Goal: Transaction & Acquisition: Purchase product/service

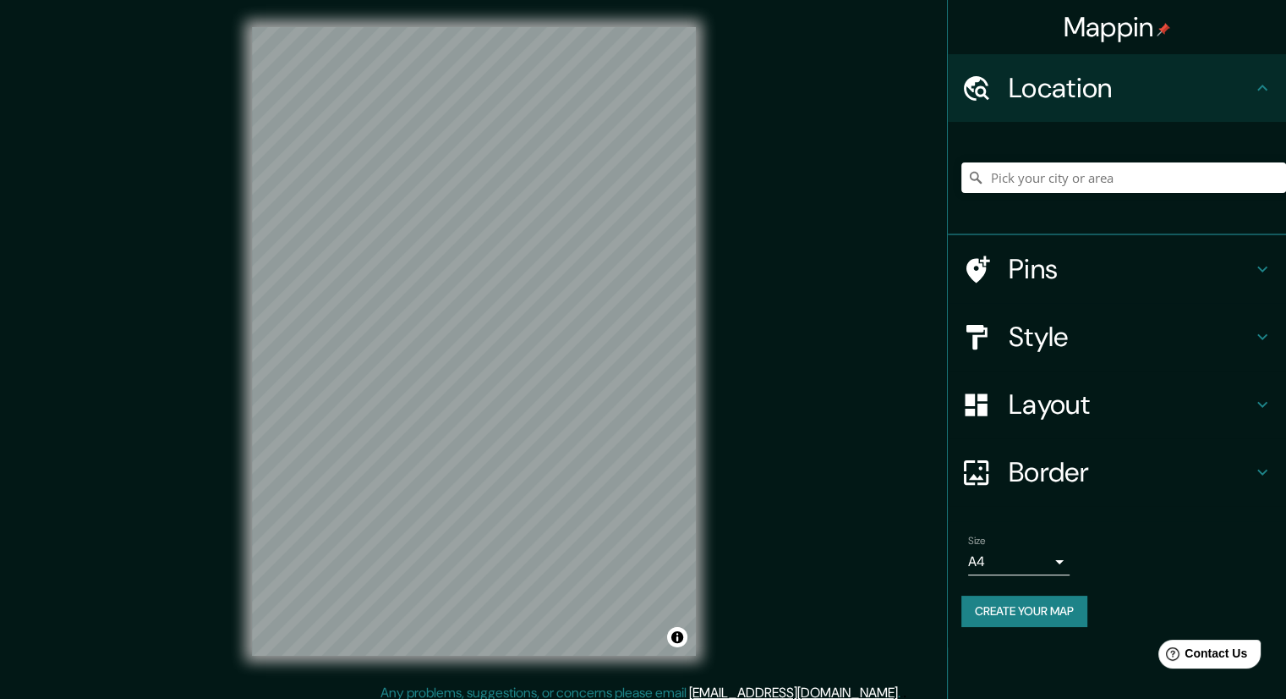
click at [700, 464] on div "© Mapbox © OpenStreetMap Improve this map" at bounding box center [474, 341] width 498 height 683
click at [1011, 185] on input "Pick your city or area" at bounding box center [1124, 177] width 325 height 30
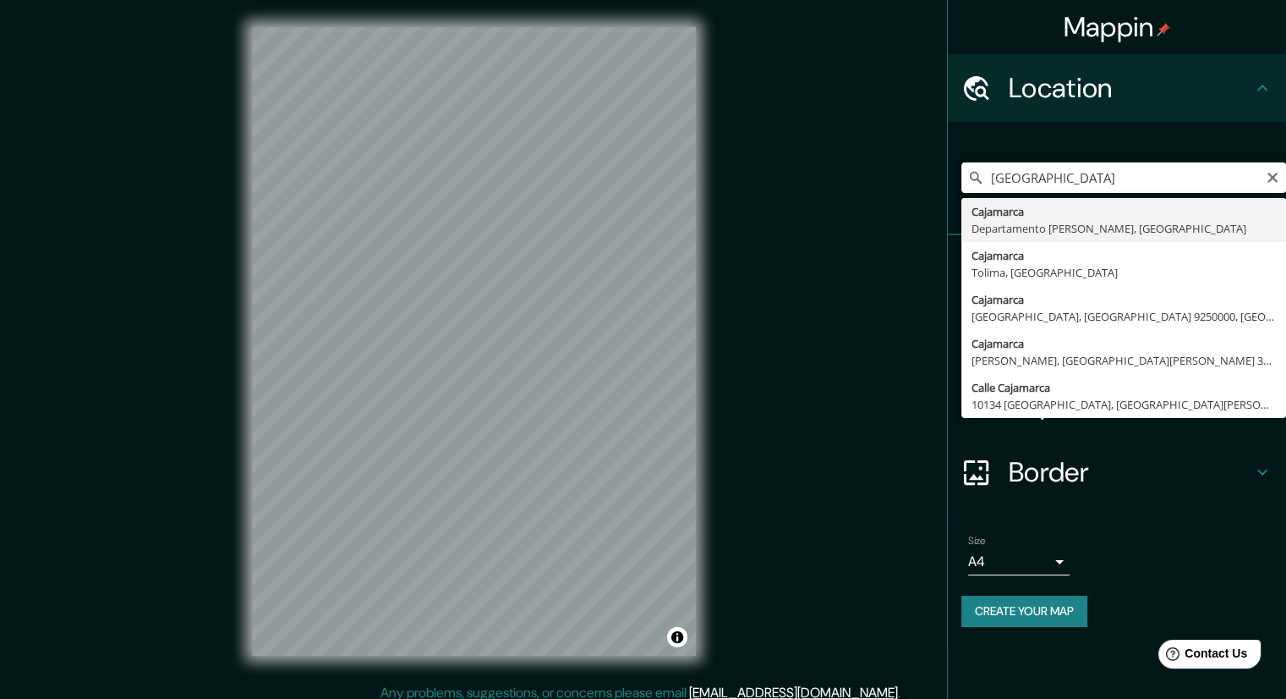
type input "Cajamarca, Departamento de Cajamarca, Perú"
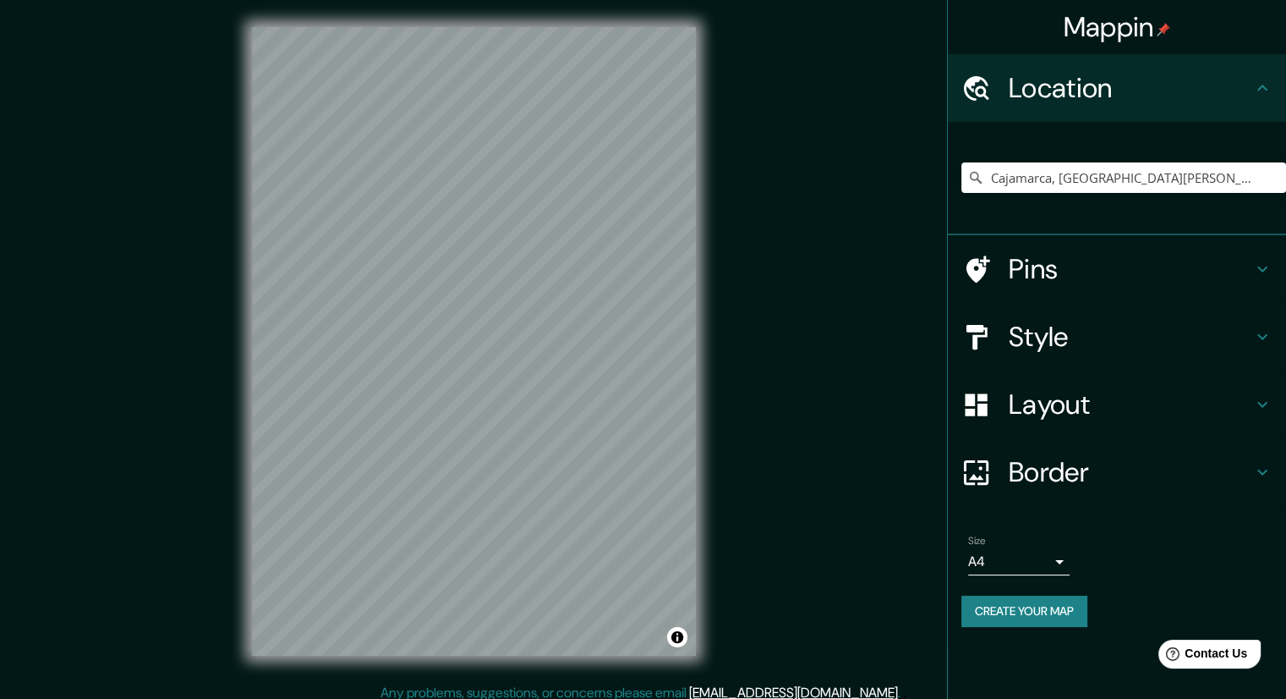
click at [805, 195] on div "Mappin Location Cajamarca, Departamento de Cajamarca, Perú Pins Style Layout Bo…" at bounding box center [643, 355] width 1286 height 710
click at [773, 299] on div "Mappin Location Cajamarca, Departamento de Cajamarca, Perú Pins Style Layout Bo…" at bounding box center [643, 355] width 1286 height 710
click at [1279, 180] on icon "Clear" at bounding box center [1273, 178] width 14 height 14
click at [1078, 180] on input "Pick your city or area" at bounding box center [1124, 177] width 325 height 30
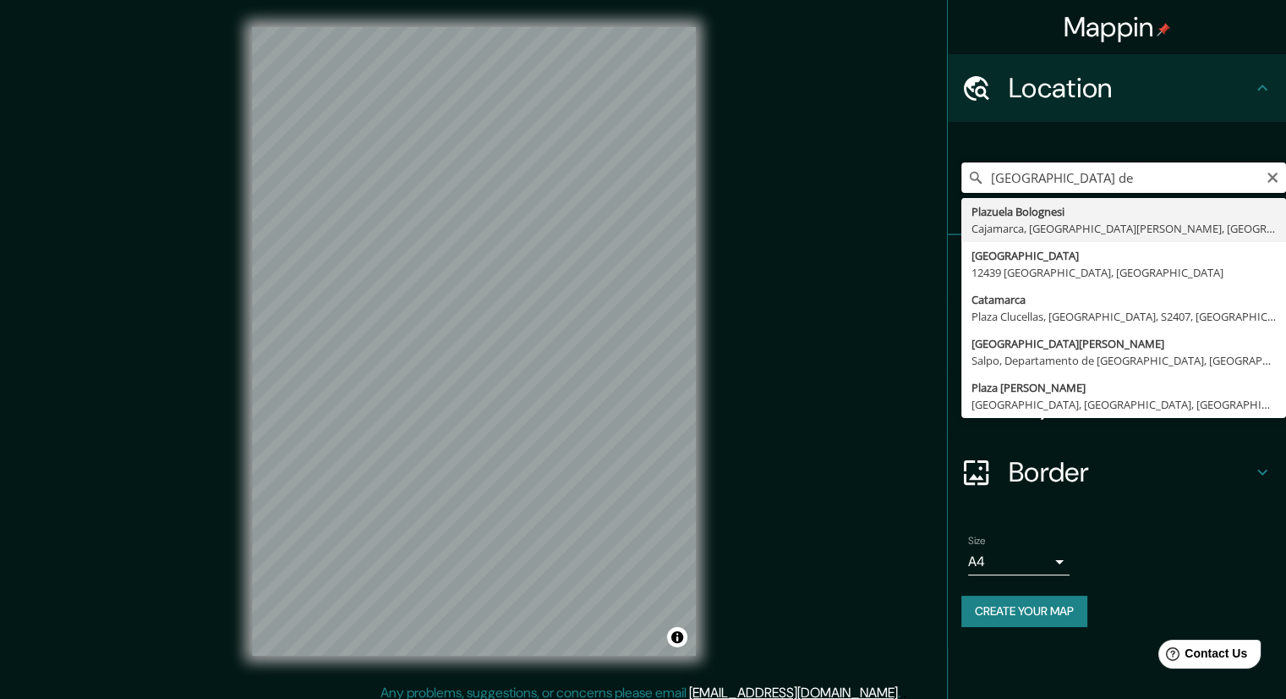
type input "cajamarca plaza de"
drag, startPoint x: 1137, startPoint y: 186, endPoint x: 889, endPoint y: 182, distance: 247.9
click at [890, 181] on div "Mappin Location cajamarca plaza de Platz Geroda, Baviera, Alemania Prenzlau Uck…" at bounding box center [643, 355] width 1286 height 710
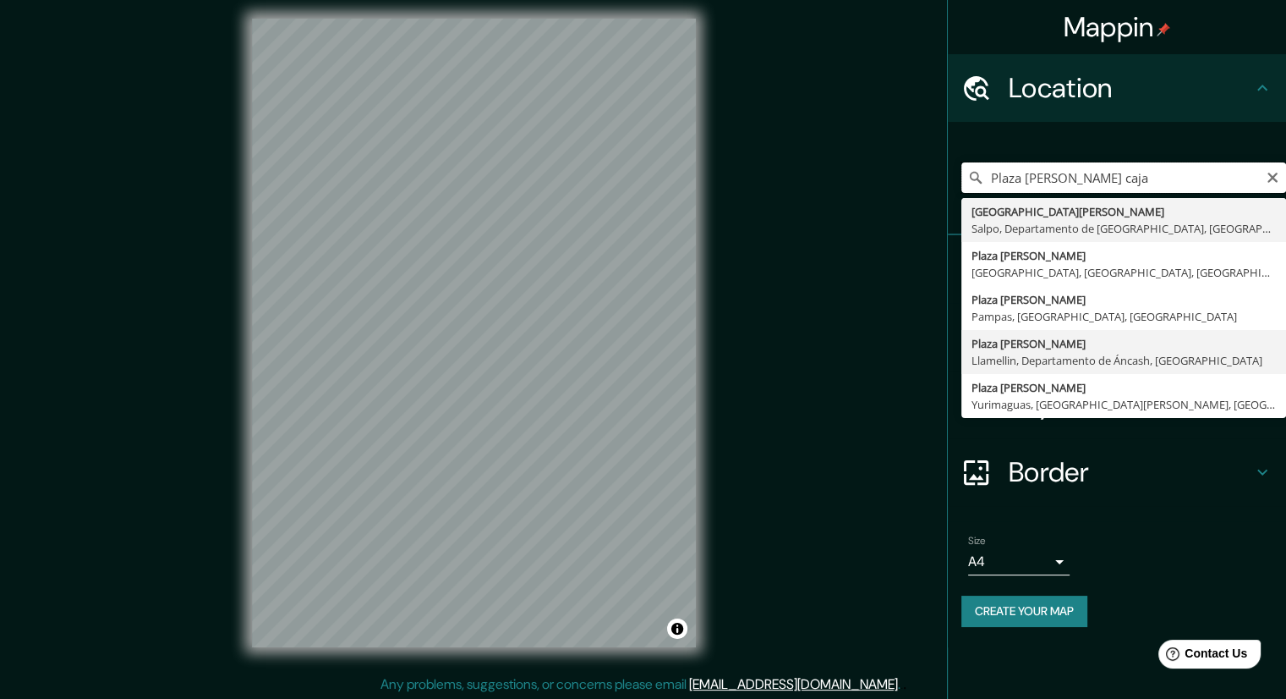
scroll to position [11, 0]
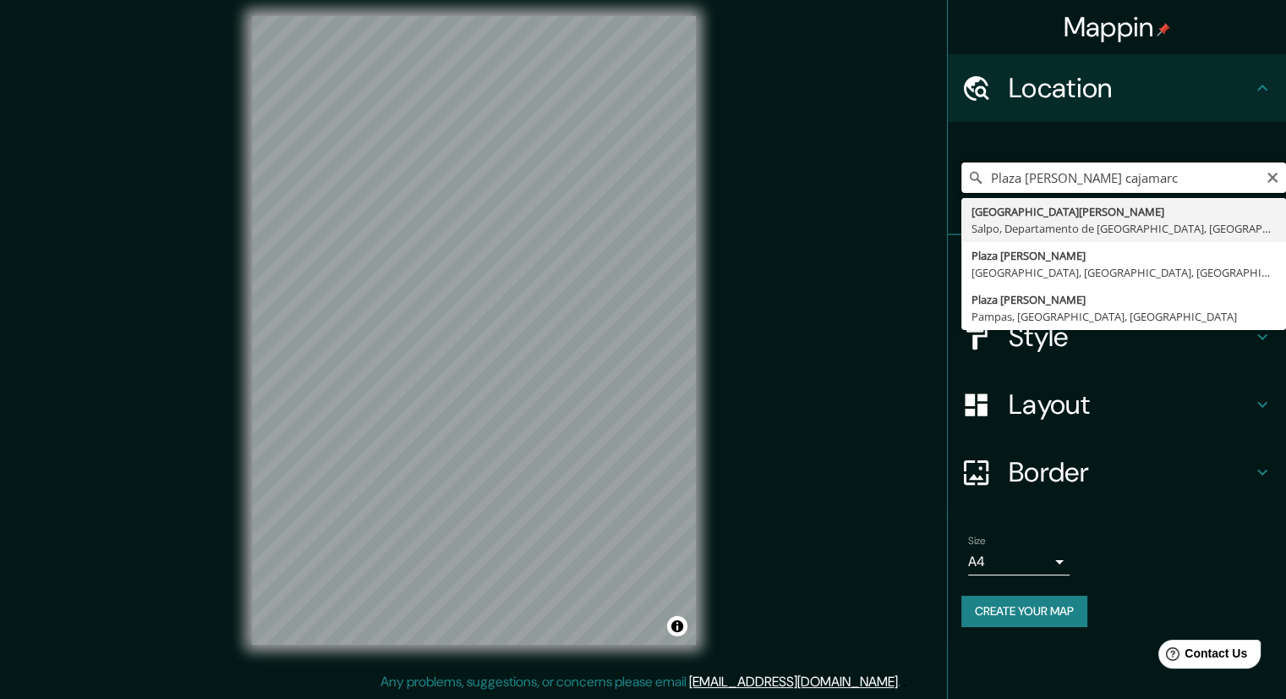
type input "Plaza de Armas cajamarca"
drag, startPoint x: 1184, startPoint y: 182, endPoint x: 836, endPoint y: 204, distance: 349.2
click at [836, 204] on div "Mappin Location Plaza de Armas cajamarca Calle Plaza De Armas Salpo, Departamen…" at bounding box center [643, 344] width 1286 height 710
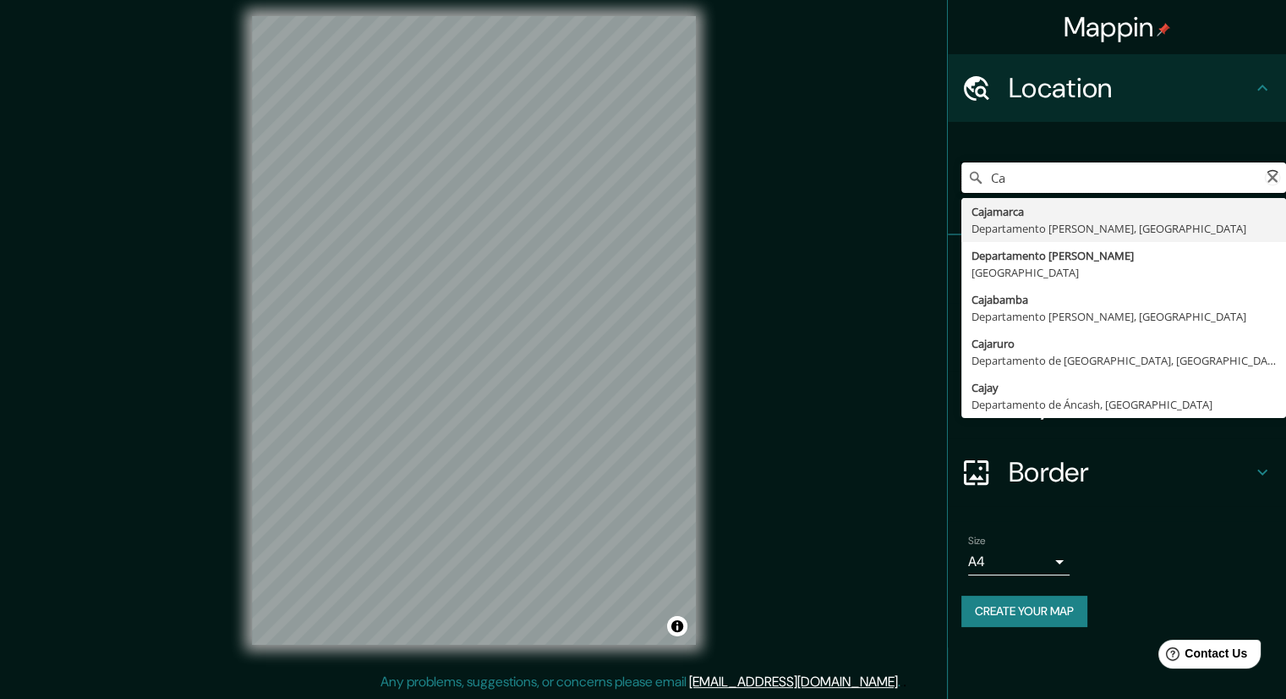
type input "C"
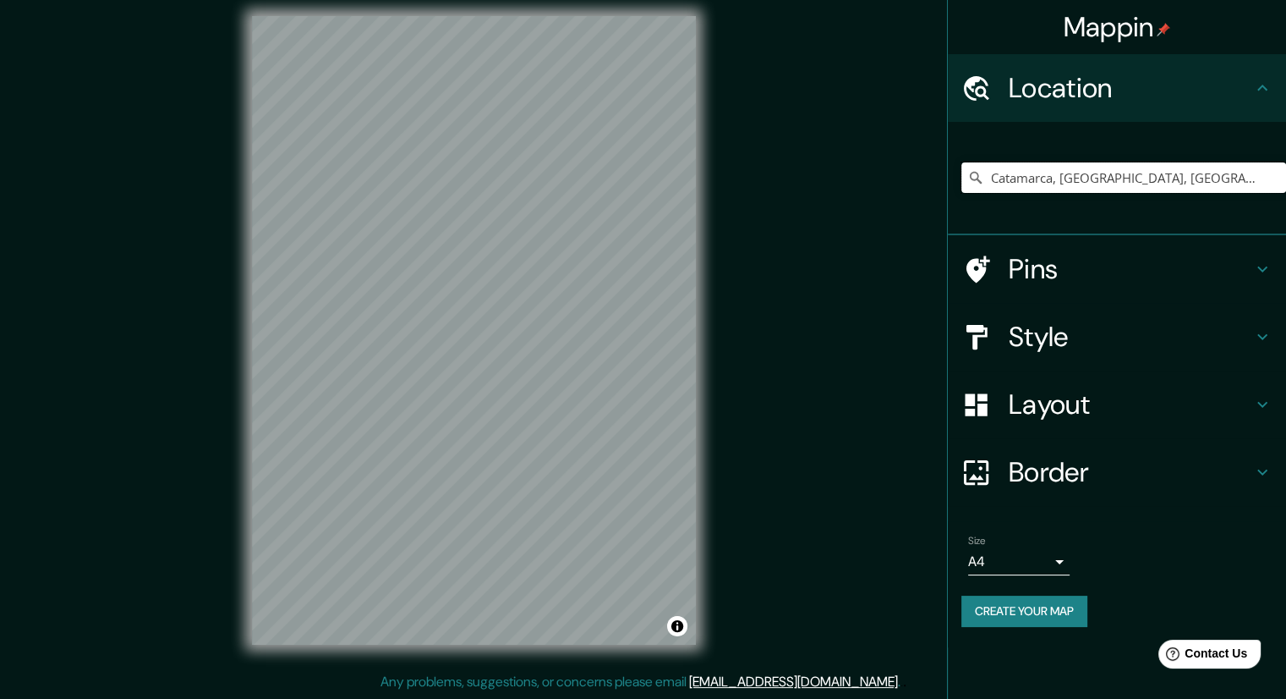
type input "Catamarca, Plaza Clucellas, Provincia de Santa Fe, S2407, Argentina"
click at [715, 511] on div "© Mapbox © OpenStreetMap Improve this map" at bounding box center [474, 330] width 498 height 683
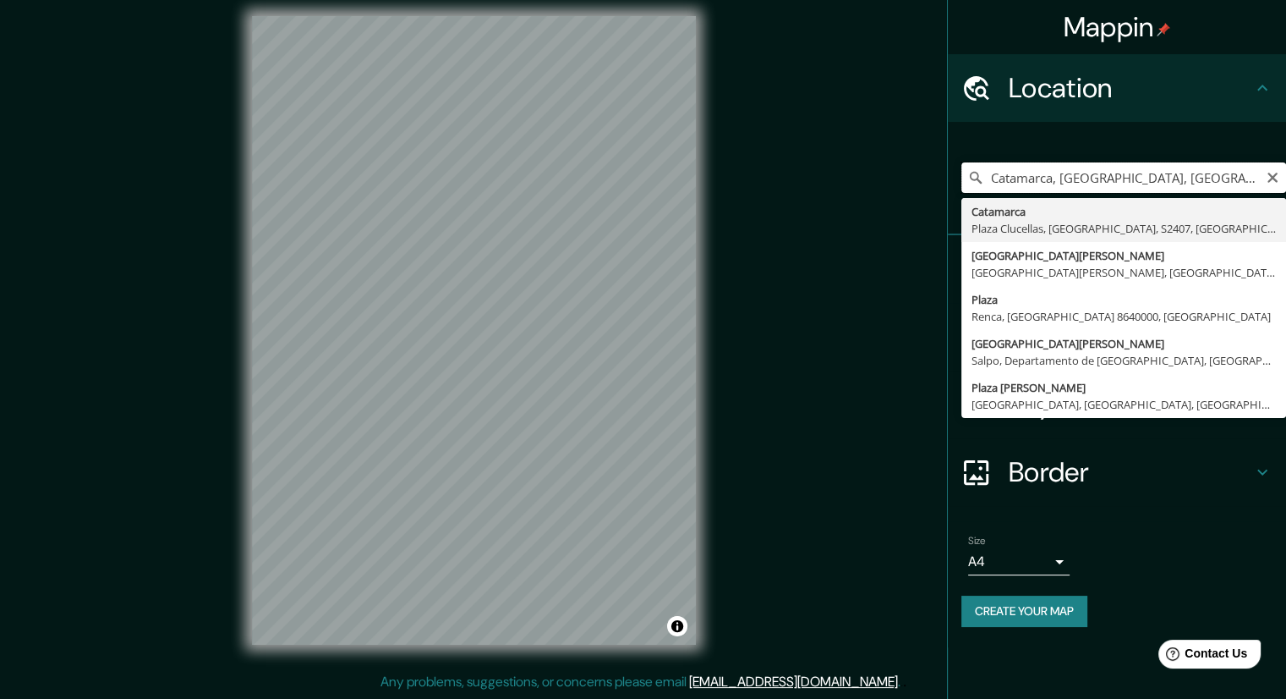
click at [1181, 177] on input "Catamarca, Plaza Clucellas, Provincia de Santa Fe, S2407, Argentina" at bounding box center [1124, 177] width 325 height 30
click at [1269, 174] on icon "Clear" at bounding box center [1273, 178] width 10 height 10
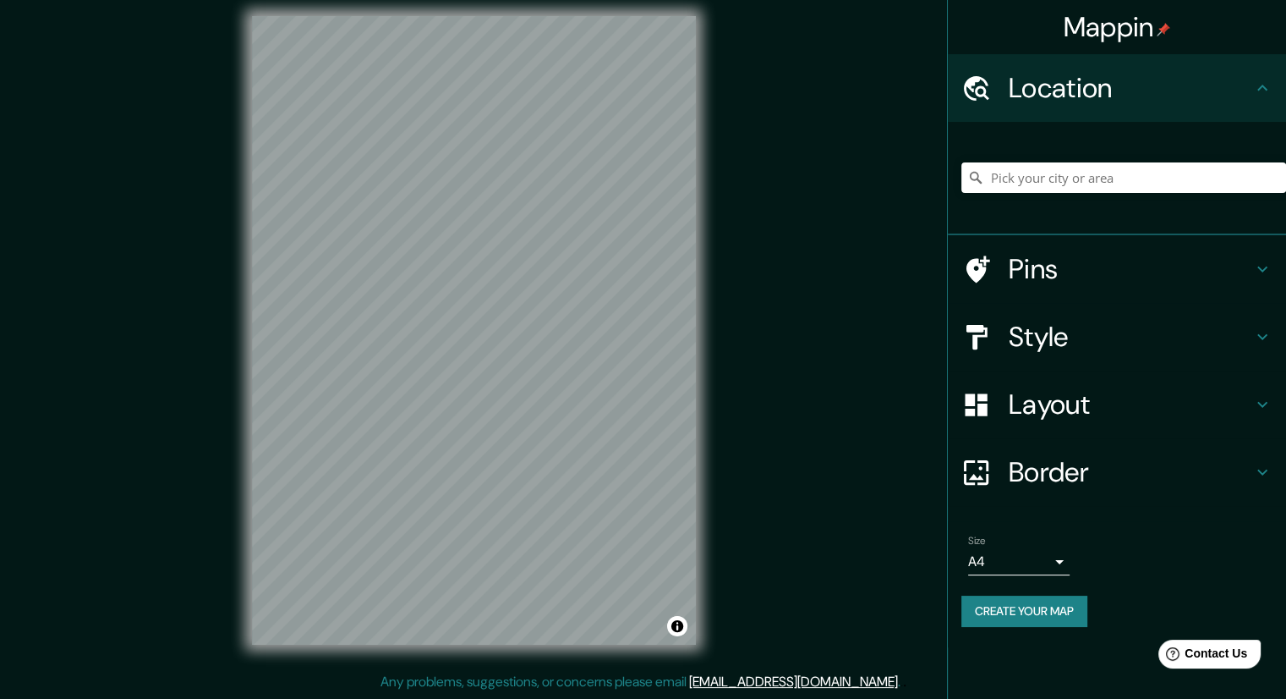
click at [1045, 280] on h4 "Pins" at bounding box center [1131, 269] width 244 height 34
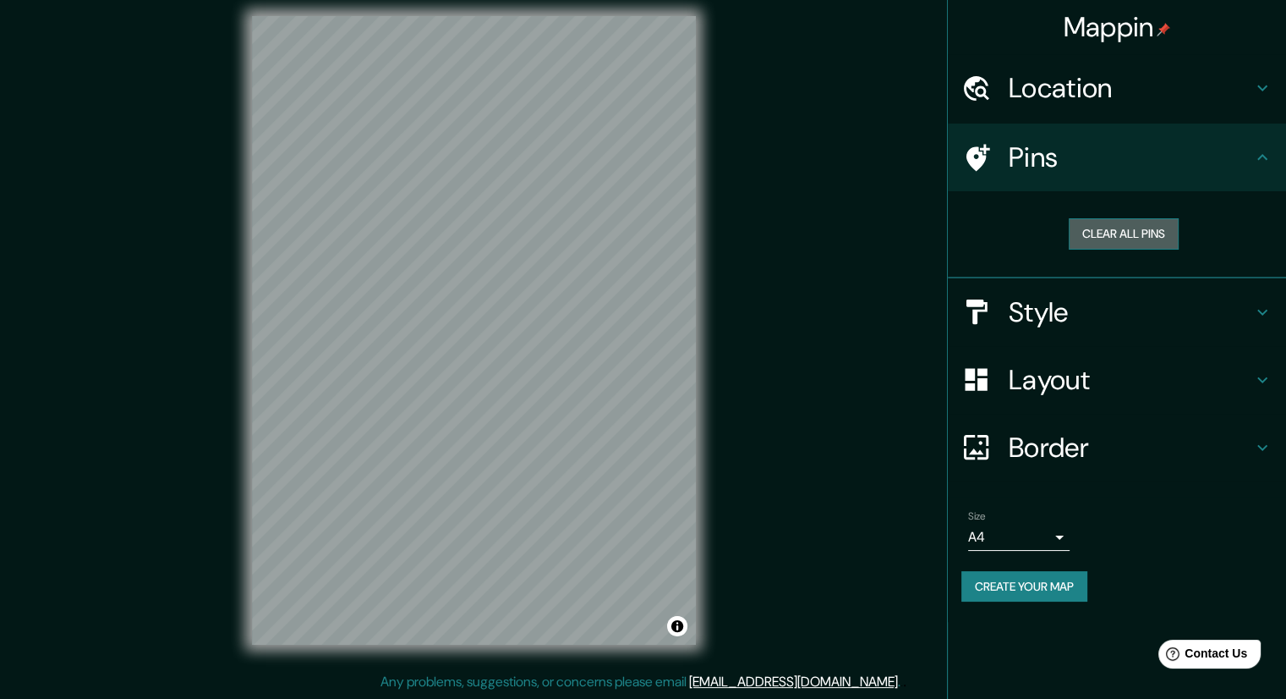
click at [1099, 236] on button "Clear all pins" at bounding box center [1124, 233] width 110 height 31
click at [1116, 229] on button "Clear all pins" at bounding box center [1124, 233] width 110 height 31
click at [1114, 228] on button "Clear all pins" at bounding box center [1124, 233] width 110 height 31
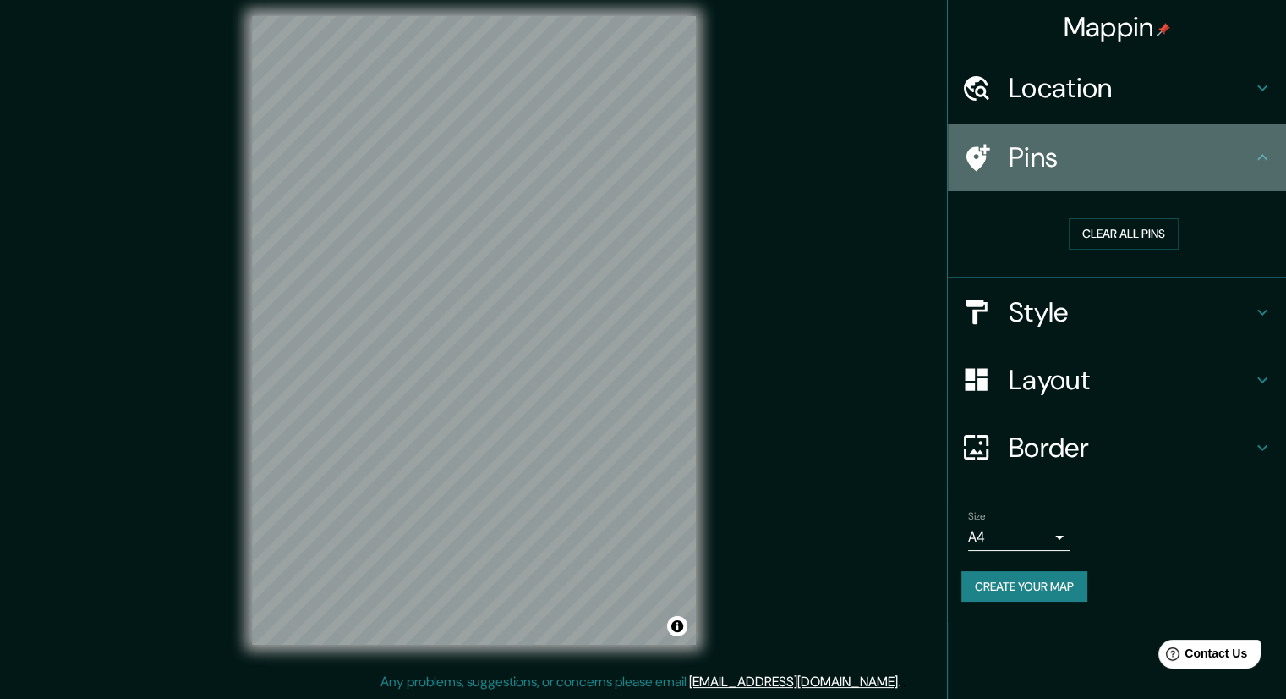
click at [1076, 166] on h4 "Pins" at bounding box center [1131, 157] width 244 height 34
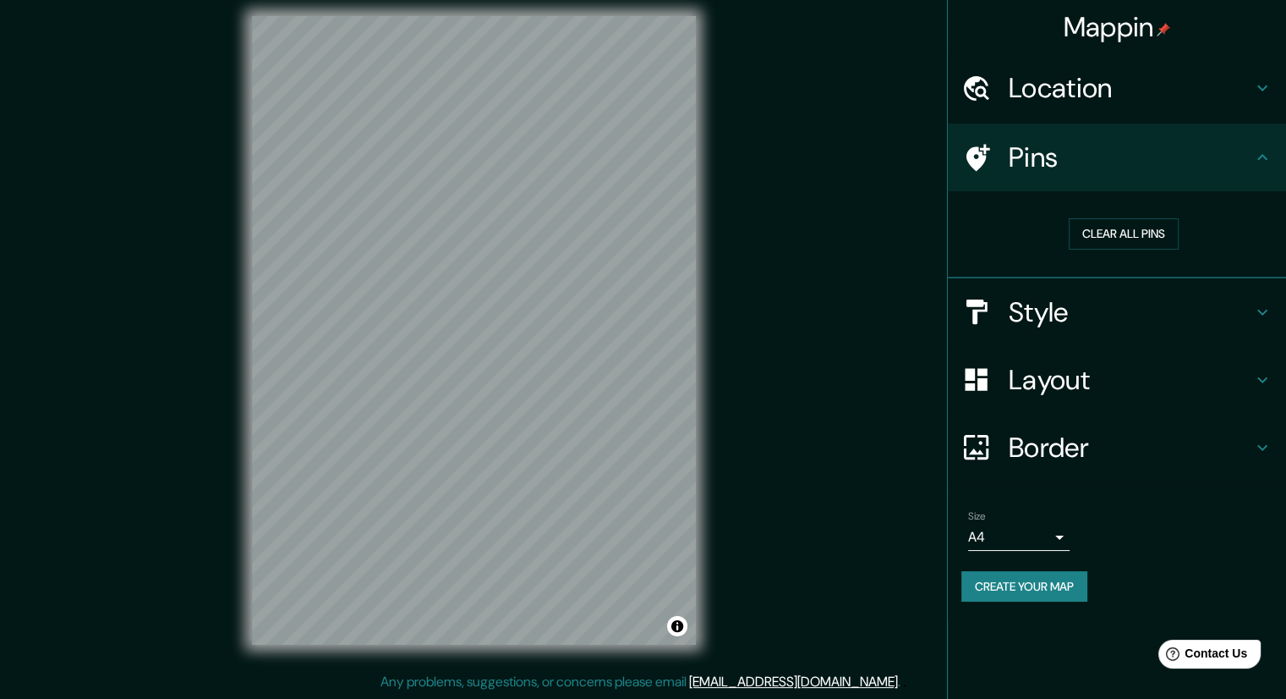
click at [1255, 91] on icon at bounding box center [1263, 88] width 20 height 20
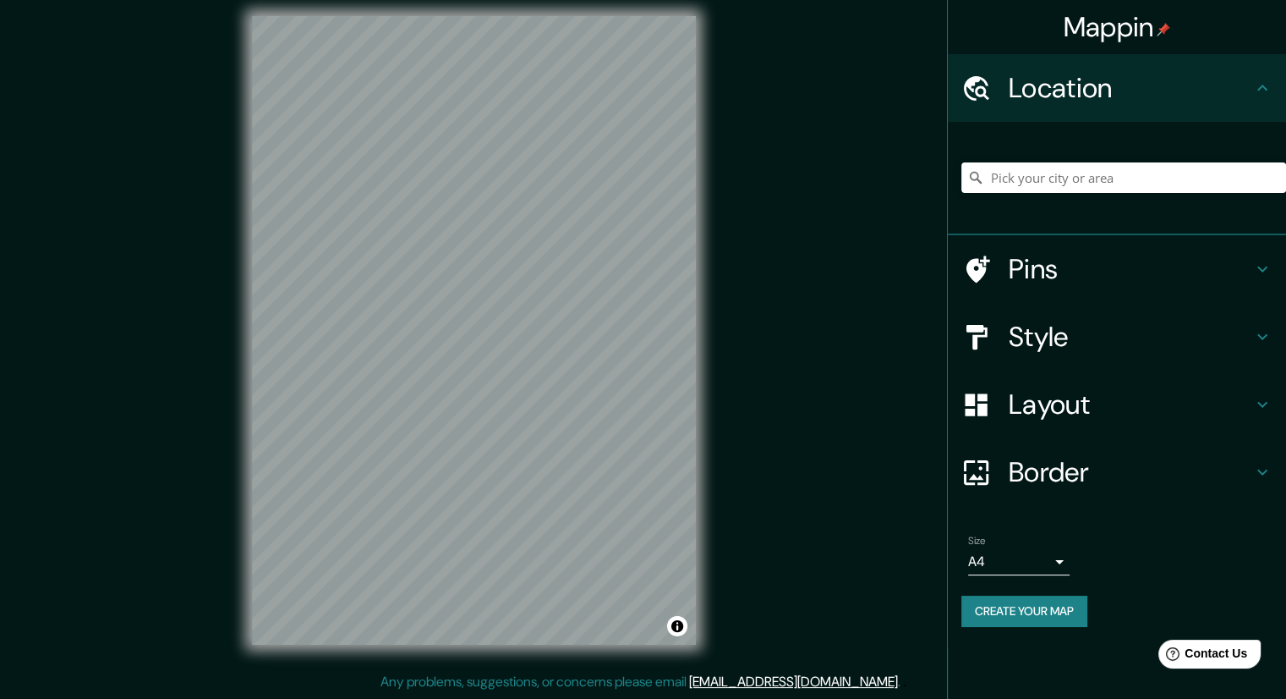
click at [1014, 569] on body "Mappin Location Catamarca Plaza Clucellas, Provincia de Santa Fe, S2407, Argent…" at bounding box center [643, 338] width 1286 height 699
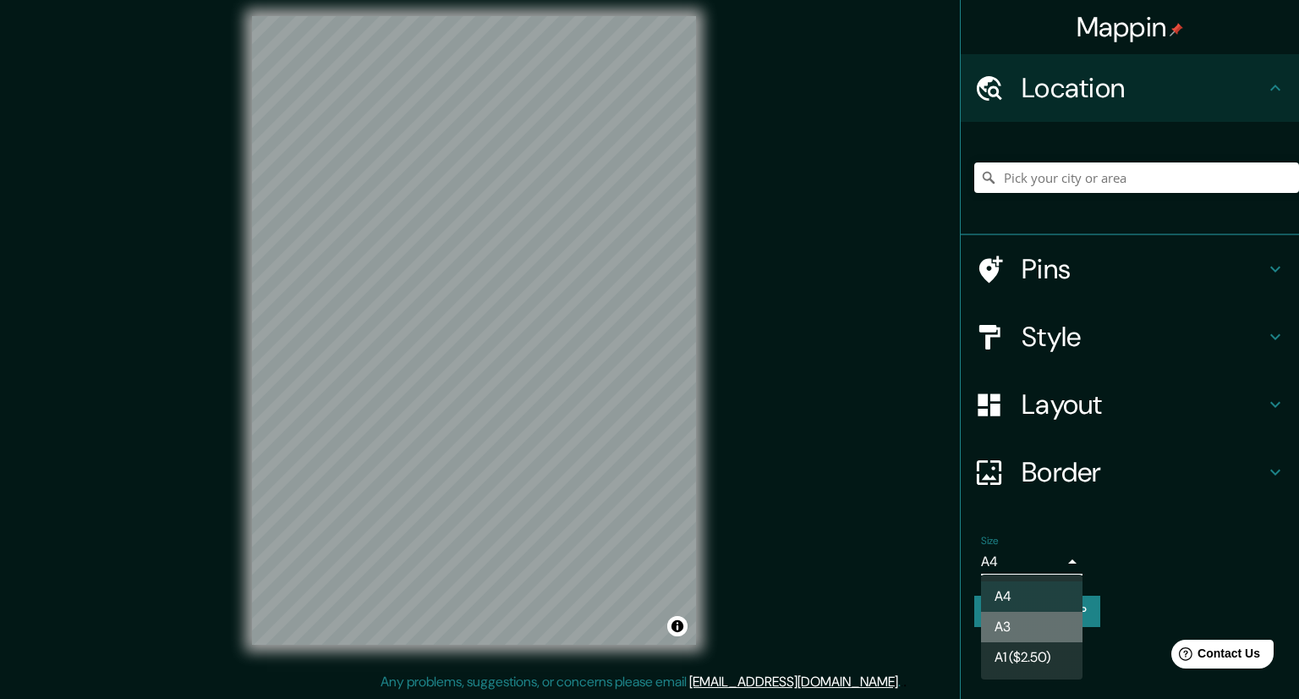
click at [1026, 630] on li "A3" at bounding box center [1031, 627] width 101 height 30
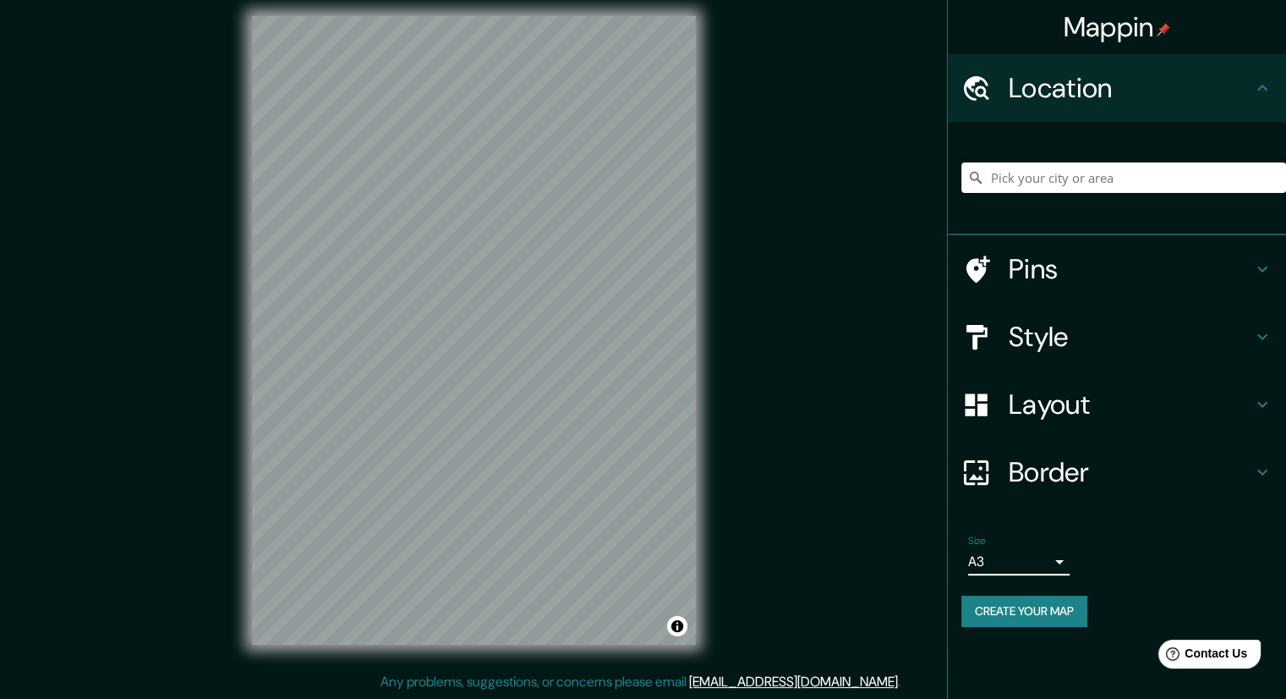
click at [1014, 615] on button "Create your map" at bounding box center [1025, 610] width 126 height 31
click at [1042, 553] on body "Mappin Location Pins Style Layout Border Choose a border. Hint : you can make l…" at bounding box center [643, 338] width 1286 height 699
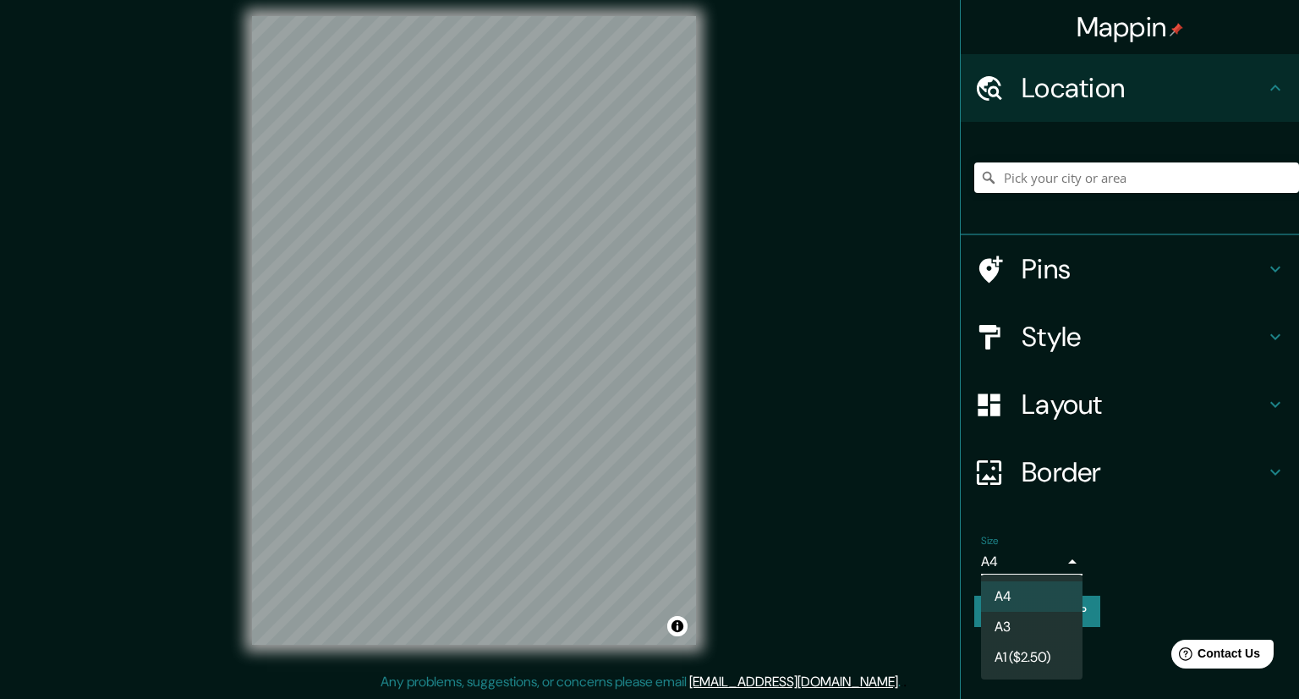
click at [1039, 628] on li "A3" at bounding box center [1031, 627] width 101 height 30
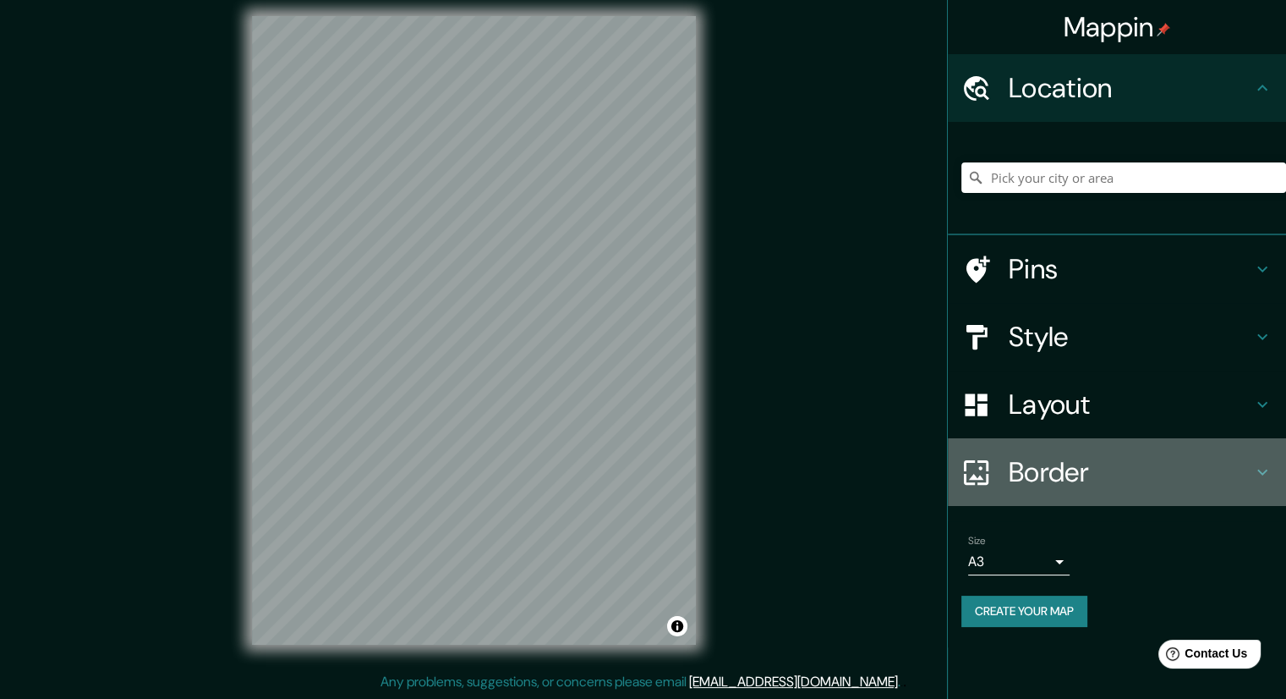
click at [1226, 446] on div "Border" at bounding box center [1117, 472] width 338 height 68
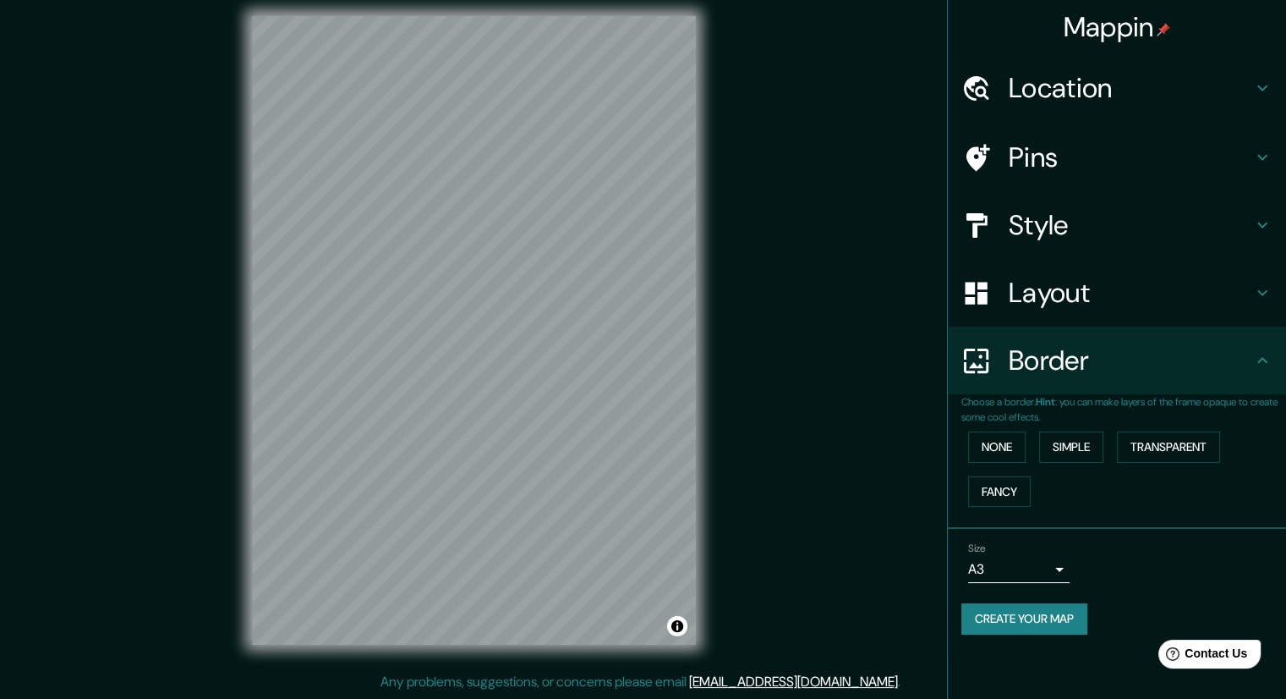
click at [1083, 386] on div "Border" at bounding box center [1117, 360] width 338 height 68
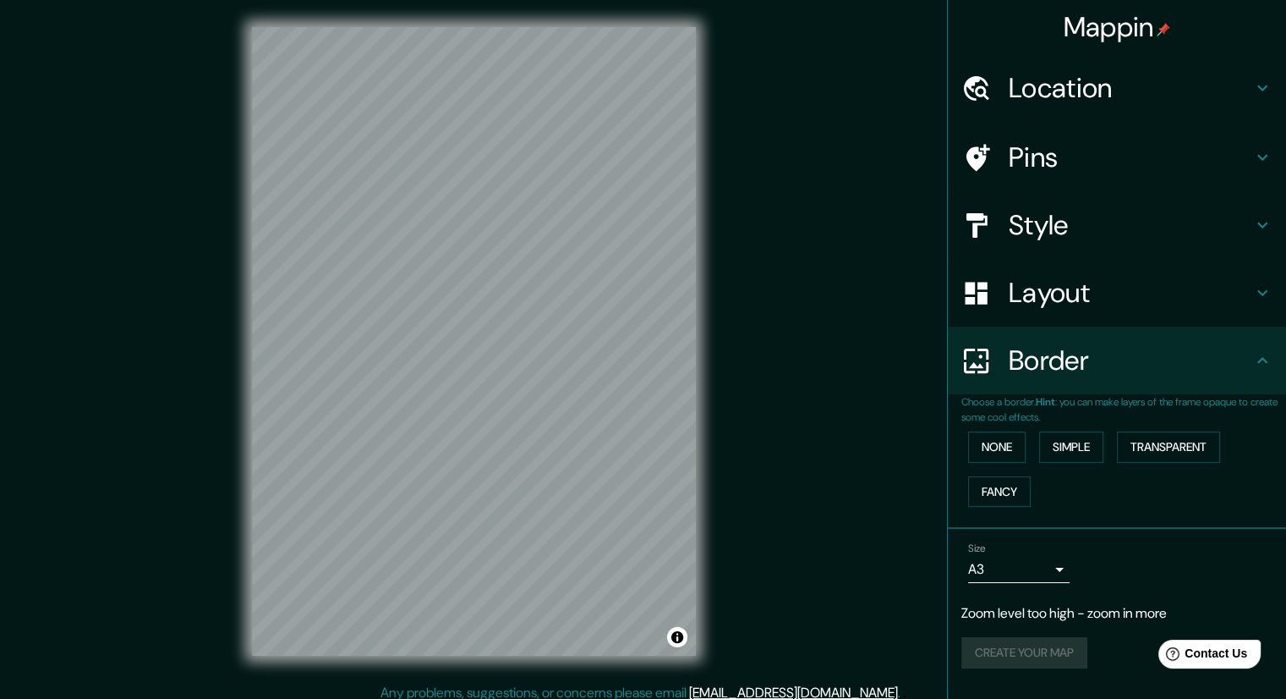
click at [1091, 82] on h4 "Location" at bounding box center [1131, 88] width 244 height 34
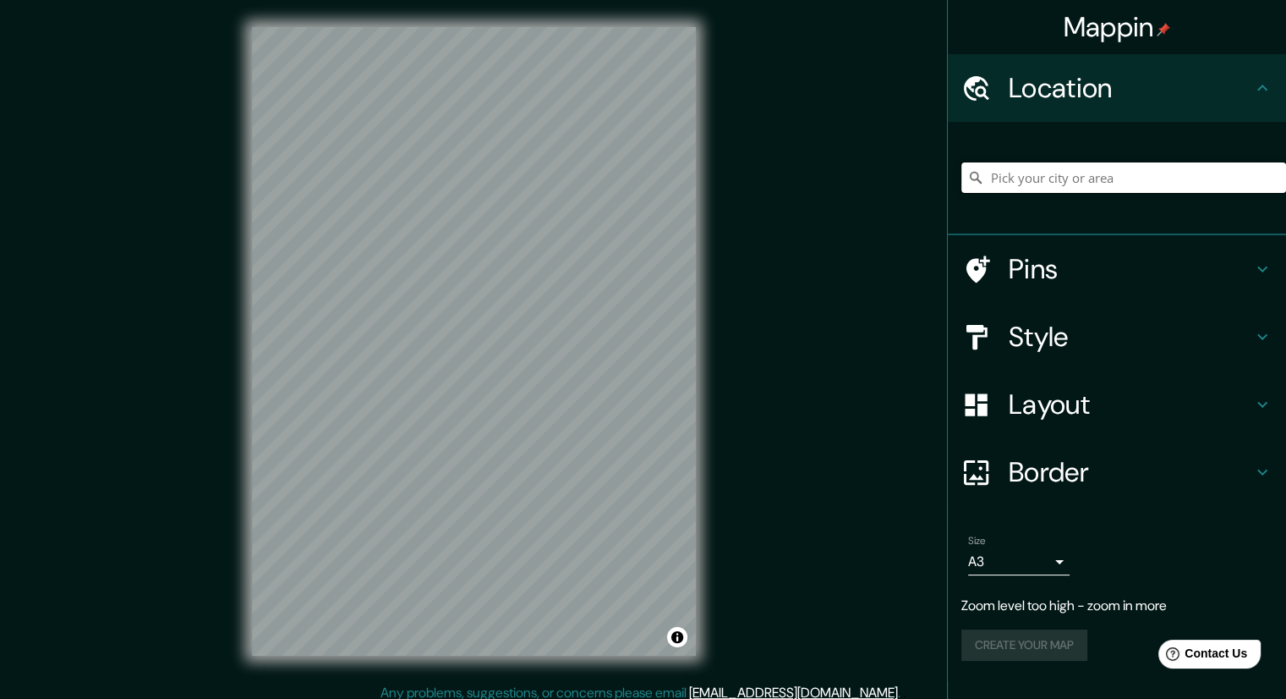
click at [1056, 167] on input "Pick your city or area" at bounding box center [1124, 177] width 325 height 30
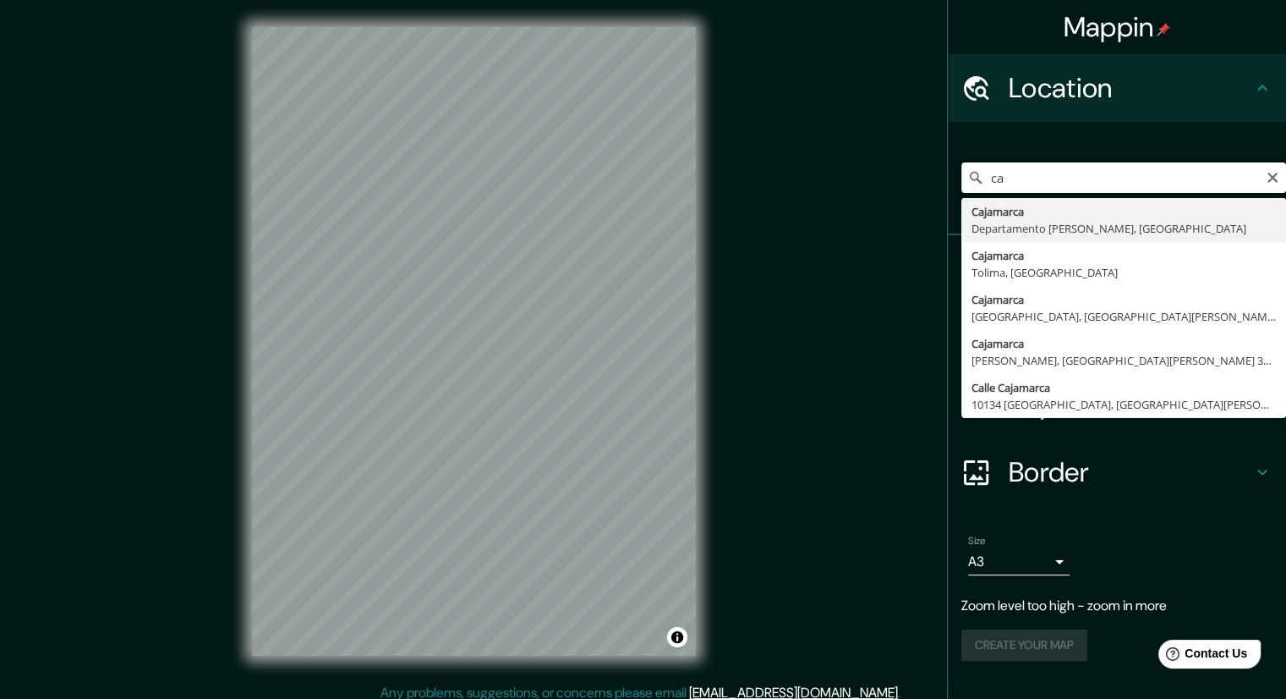
type input "c"
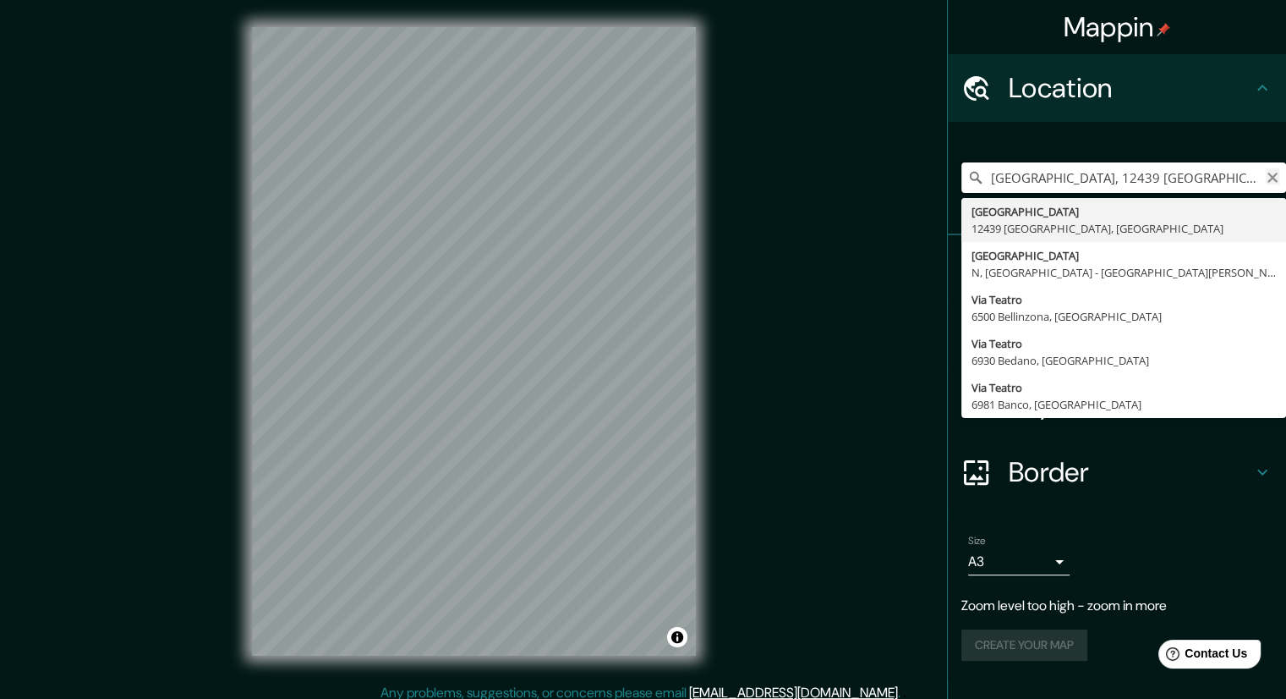
type input "Cajamarcaplatz, 12439 Berlín, Alemania"
click at [1278, 178] on icon "Clear" at bounding box center [1273, 178] width 14 height 14
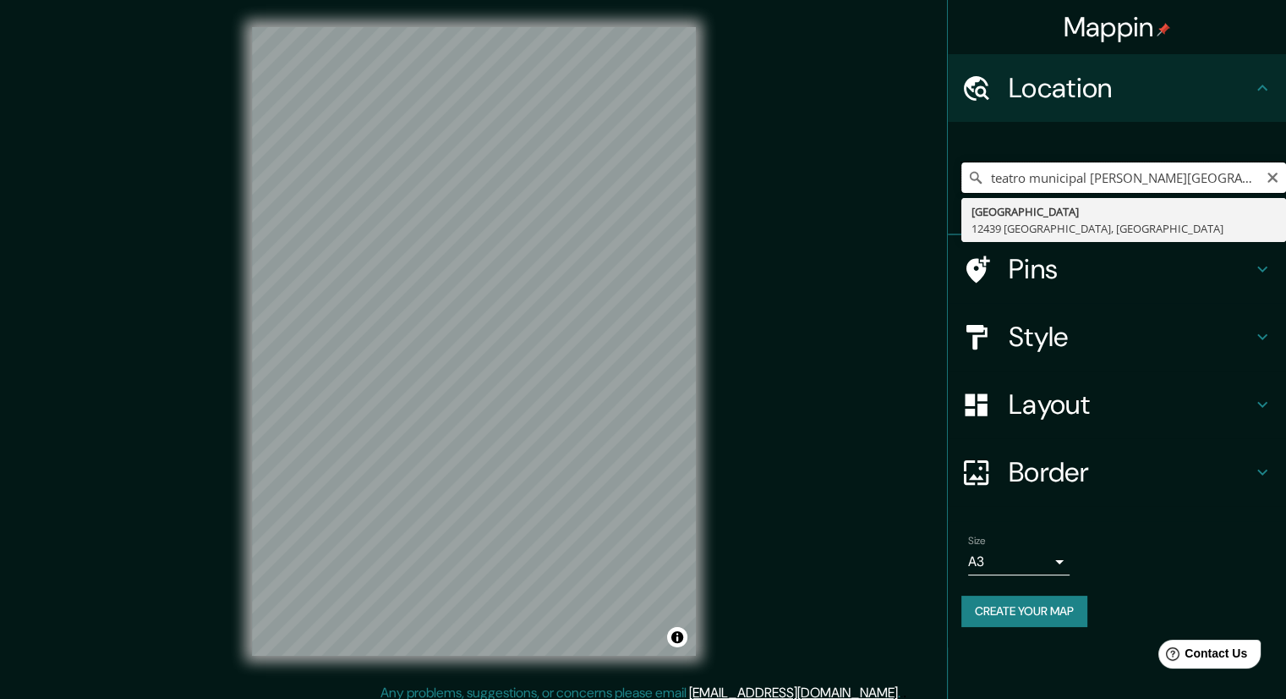
type input "Cajamarcaplatz, 12439 Berlín, Alemania"
drag, startPoint x: 1230, startPoint y: 177, endPoint x: 907, endPoint y: 206, distance: 324.4
click at [907, 206] on div "Mappin Location Cajamarcaplatz, 12439 Berlín, Alemania Cajamarcaplatz 12439 Ber…" at bounding box center [643, 355] width 1286 height 710
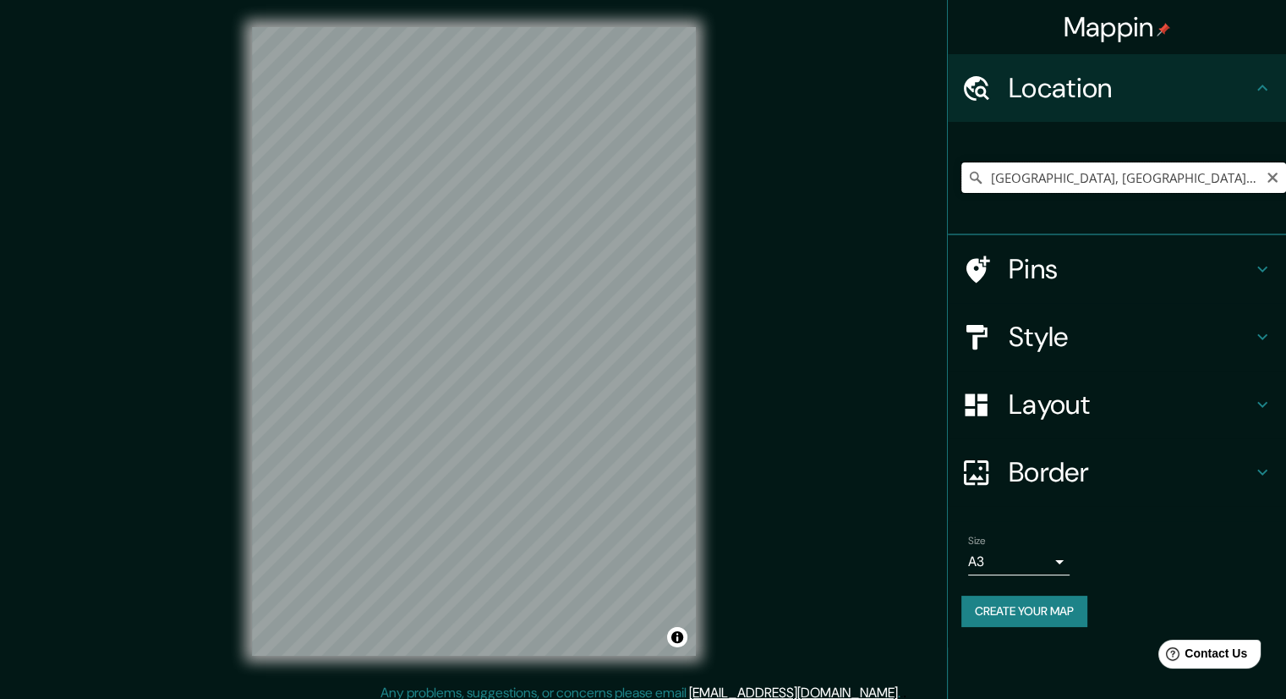
scroll to position [0, 25]
drag, startPoint x: 1267, startPoint y: 186, endPoint x: 1159, endPoint y: 187, distance: 108.3
click at [1158, 188] on input "Rua Teatro Estudantil, Lajedo - Pernambuco, 55385-000, Brasil" at bounding box center [1124, 177] width 325 height 30
type input "Rua Teatro Estudantil, Lajedo - Pernambuco, 55385-000, Brasil"
click at [1271, 177] on icon "Clear" at bounding box center [1273, 178] width 10 height 10
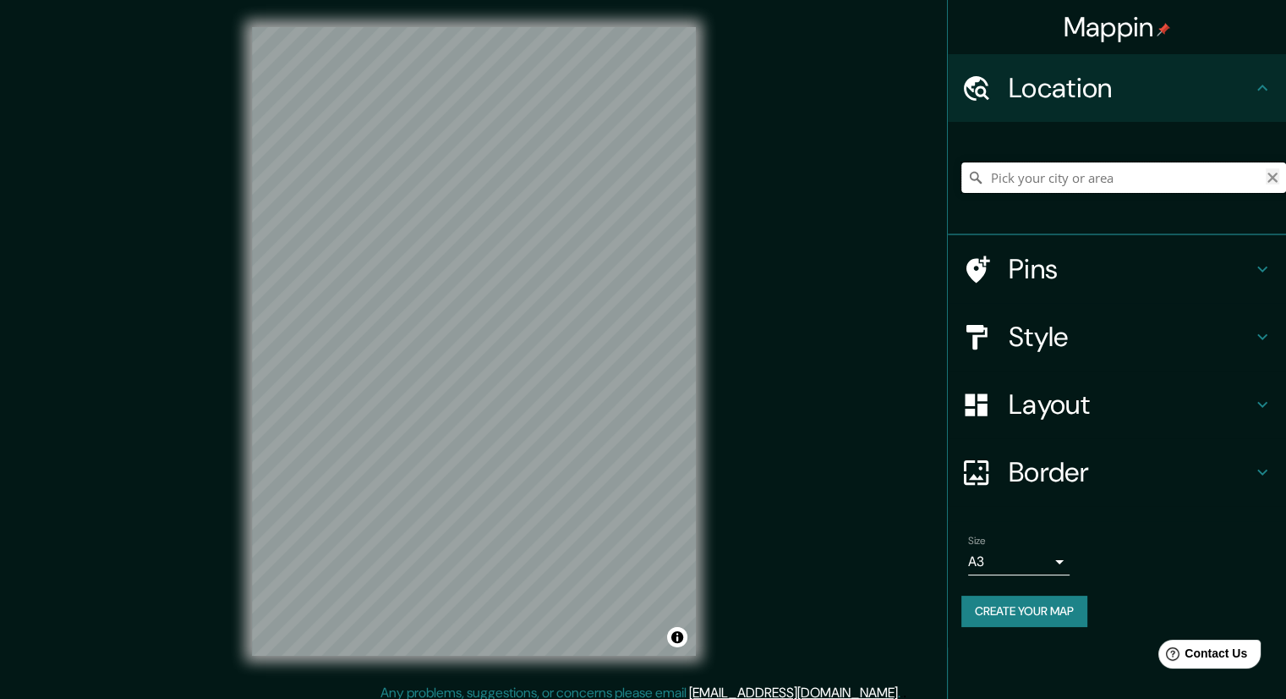
scroll to position [0, 0]
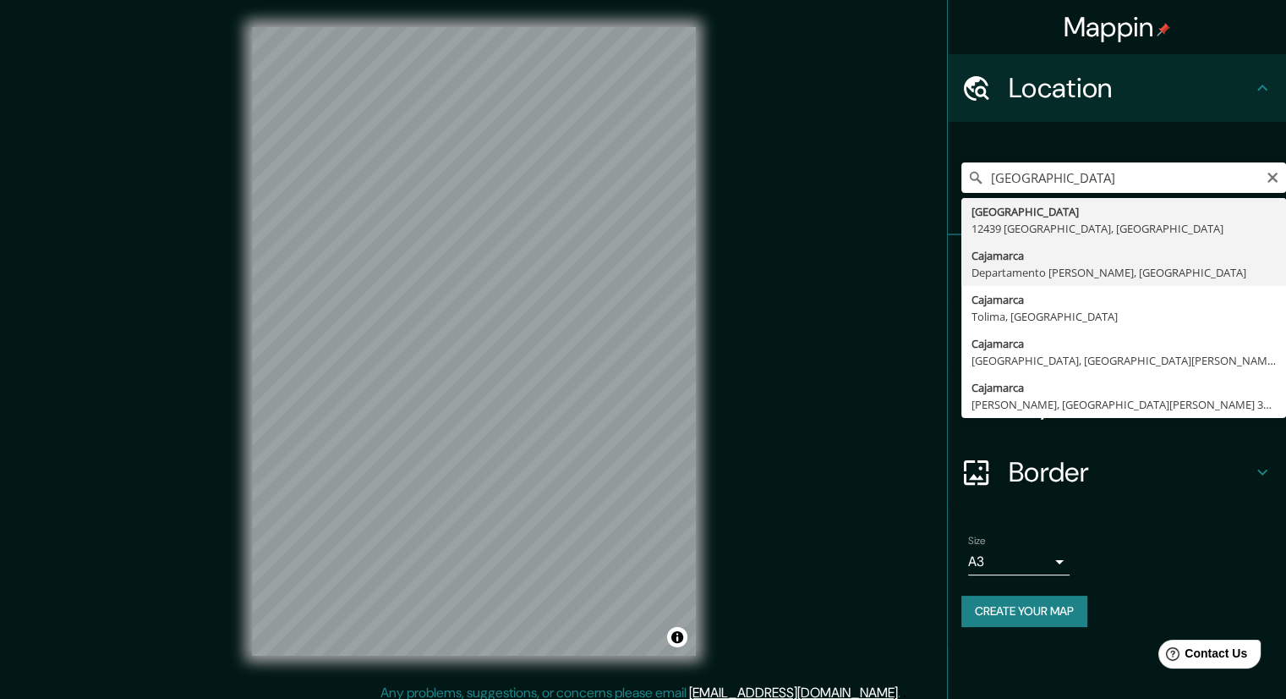
type input "Cajamarca, Departamento de Cajamarca, Perú"
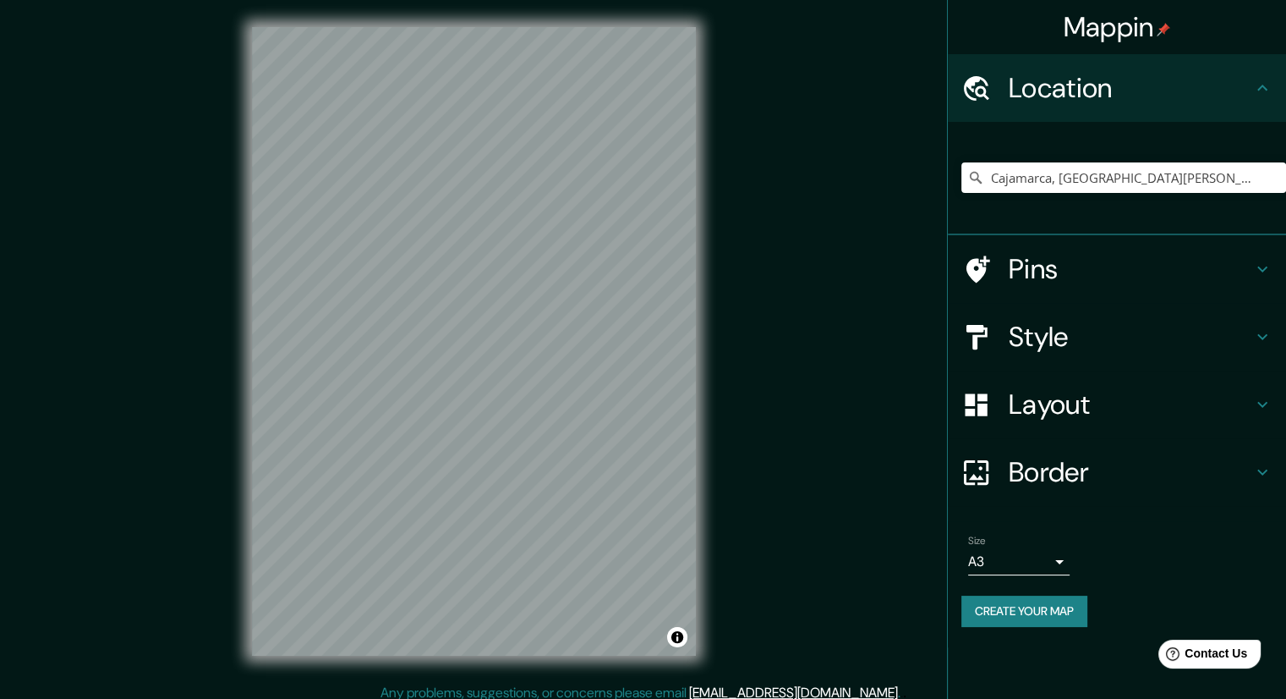
click at [1062, 562] on body "Mappin Location Cajamarca, Departamento de Cajamarca, Perú Pins Style Layout Bo…" at bounding box center [643, 349] width 1286 height 699
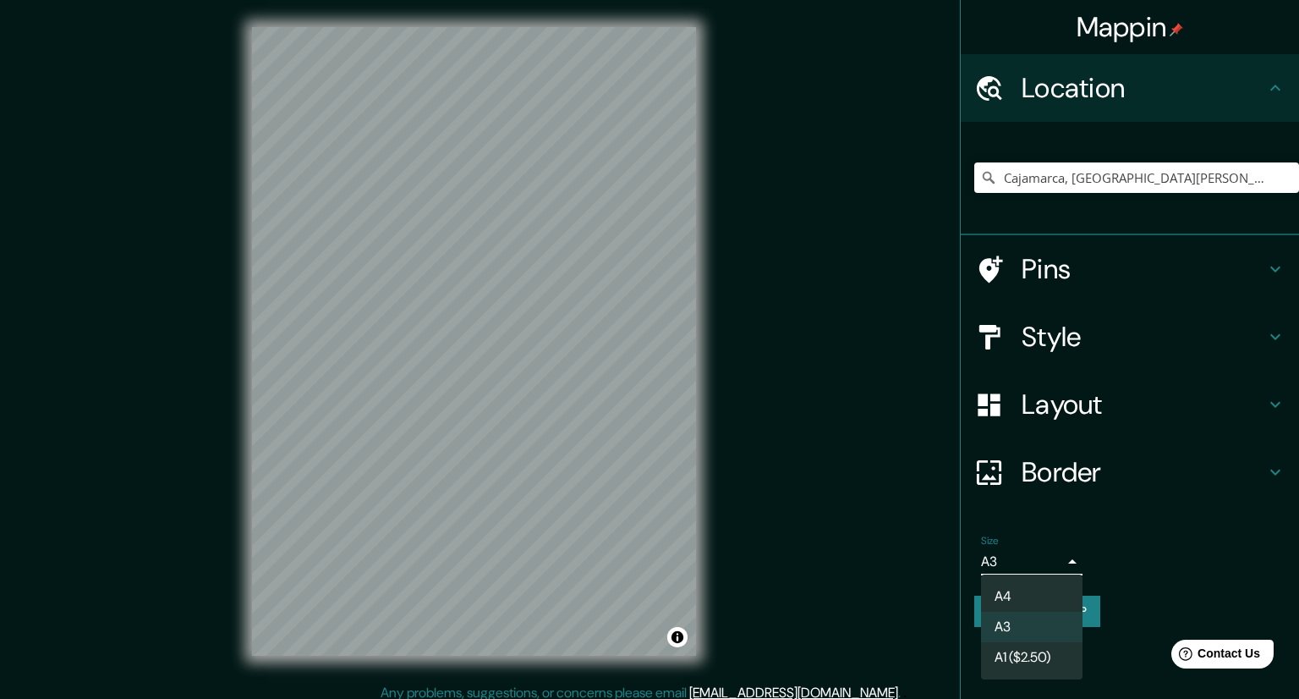
click at [1029, 612] on li "A3" at bounding box center [1031, 627] width 101 height 30
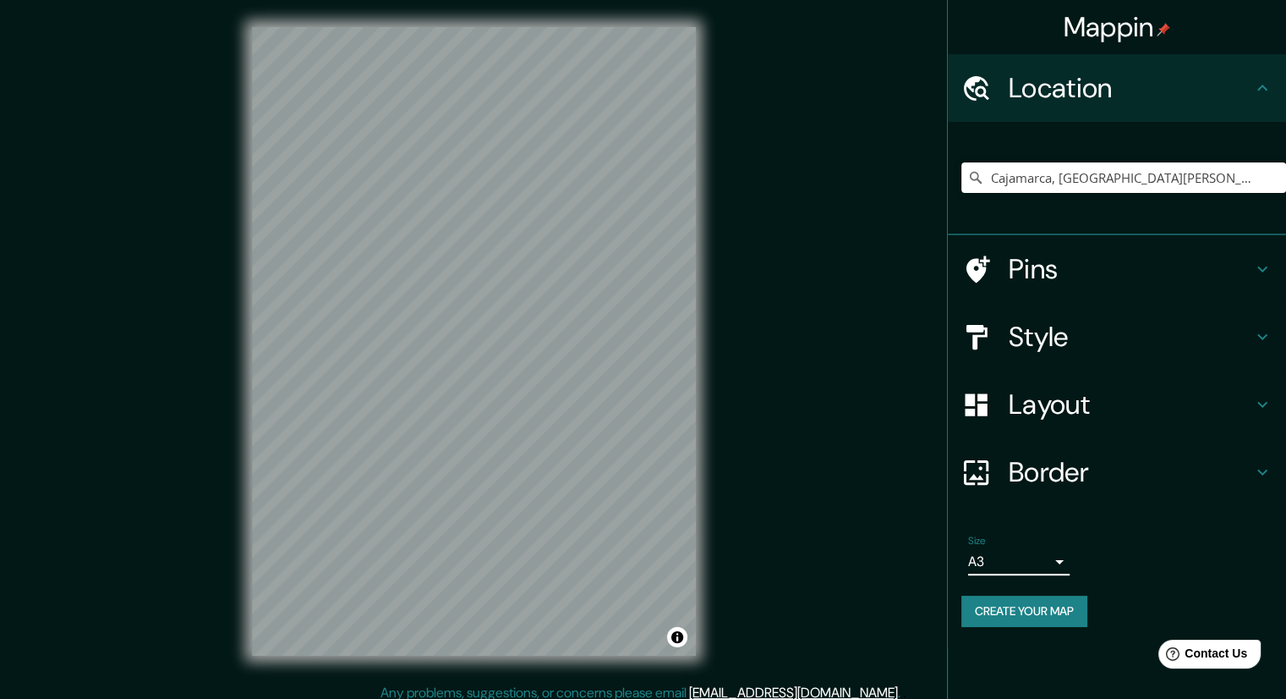
click at [1079, 478] on h4 "Border" at bounding box center [1131, 472] width 244 height 34
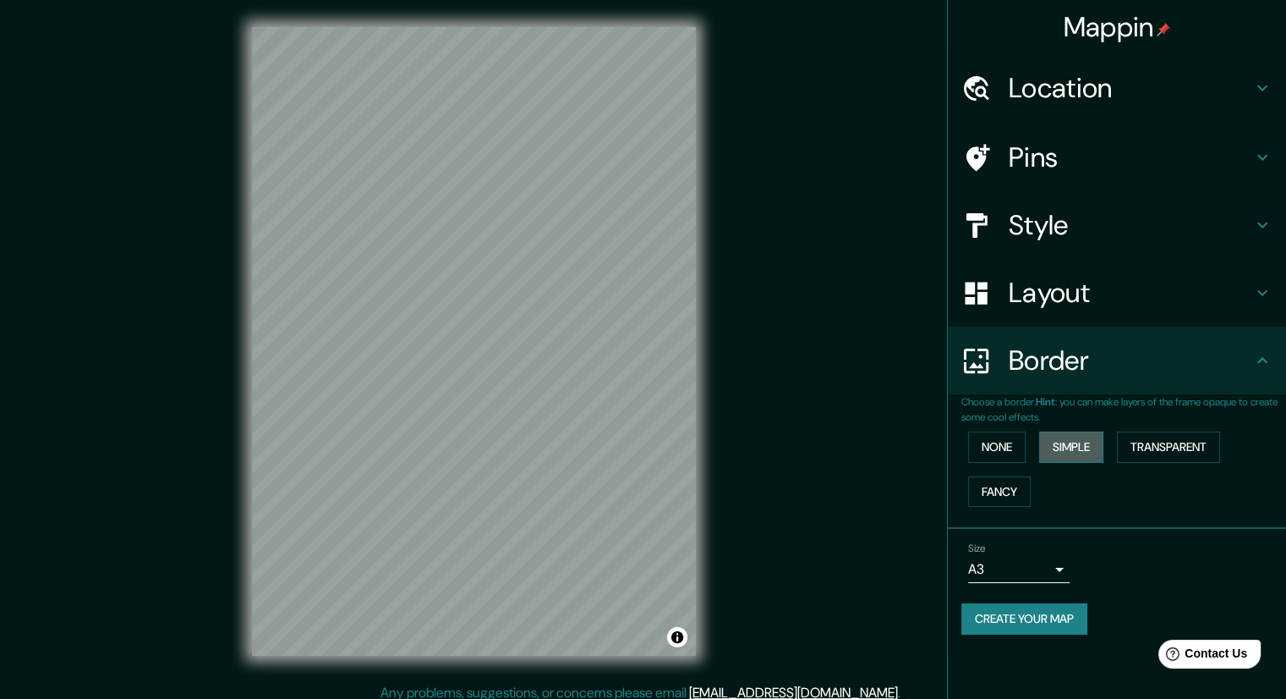
click at [1067, 442] on button "Simple" at bounding box center [1071, 446] width 64 height 31
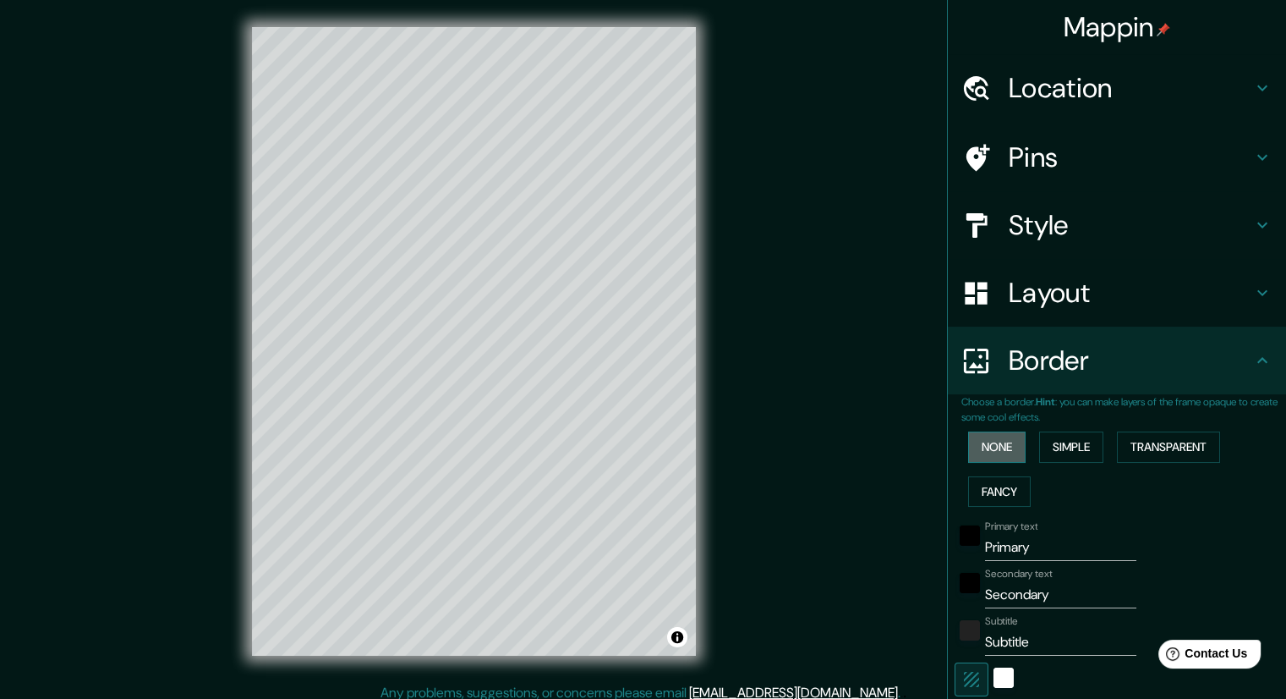
click at [985, 459] on button "None" at bounding box center [997, 446] width 58 height 31
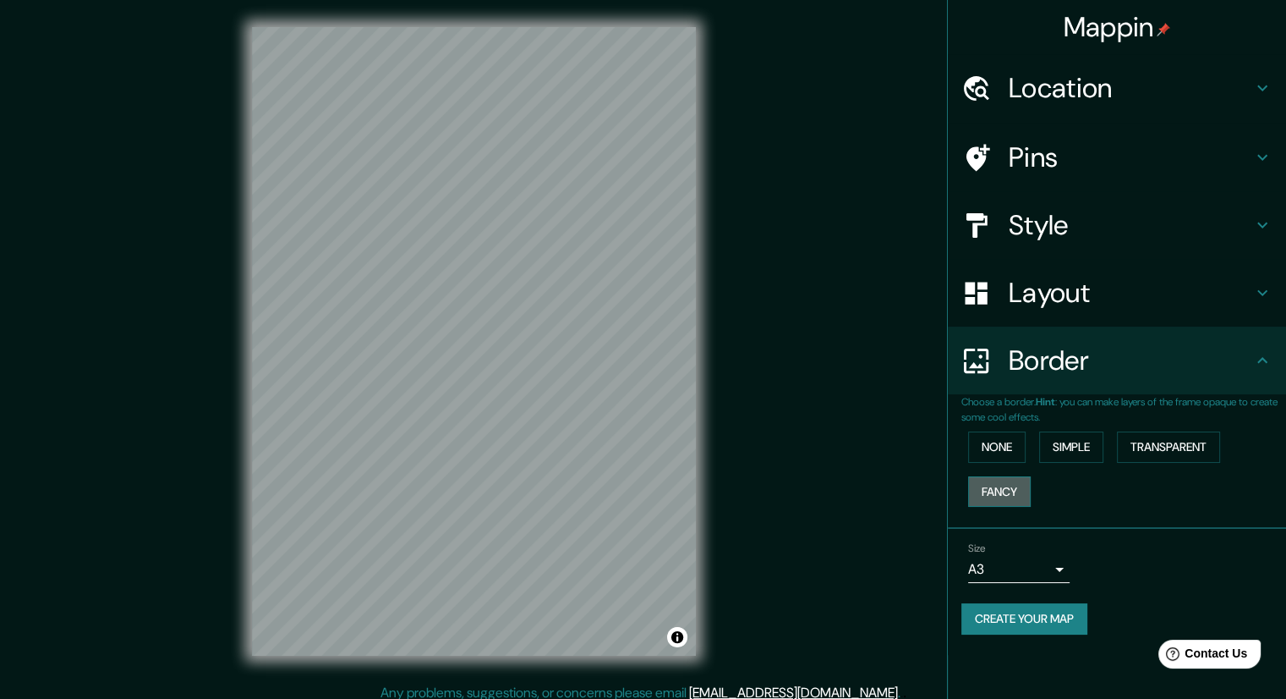
click at [998, 485] on button "Fancy" at bounding box center [999, 491] width 63 height 31
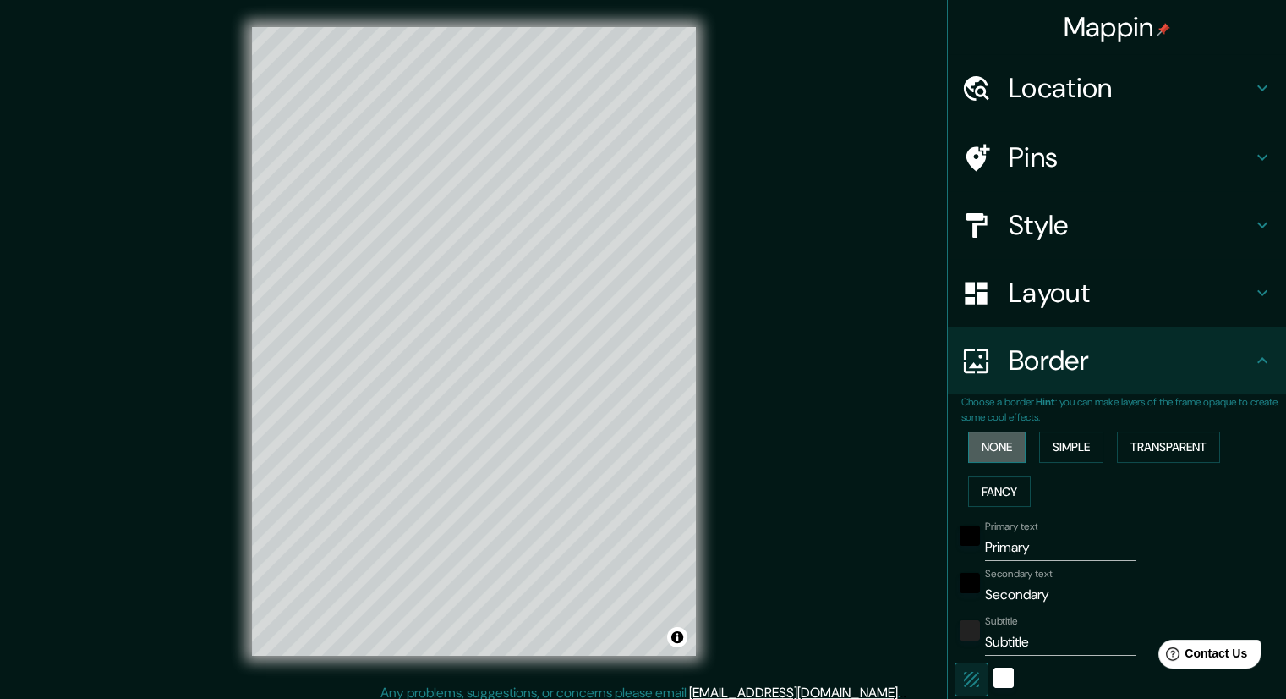
click at [991, 452] on button "None" at bounding box center [997, 446] width 58 height 31
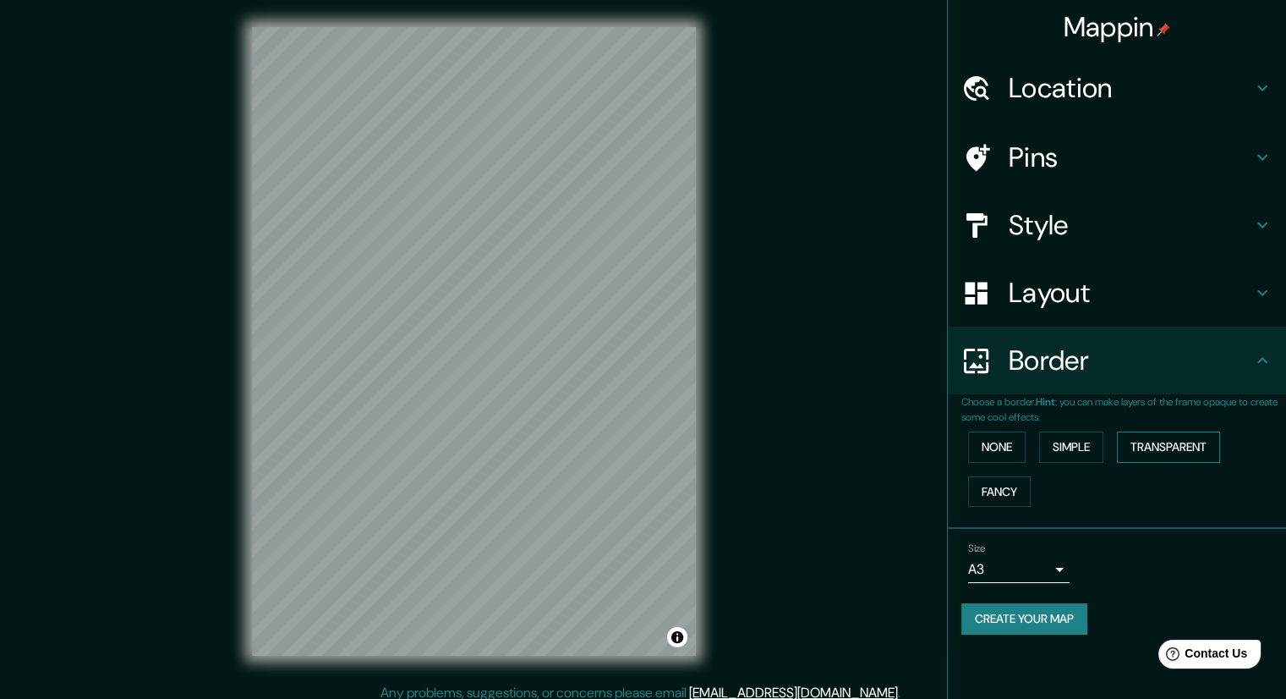
click at [1188, 448] on button "Transparent" at bounding box center [1168, 446] width 103 height 31
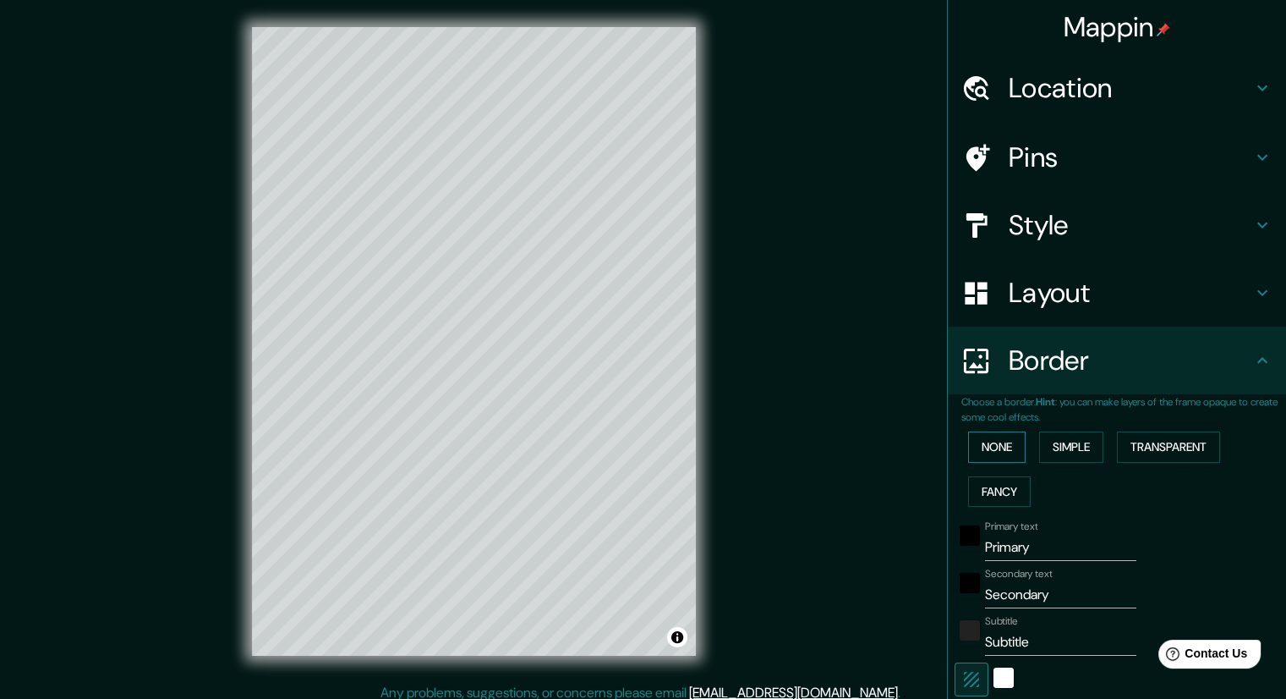
click at [1012, 458] on button "None" at bounding box center [997, 446] width 58 height 31
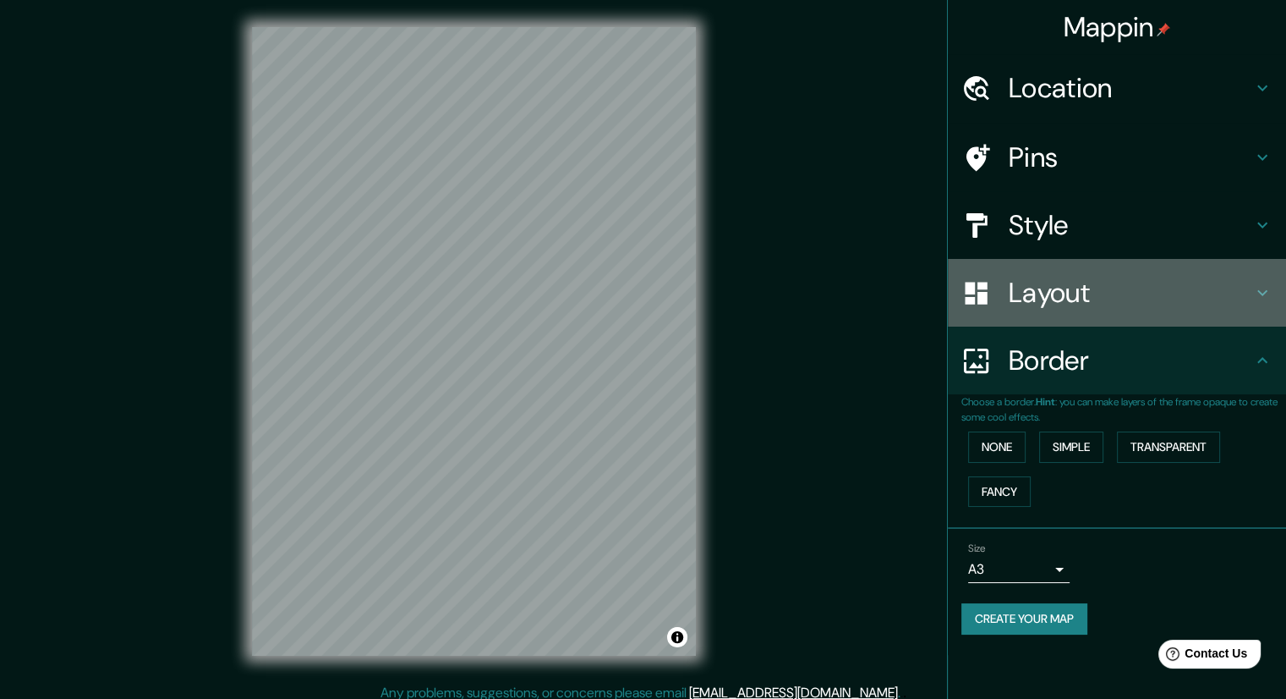
click at [1064, 282] on h4 "Layout" at bounding box center [1131, 293] width 244 height 34
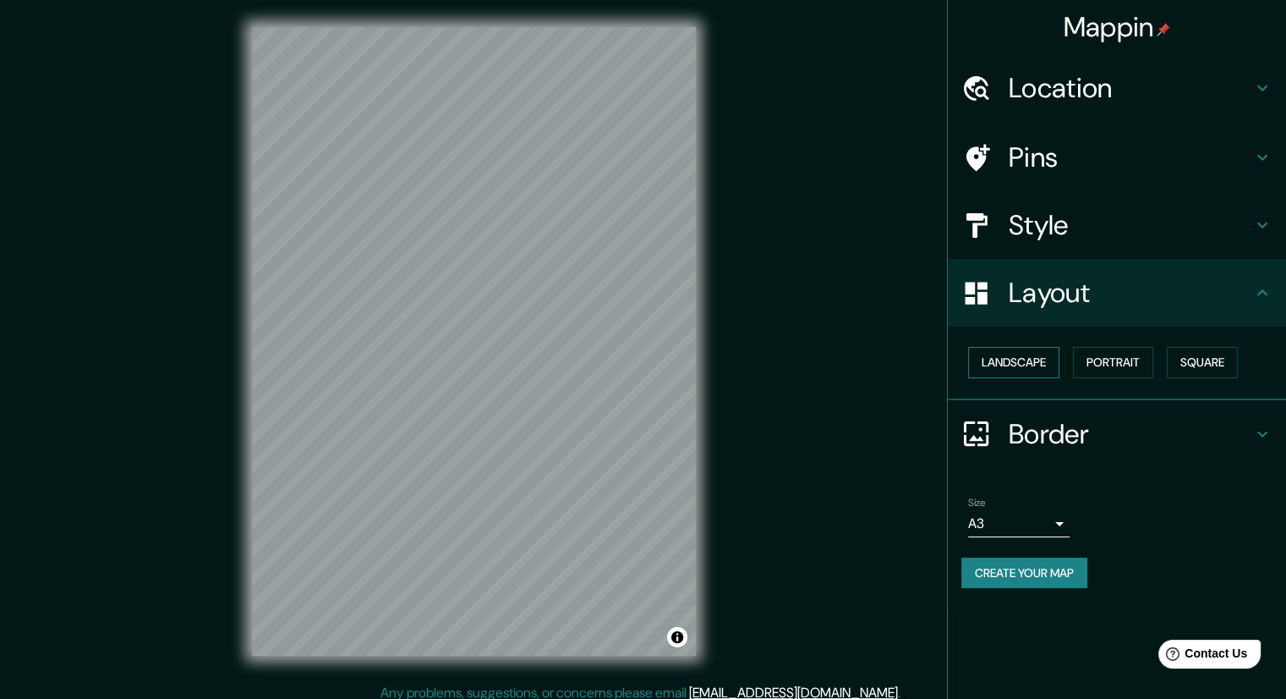
click at [1018, 366] on button "Landscape" at bounding box center [1013, 362] width 91 height 31
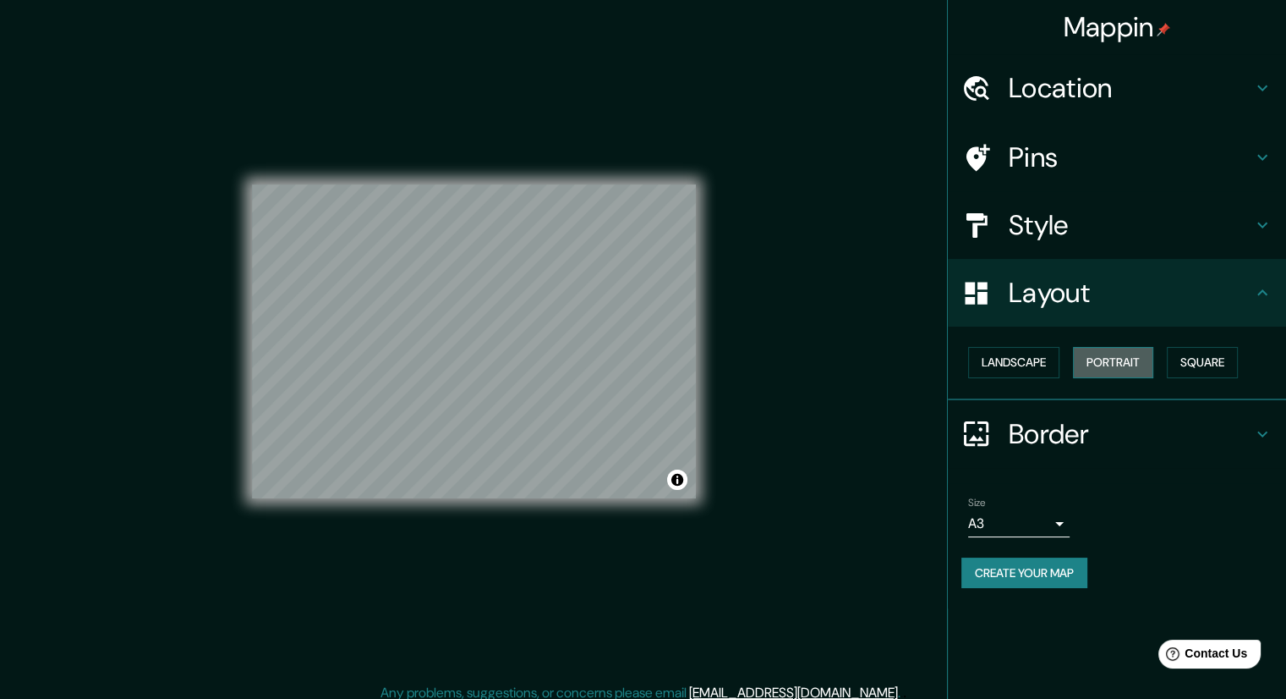
click at [1105, 367] on button "Portrait" at bounding box center [1113, 362] width 80 height 31
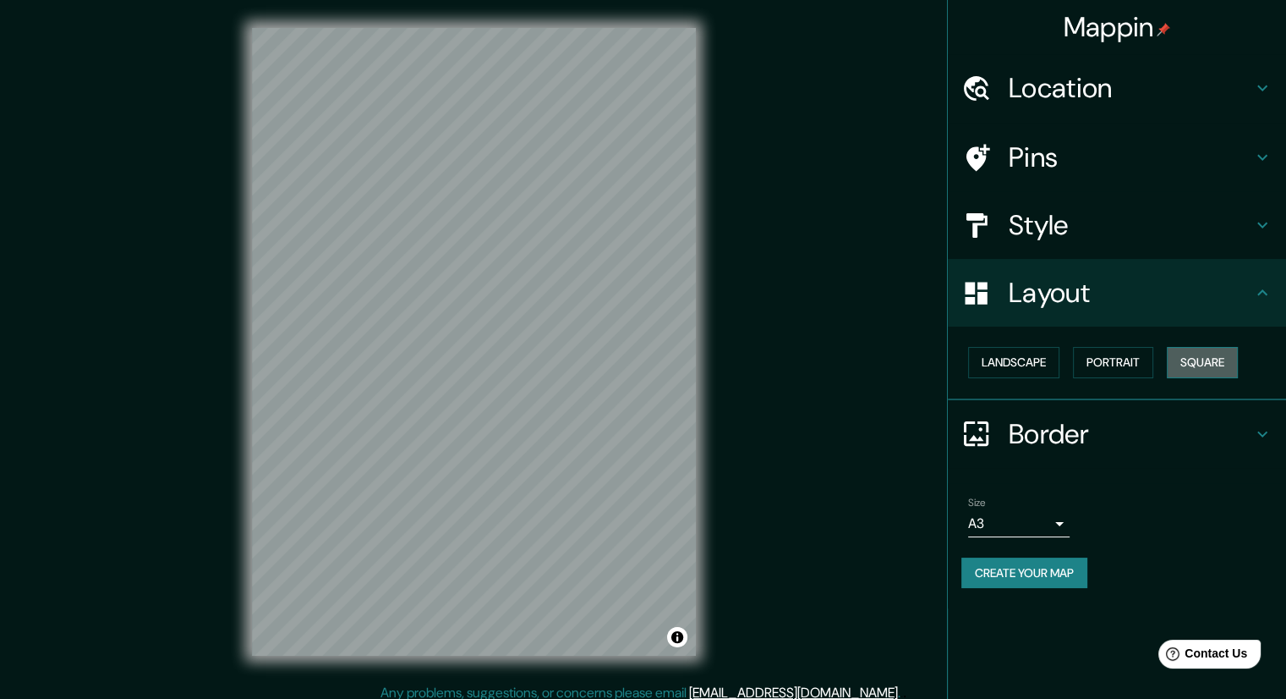
click at [1220, 367] on button "Square" at bounding box center [1202, 362] width 71 height 31
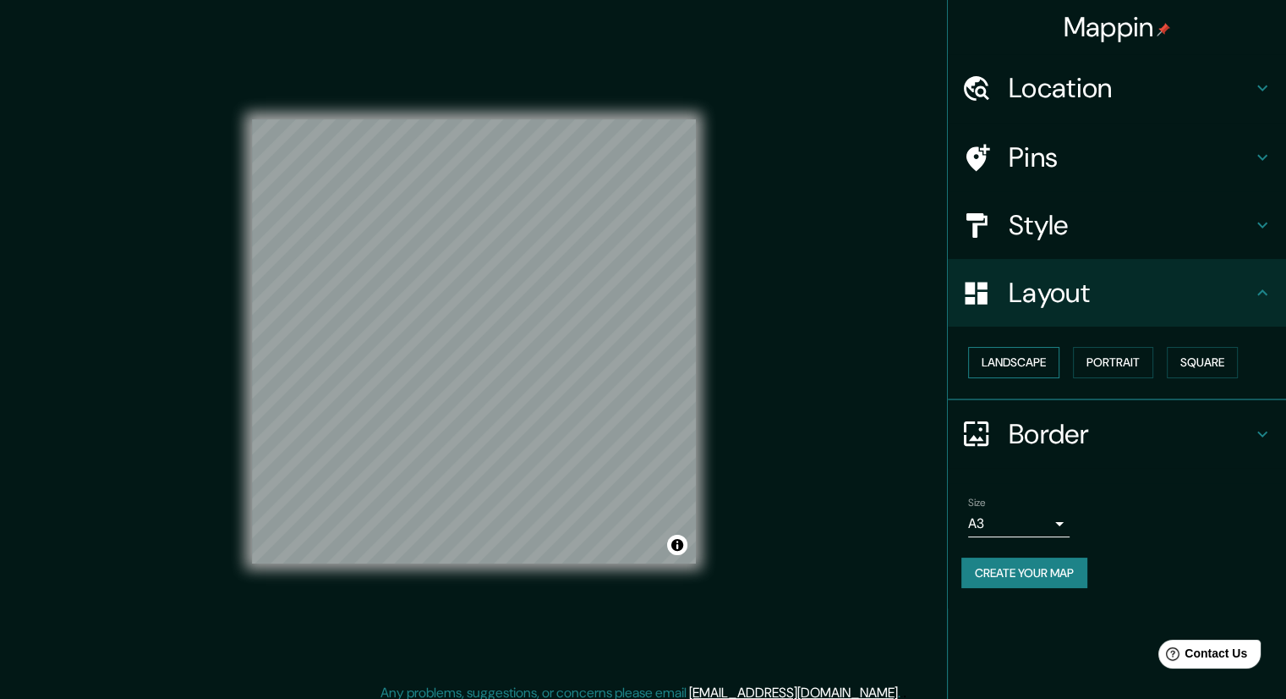
click at [1016, 351] on button "Landscape" at bounding box center [1013, 362] width 91 height 31
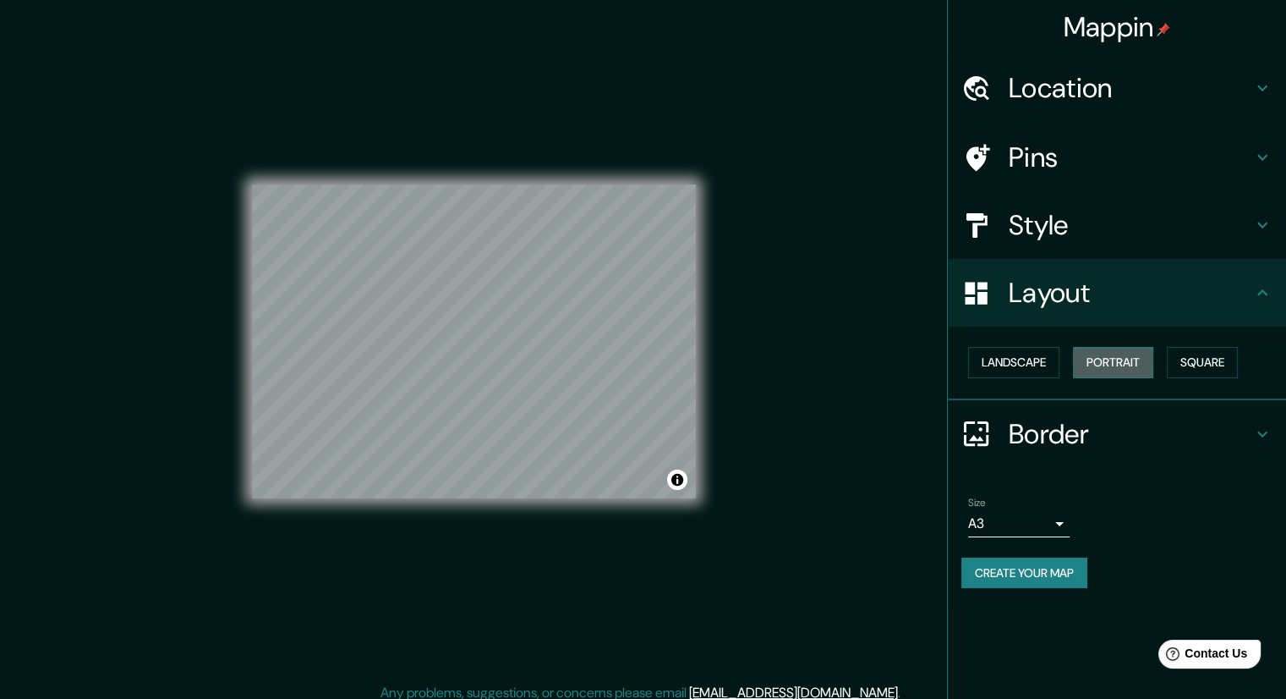
click at [1132, 370] on button "Portrait" at bounding box center [1113, 362] width 80 height 31
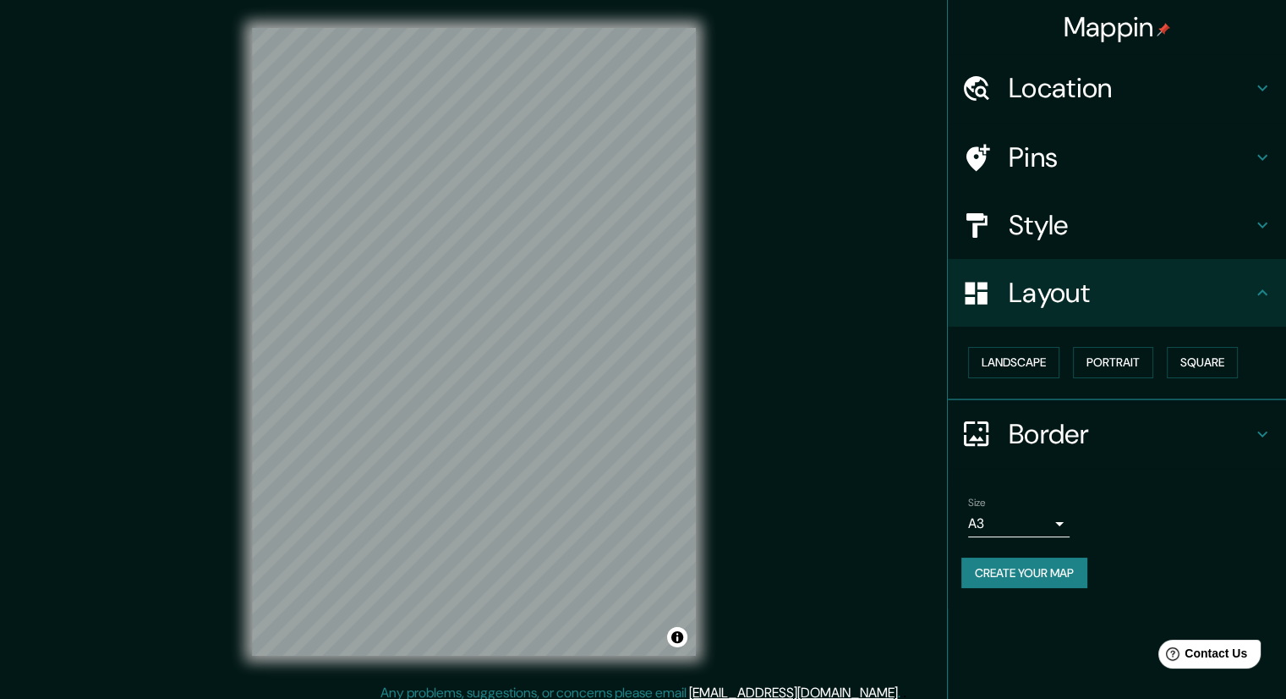
click at [1064, 224] on h4 "Style" at bounding box center [1131, 225] width 244 height 34
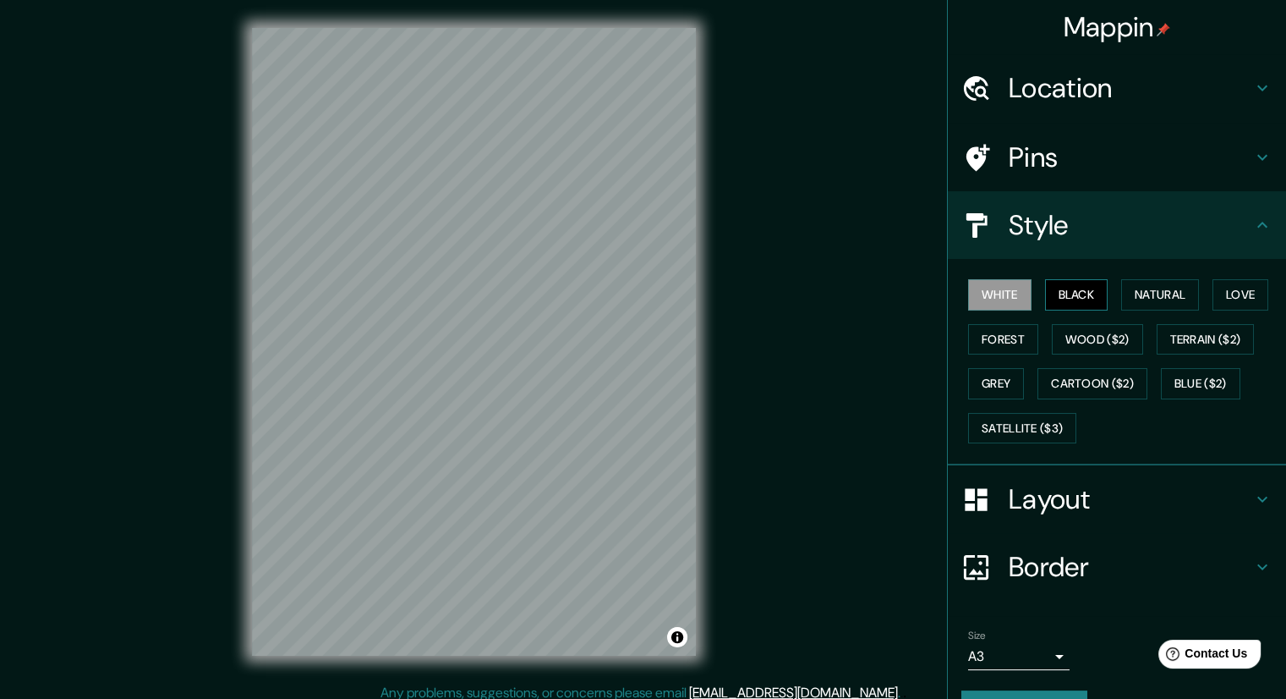
click at [1072, 291] on button "Black" at bounding box center [1076, 294] width 63 height 31
click at [1150, 293] on button "Natural" at bounding box center [1161, 294] width 78 height 31
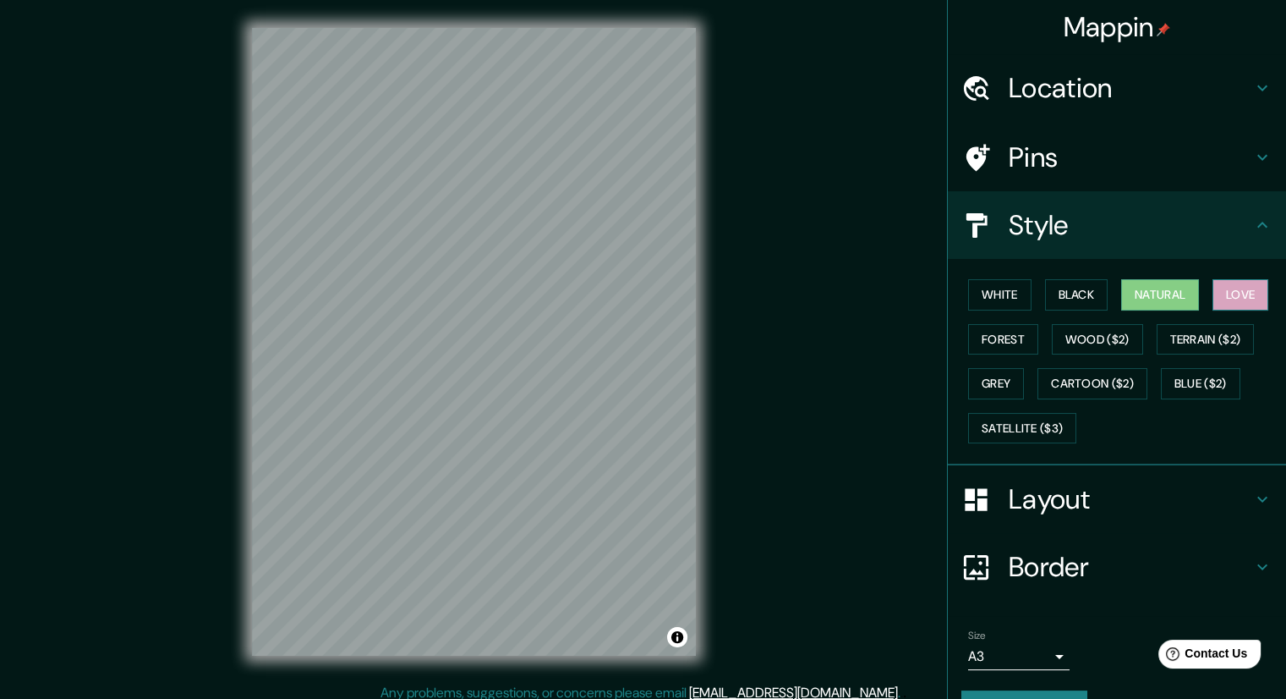
click at [1228, 298] on button "Love" at bounding box center [1241, 294] width 56 height 31
click at [996, 346] on button "Forest" at bounding box center [1003, 339] width 70 height 31
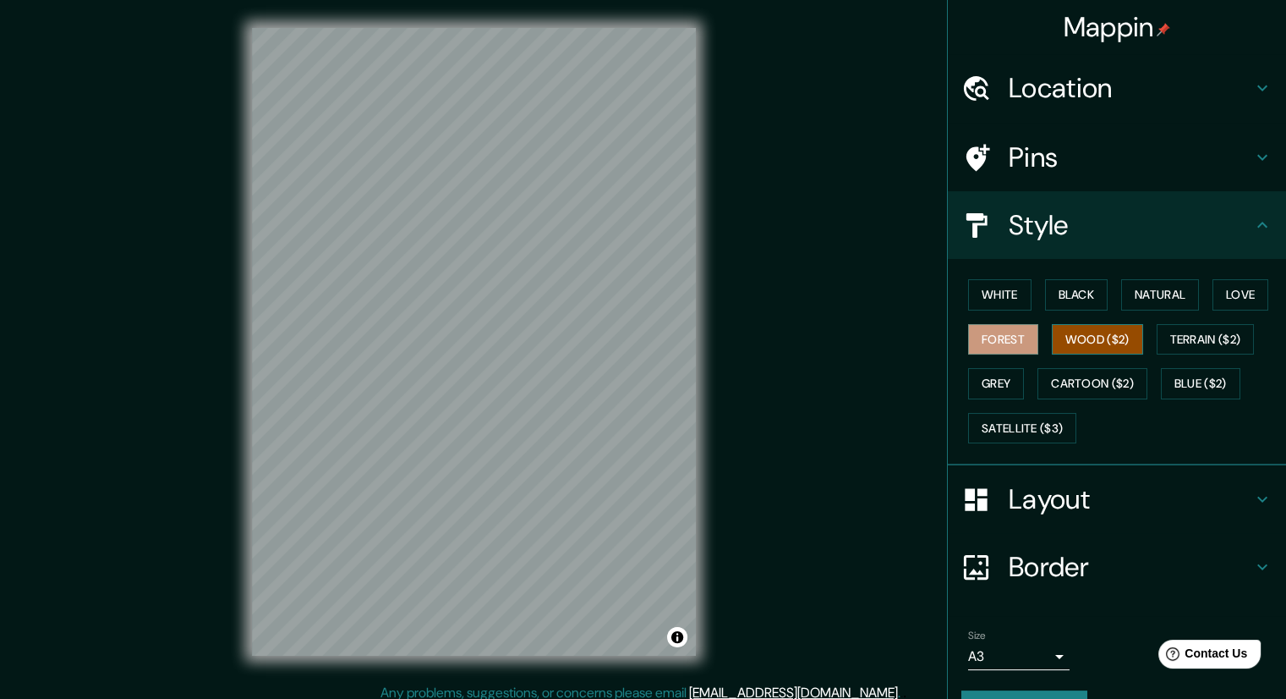
click at [1098, 335] on button "Wood ($2)" at bounding box center [1097, 339] width 91 height 31
click at [1209, 342] on button "Terrain ($2)" at bounding box center [1206, 339] width 98 height 31
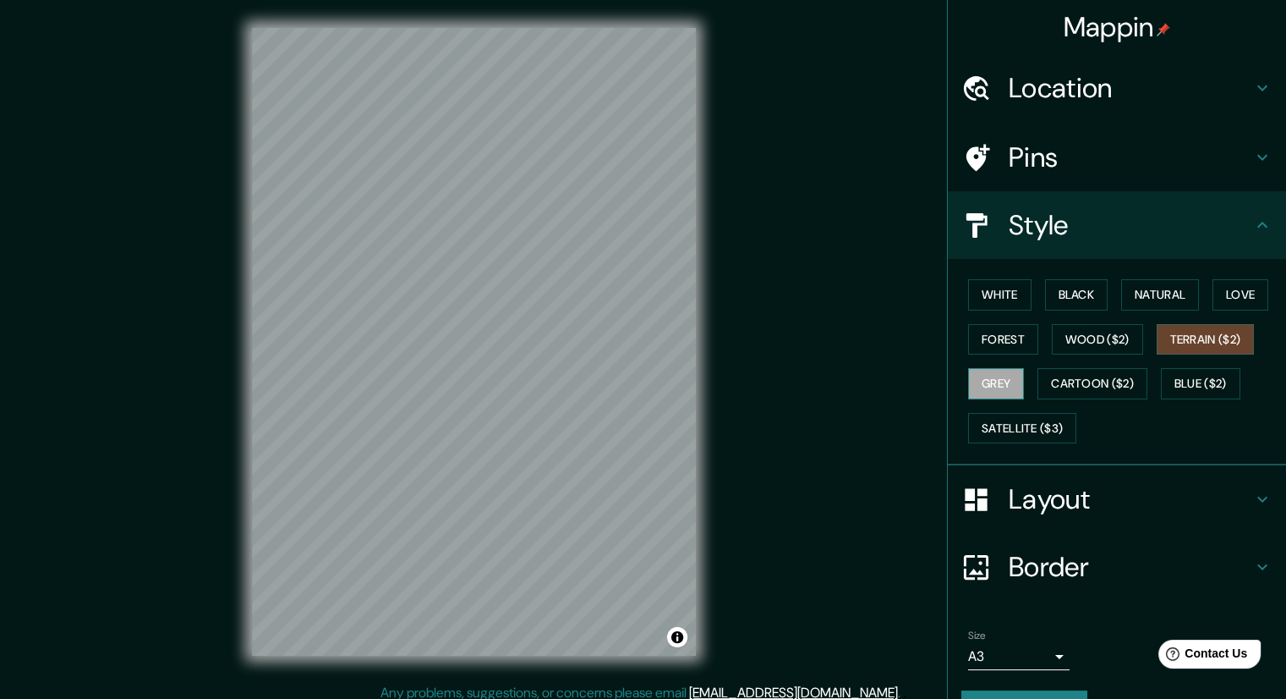
click at [998, 381] on button "Grey" at bounding box center [996, 383] width 56 height 31
click at [1089, 380] on button "Cartoon ($2)" at bounding box center [1093, 383] width 110 height 31
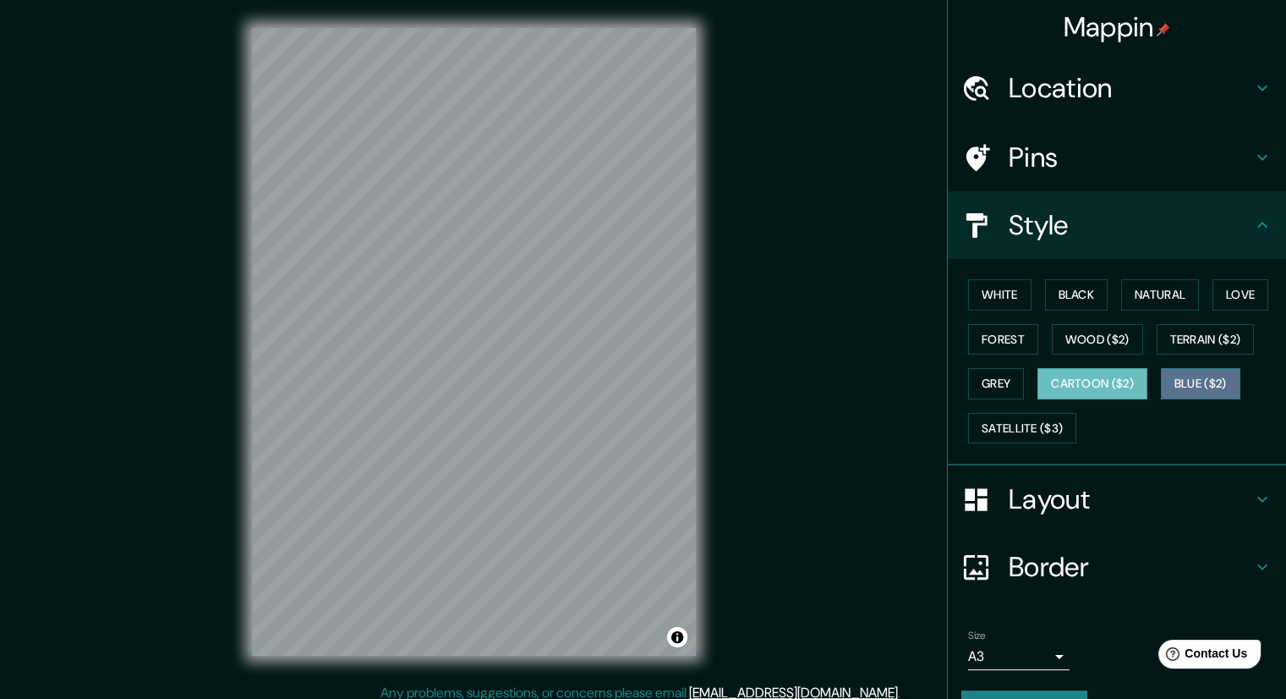
click at [1193, 380] on button "Blue ($2)" at bounding box center [1201, 383] width 80 height 31
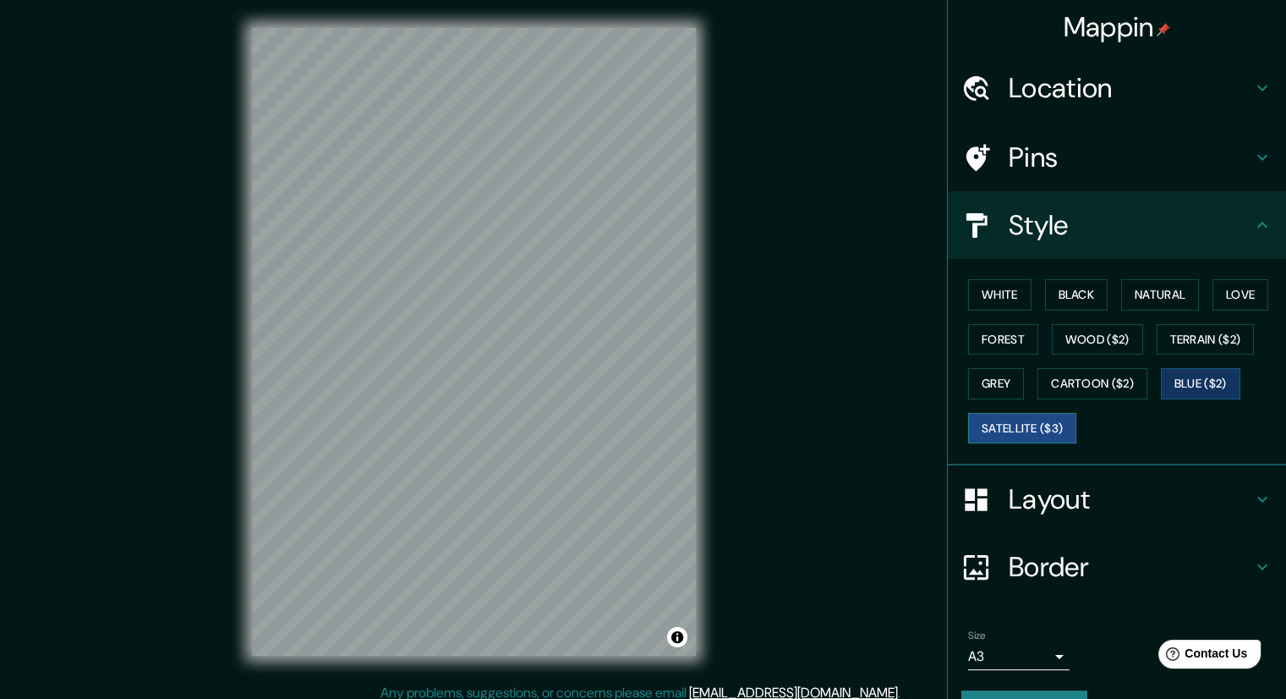
click at [1019, 414] on button "Satellite ($3)" at bounding box center [1022, 428] width 108 height 31
click at [987, 376] on button "Grey" at bounding box center [996, 383] width 56 height 31
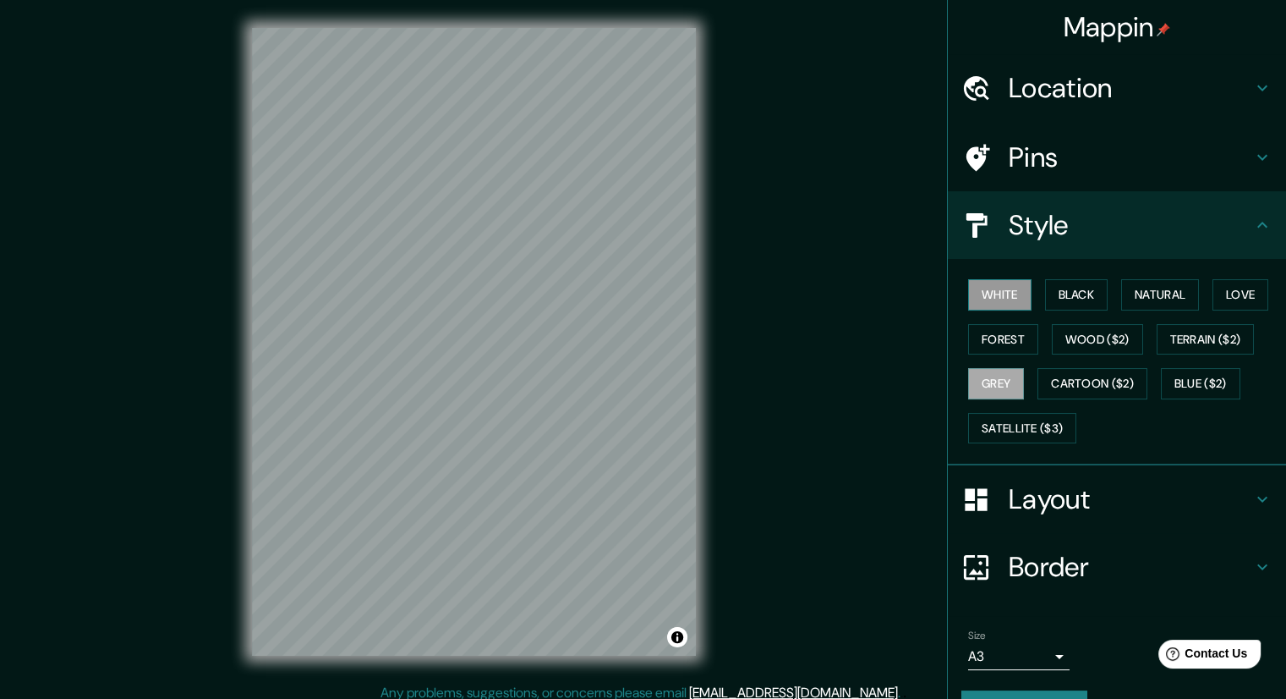
click at [989, 303] on button "White" at bounding box center [999, 294] width 63 height 31
click at [1082, 290] on button "Black" at bounding box center [1076, 294] width 63 height 31
click at [1085, 302] on button "Black" at bounding box center [1076, 294] width 63 height 31
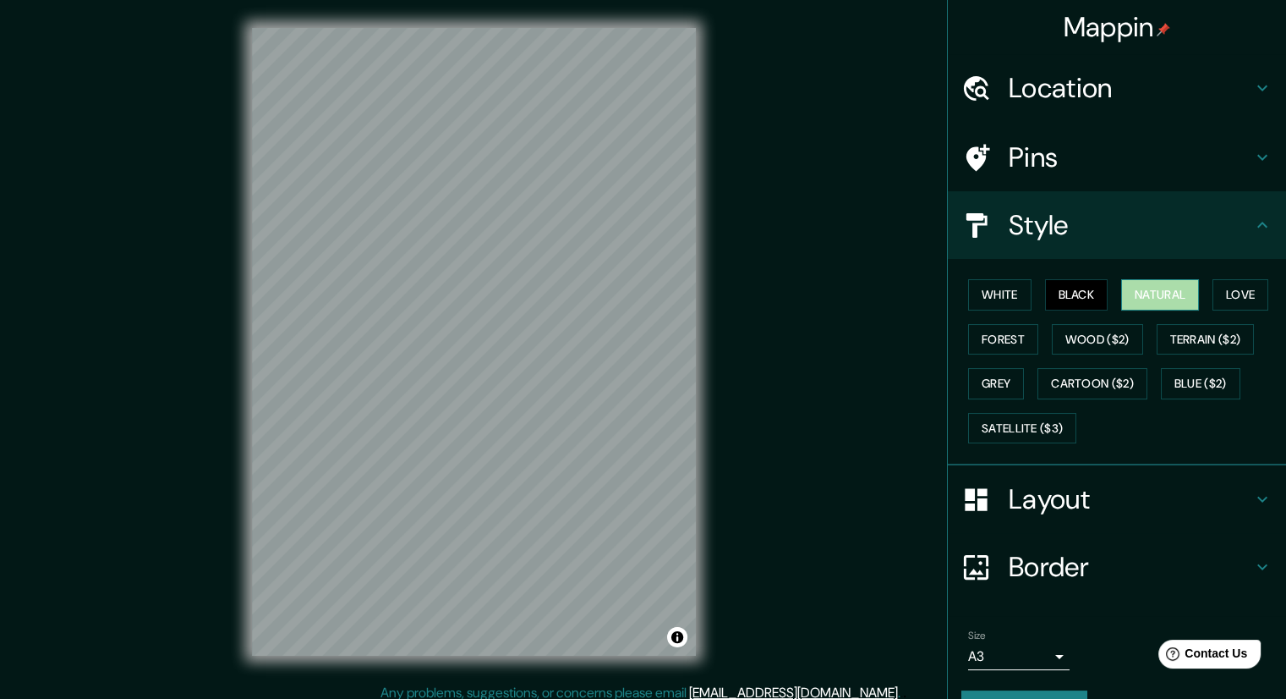
click at [1146, 301] on button "Natural" at bounding box center [1161, 294] width 78 height 31
click at [1248, 288] on button "Love" at bounding box center [1241, 294] width 56 height 31
click at [1018, 169] on h4 "Pins" at bounding box center [1131, 157] width 244 height 34
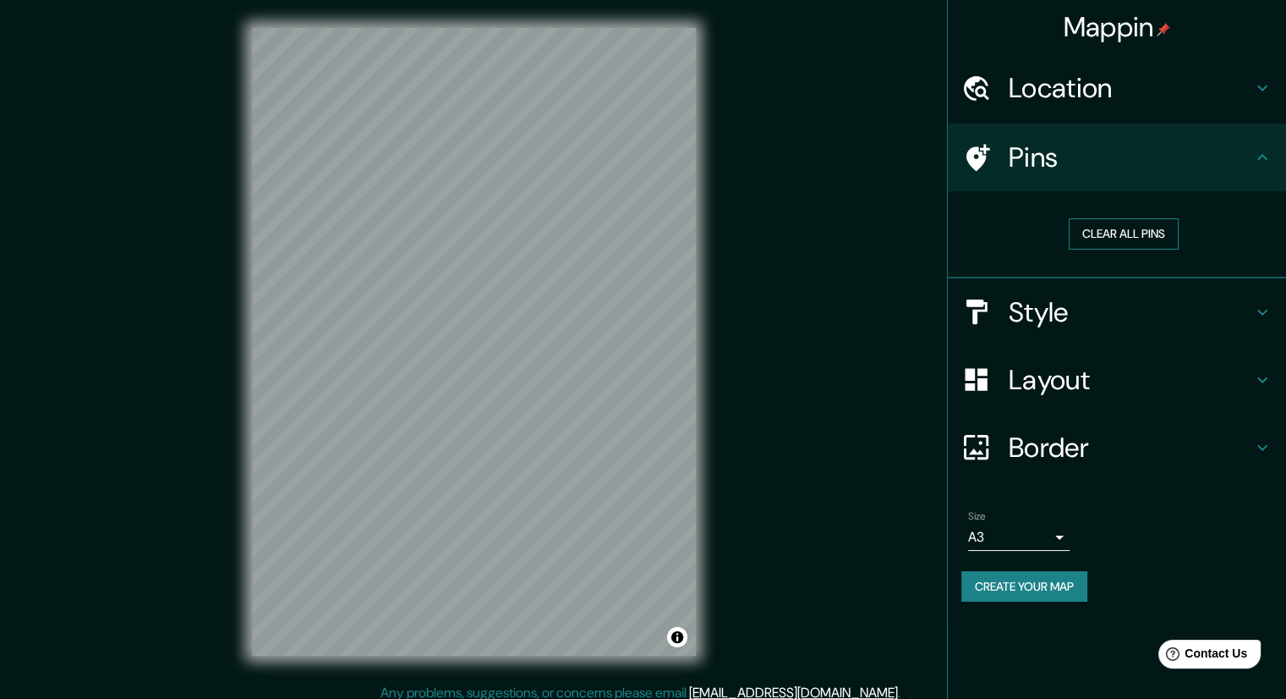
click at [1110, 236] on button "Clear all pins" at bounding box center [1124, 233] width 110 height 31
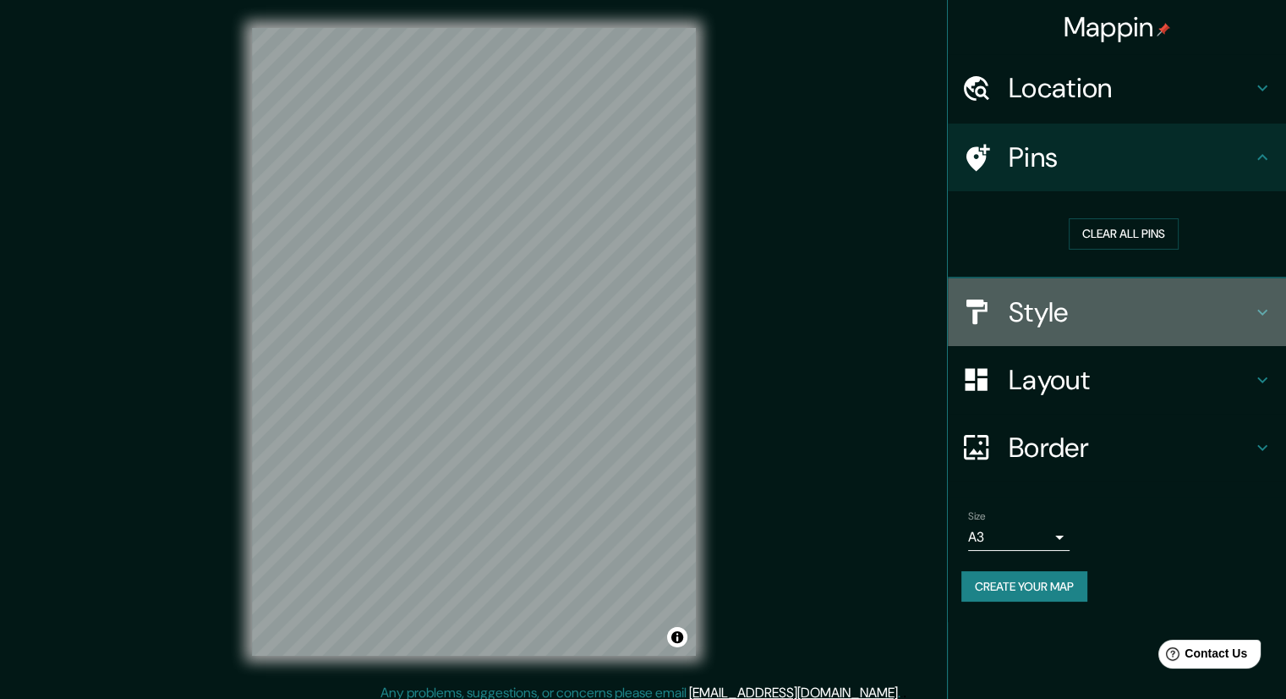
click at [1048, 295] on h4 "Style" at bounding box center [1131, 312] width 244 height 34
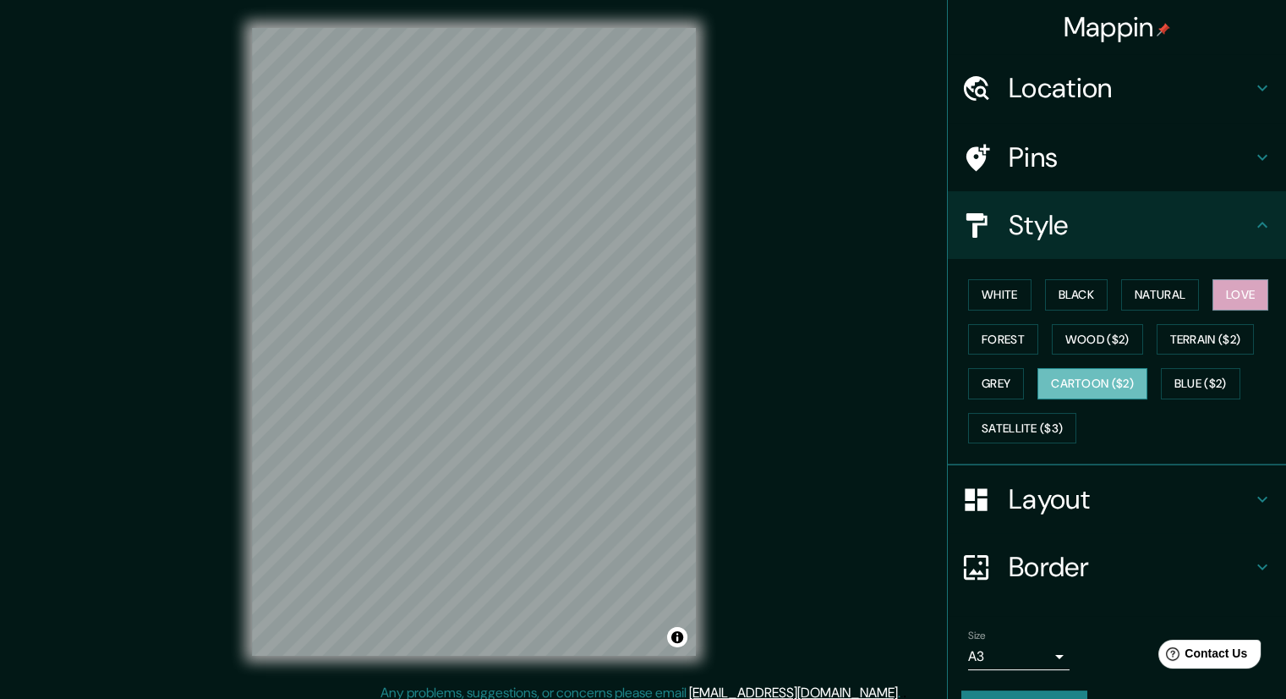
click at [1072, 390] on button "Cartoon ($2)" at bounding box center [1093, 383] width 110 height 31
click at [1022, 420] on button "Satellite ($3)" at bounding box center [1022, 428] width 108 height 31
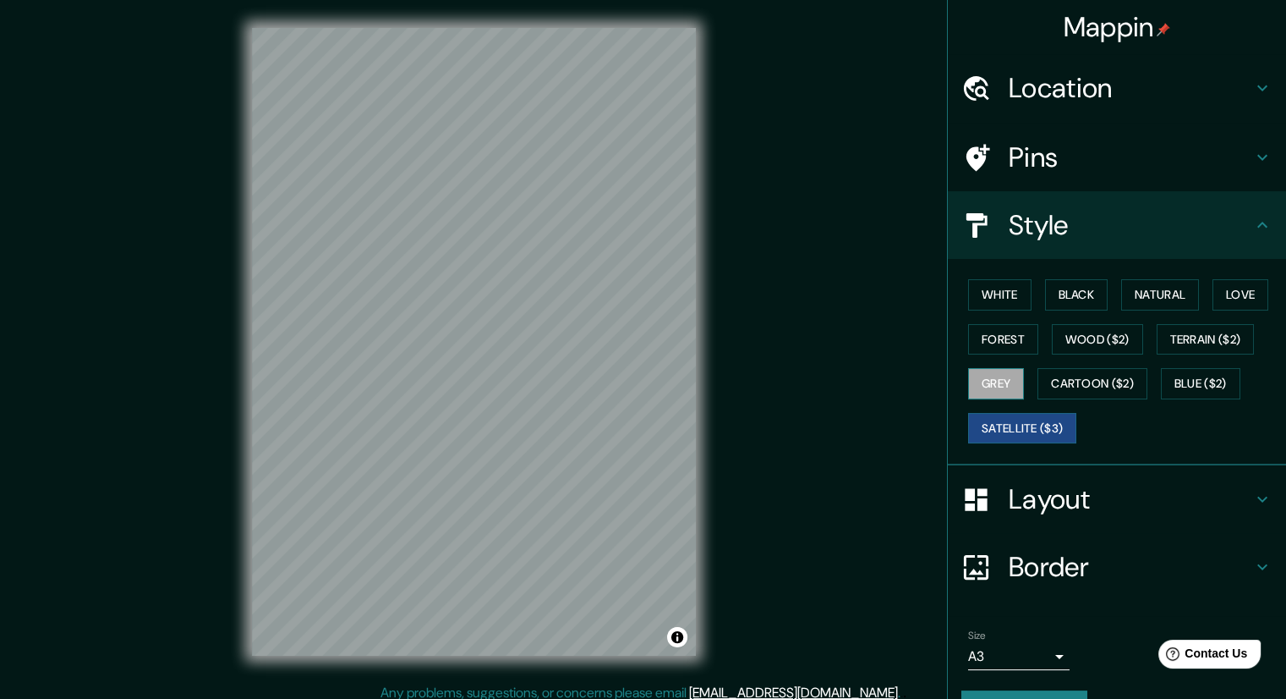
click at [979, 384] on button "Grey" at bounding box center [996, 383] width 56 height 31
click at [1060, 381] on button "Cartoon ($2)" at bounding box center [1093, 383] width 110 height 31
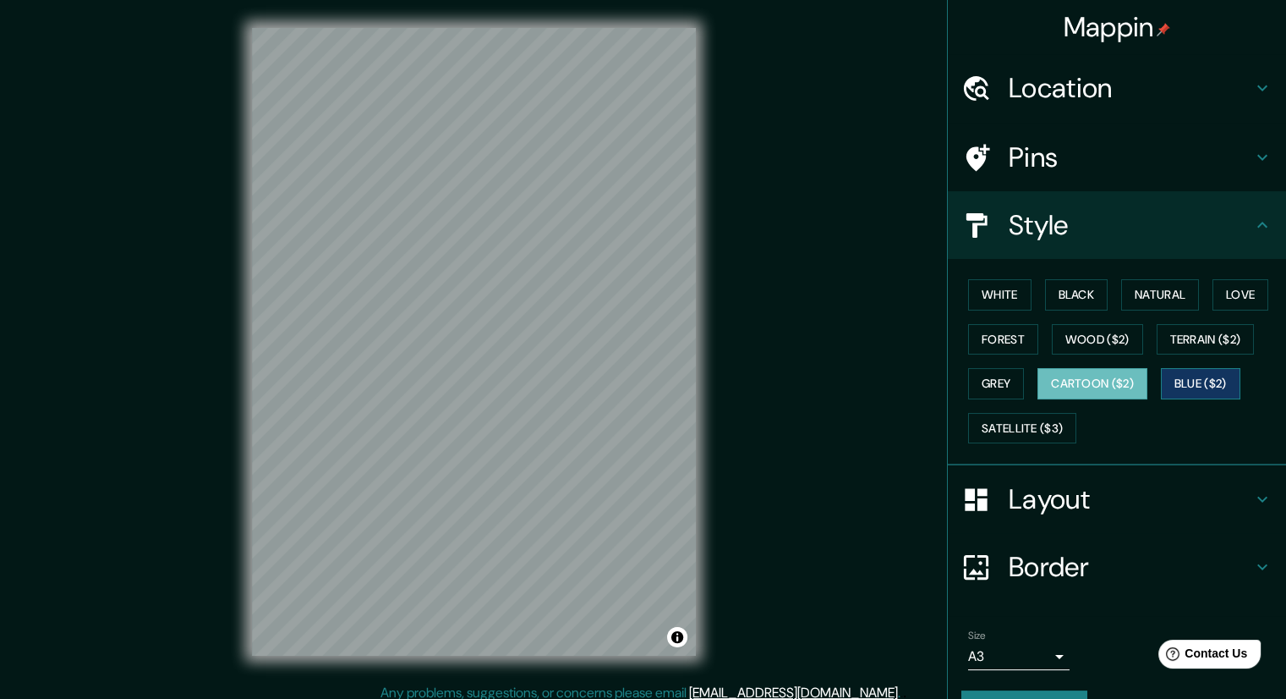
click at [1199, 392] on button "Blue ($2)" at bounding box center [1201, 383] width 80 height 31
click at [1096, 332] on button "Wood ($2)" at bounding box center [1097, 339] width 91 height 31
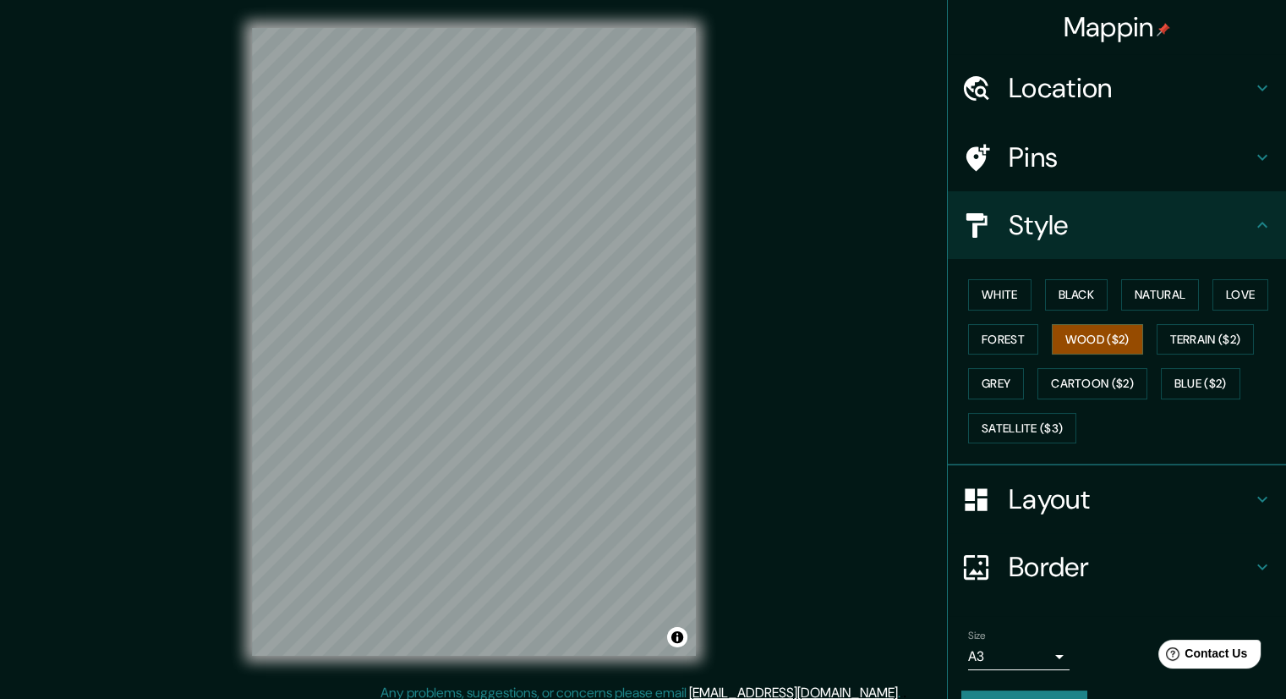
click at [1052, 244] on div "Style" at bounding box center [1117, 225] width 338 height 68
drag, startPoint x: 1240, startPoint y: 0, endPoint x: 831, endPoint y: 306, distance: 510.5
click at [831, 306] on div "Mappin Location Cajamarca, Departamento de Cajamarca, Perú Pins Style White Bla…" at bounding box center [643, 355] width 1286 height 710
click at [1039, 156] on h4 "Pins" at bounding box center [1131, 157] width 244 height 34
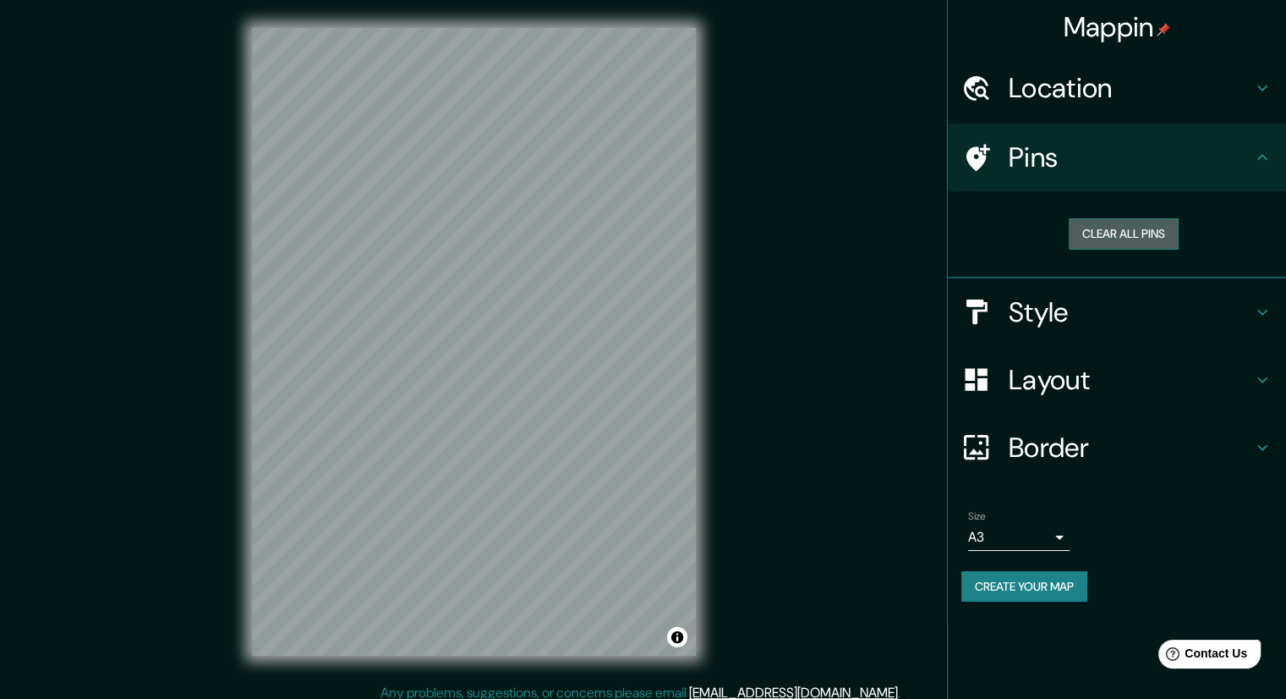
click at [1151, 242] on button "Clear all pins" at bounding box center [1124, 233] width 110 height 31
click at [1149, 240] on button "Clear all pins" at bounding box center [1124, 233] width 110 height 31
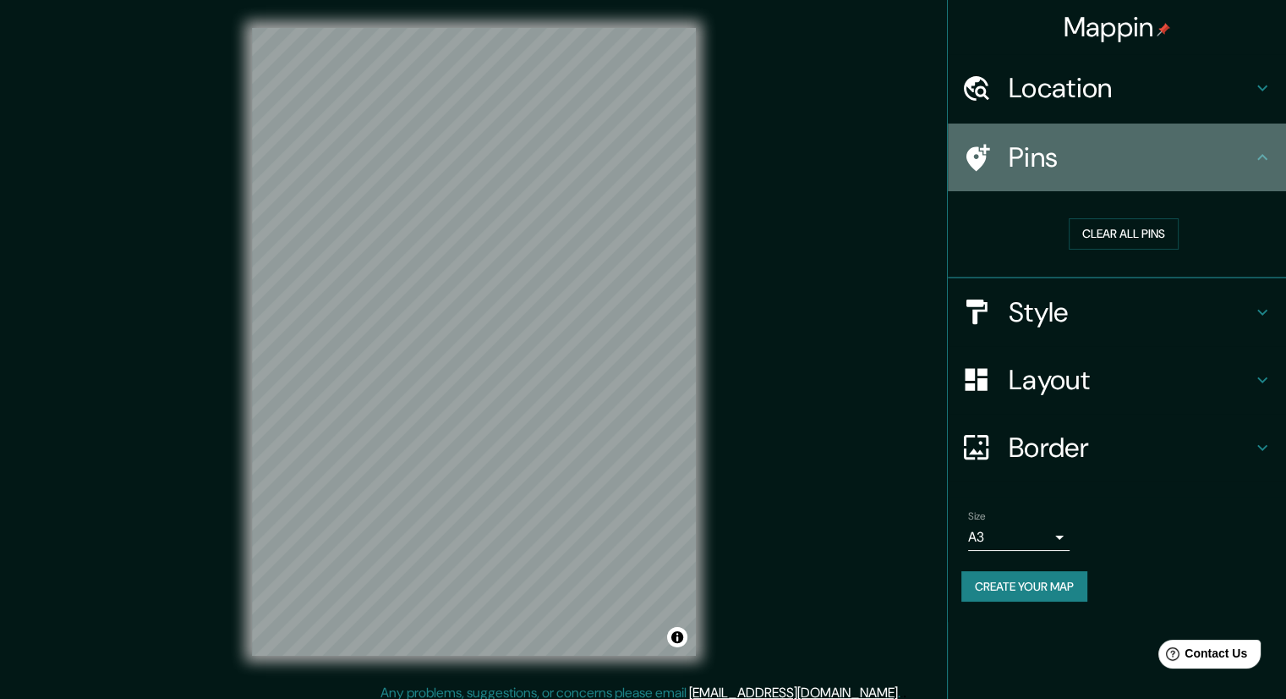
click at [1119, 174] on div "Pins" at bounding box center [1117, 157] width 338 height 68
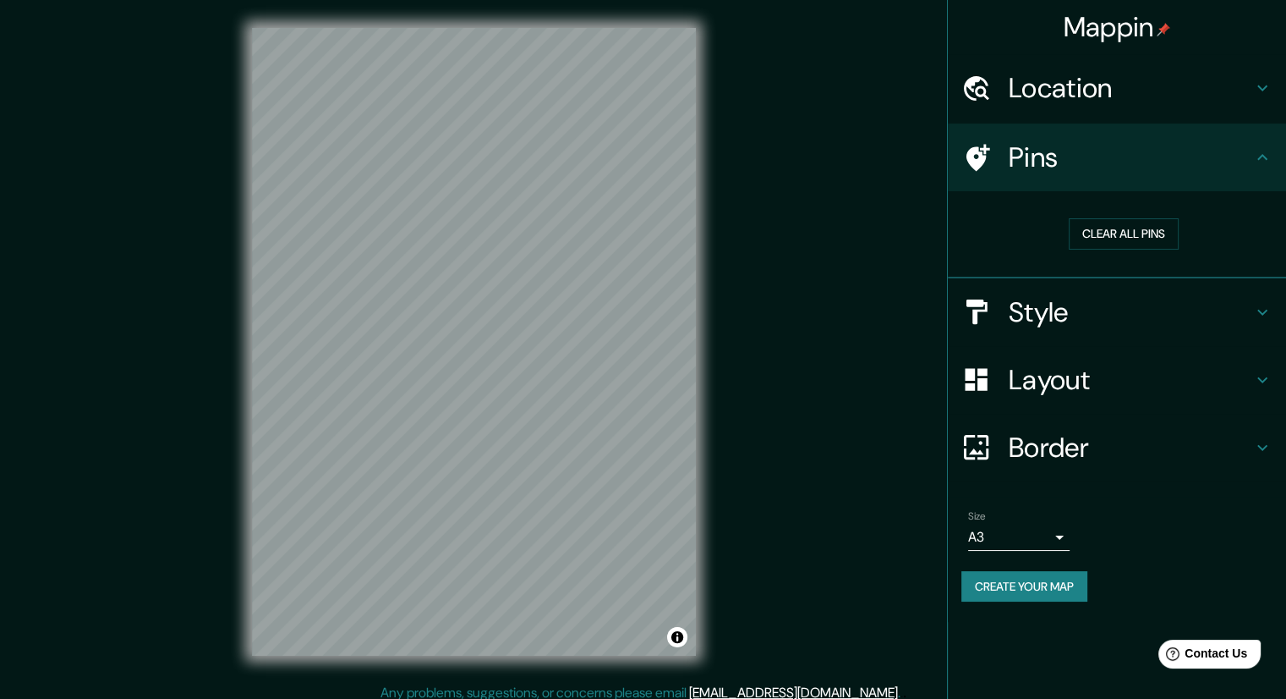
click at [1039, 439] on h4 "Border" at bounding box center [1131, 448] width 244 height 34
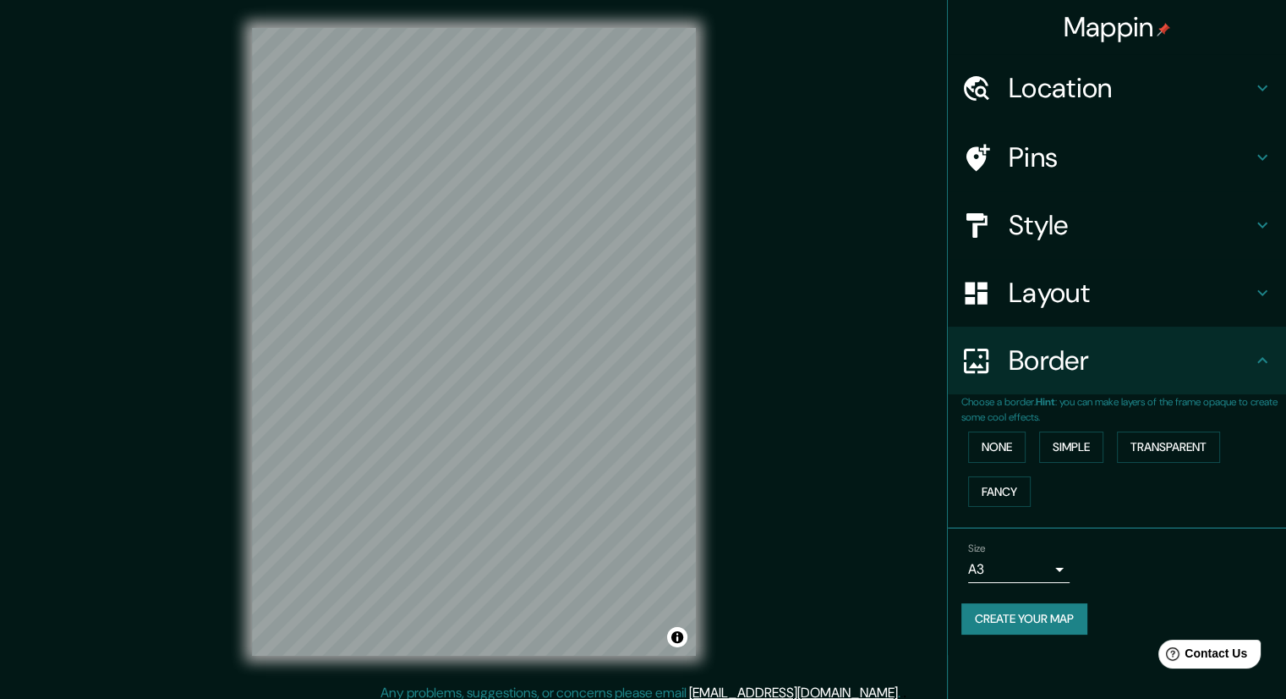
click at [1039, 366] on h4 "Border" at bounding box center [1131, 360] width 244 height 34
click at [1111, 75] on h4 "Location" at bounding box center [1131, 88] width 244 height 34
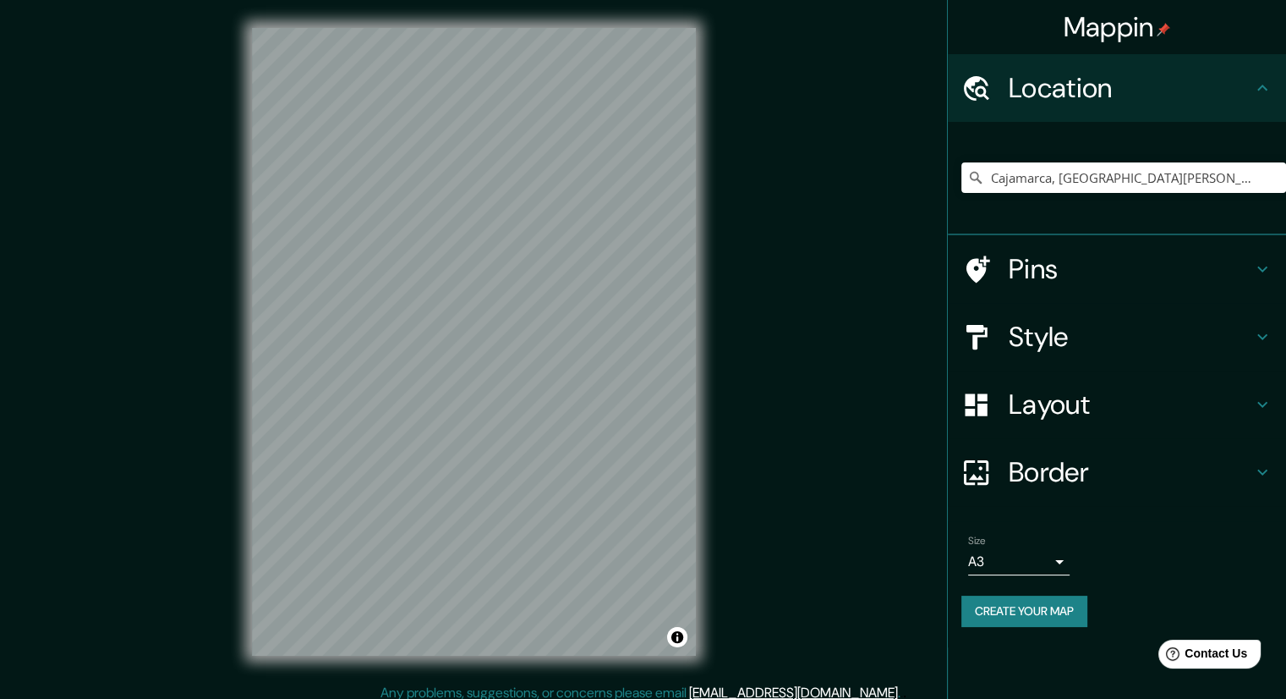
click at [1113, 80] on h4 "Location" at bounding box center [1131, 88] width 244 height 34
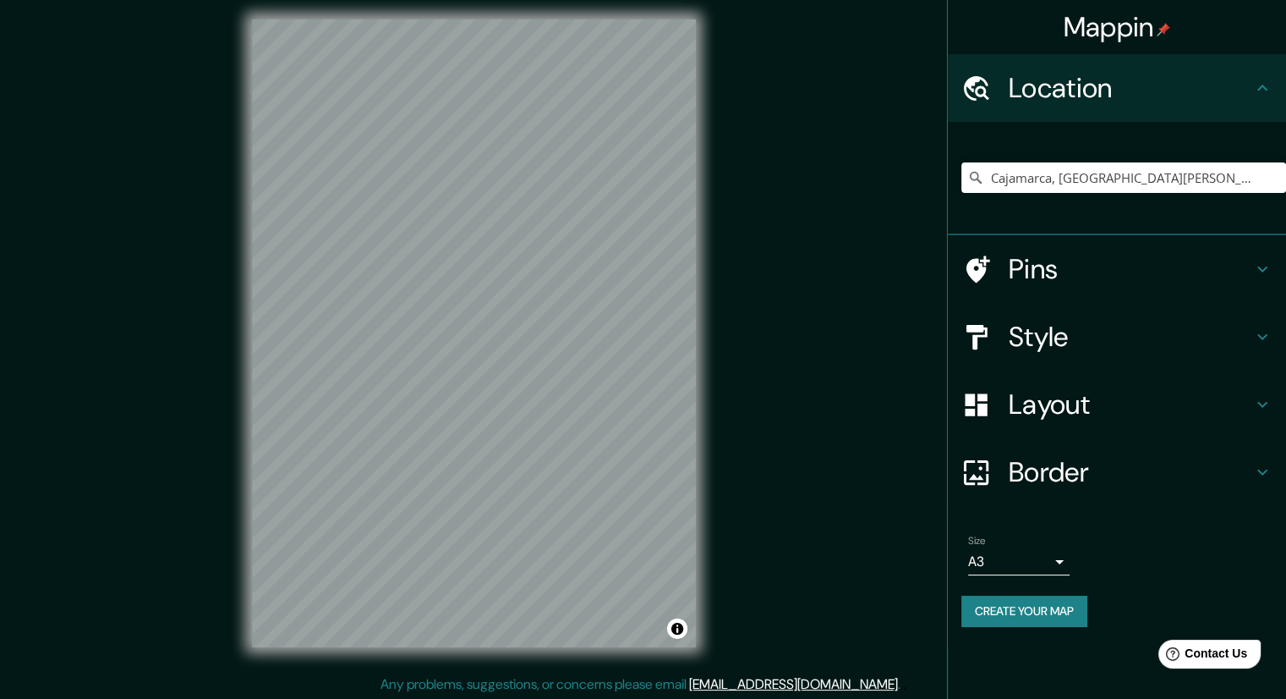
scroll to position [11, 0]
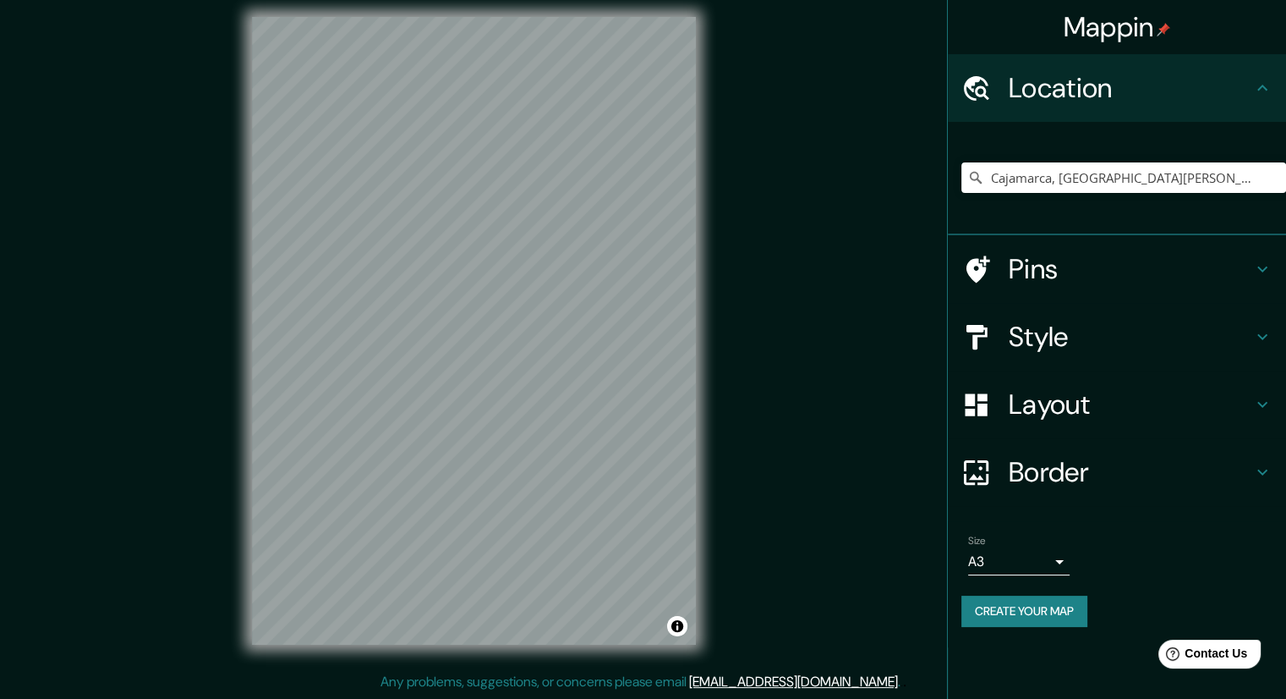
click at [1072, 474] on h4 "Border" at bounding box center [1131, 472] width 244 height 34
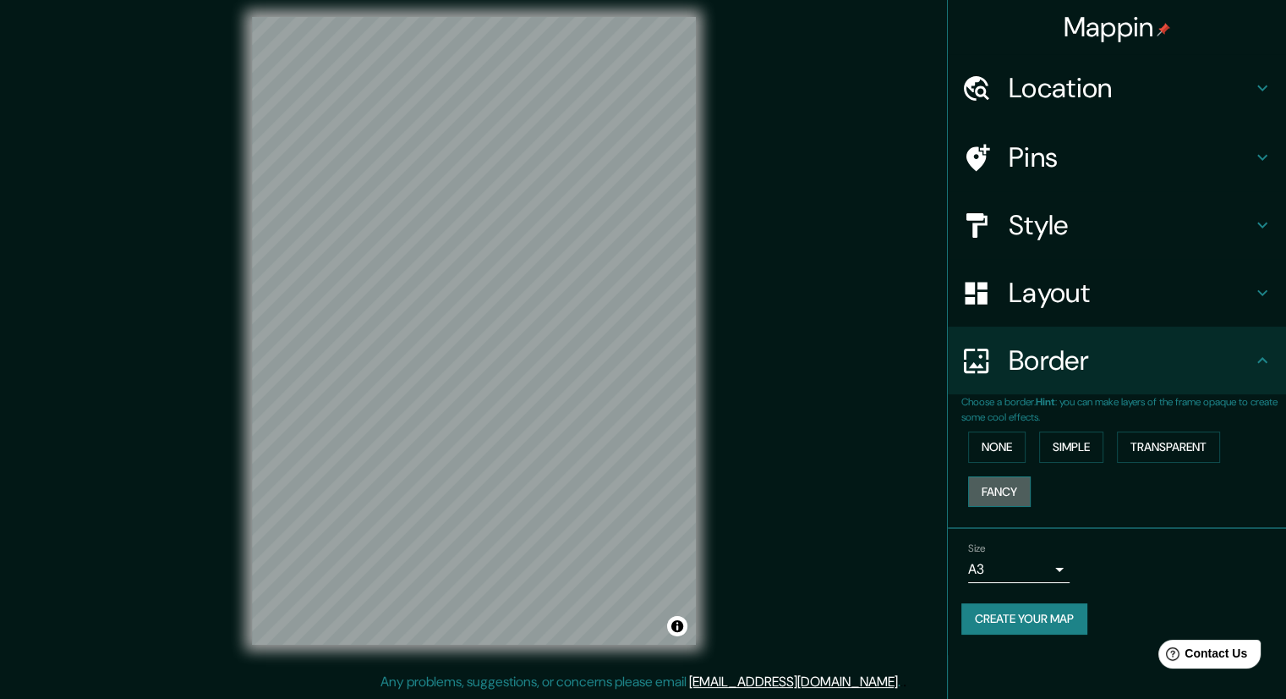
click at [991, 498] on button "Fancy" at bounding box center [999, 491] width 63 height 31
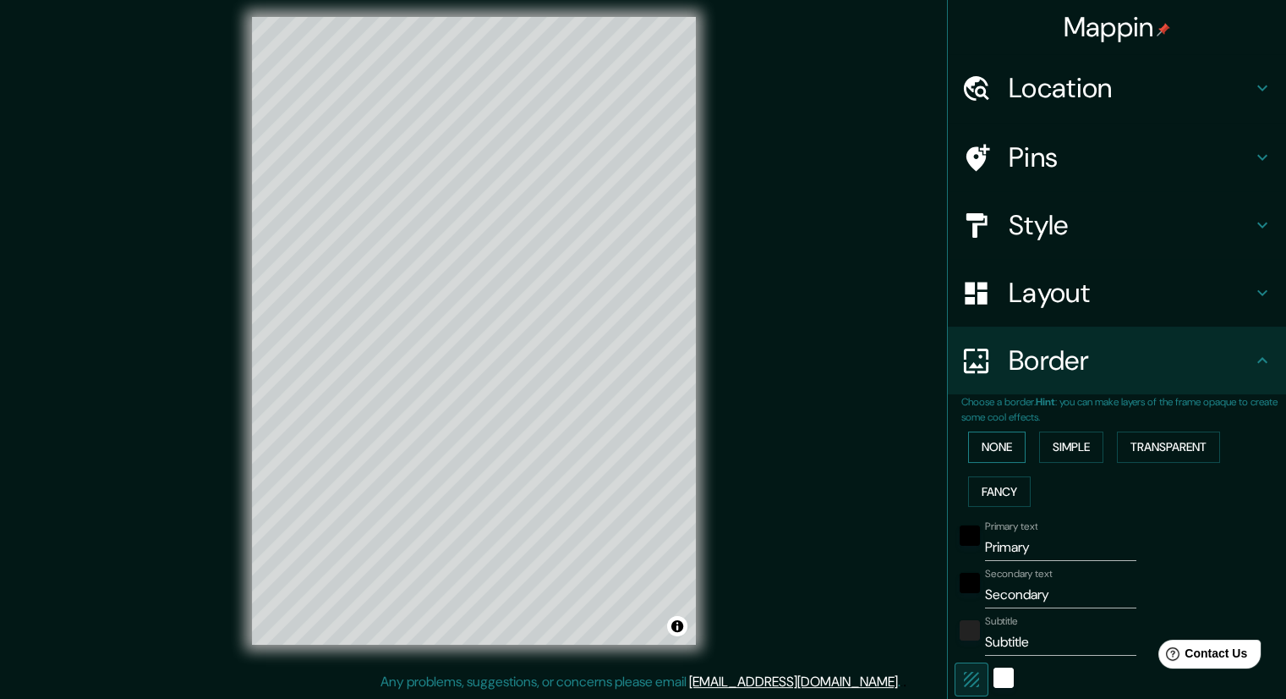
click at [998, 458] on button "None" at bounding box center [997, 446] width 58 height 31
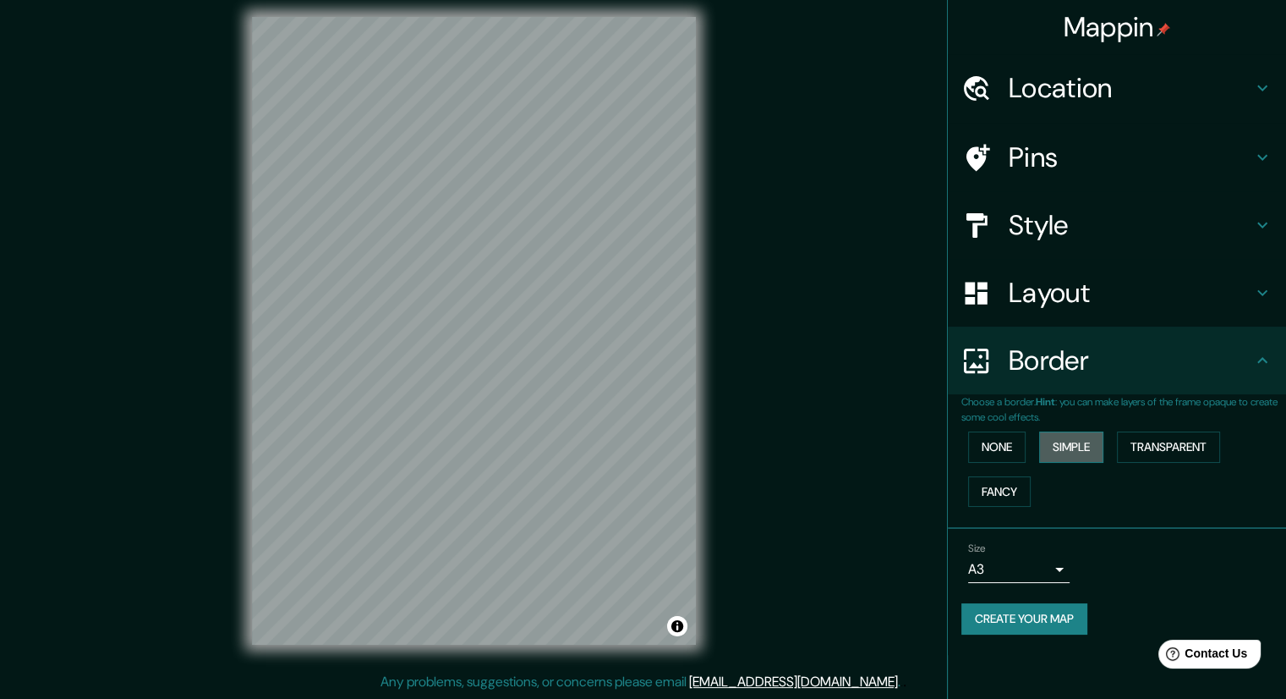
click at [1066, 454] on button "Simple" at bounding box center [1071, 446] width 64 height 31
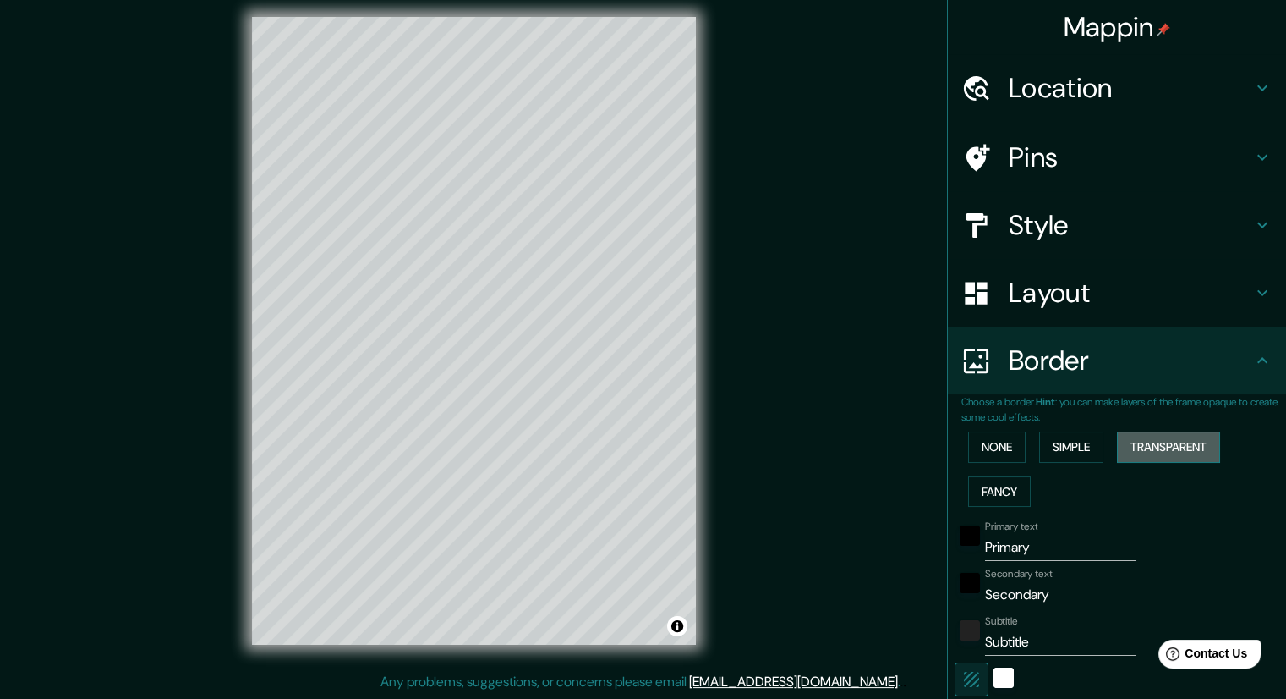
click at [1174, 447] on button "Transparent" at bounding box center [1168, 446] width 103 height 31
click at [988, 444] on button "None" at bounding box center [997, 446] width 58 height 31
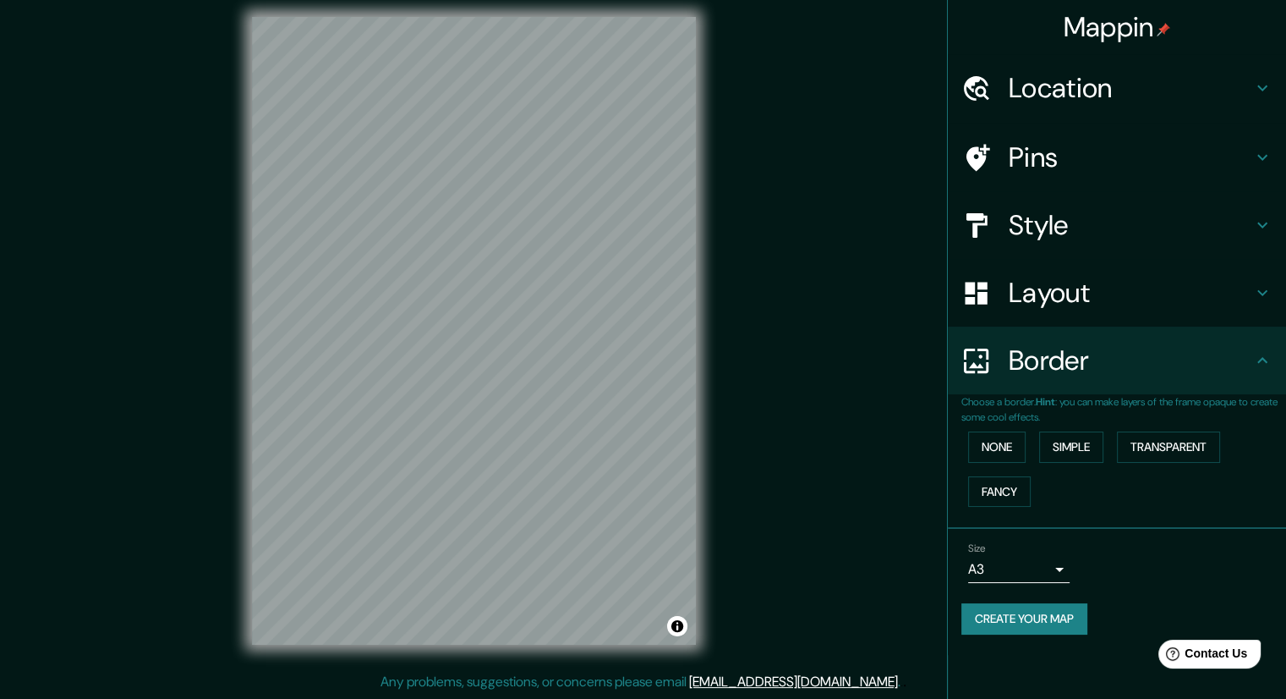
click at [1026, 569] on body "Mappin Location Cajamarca, Departamento de Cajamarca, Perú Pins Style Layout Bo…" at bounding box center [643, 338] width 1286 height 699
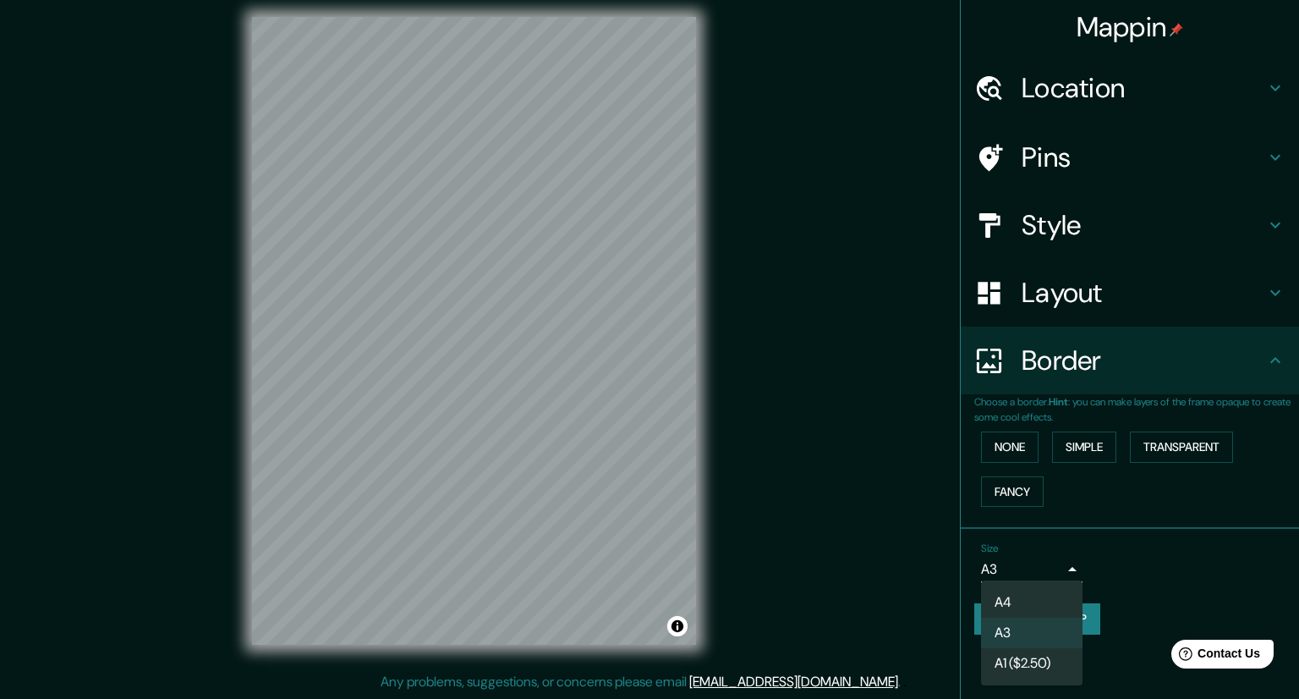
click at [1039, 568] on div at bounding box center [649, 349] width 1299 height 699
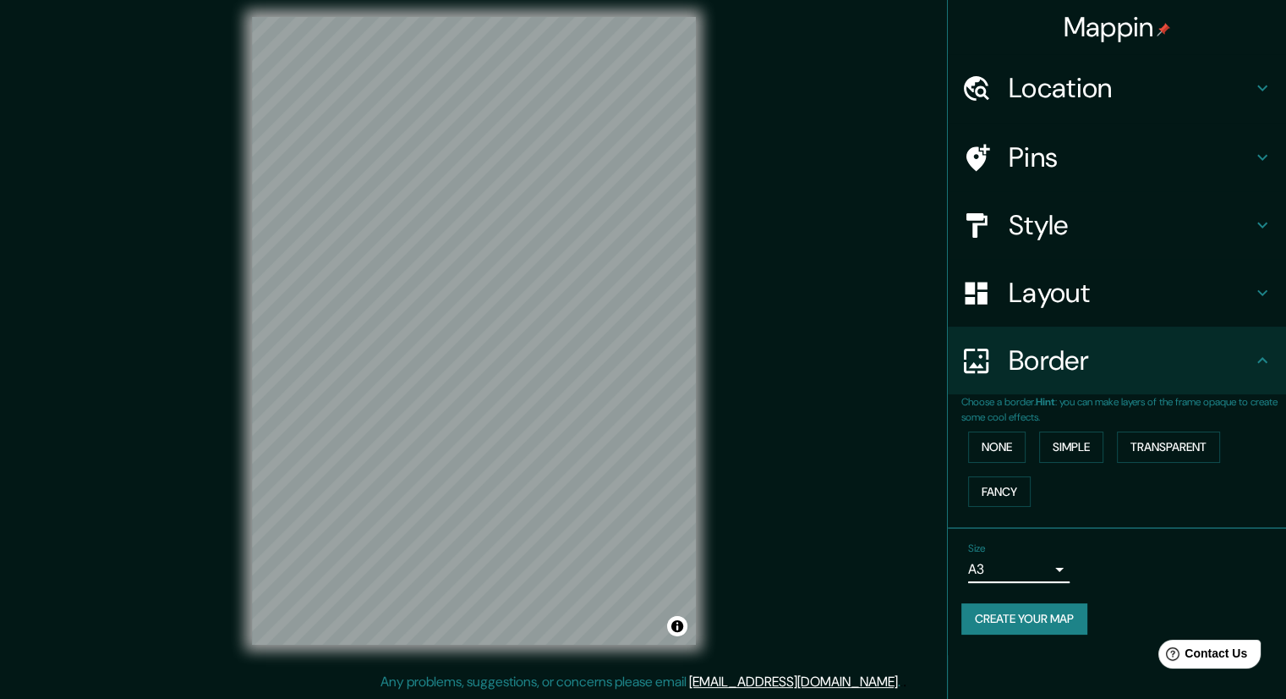
click at [1039, 294] on h4 "Layout" at bounding box center [1131, 293] width 244 height 34
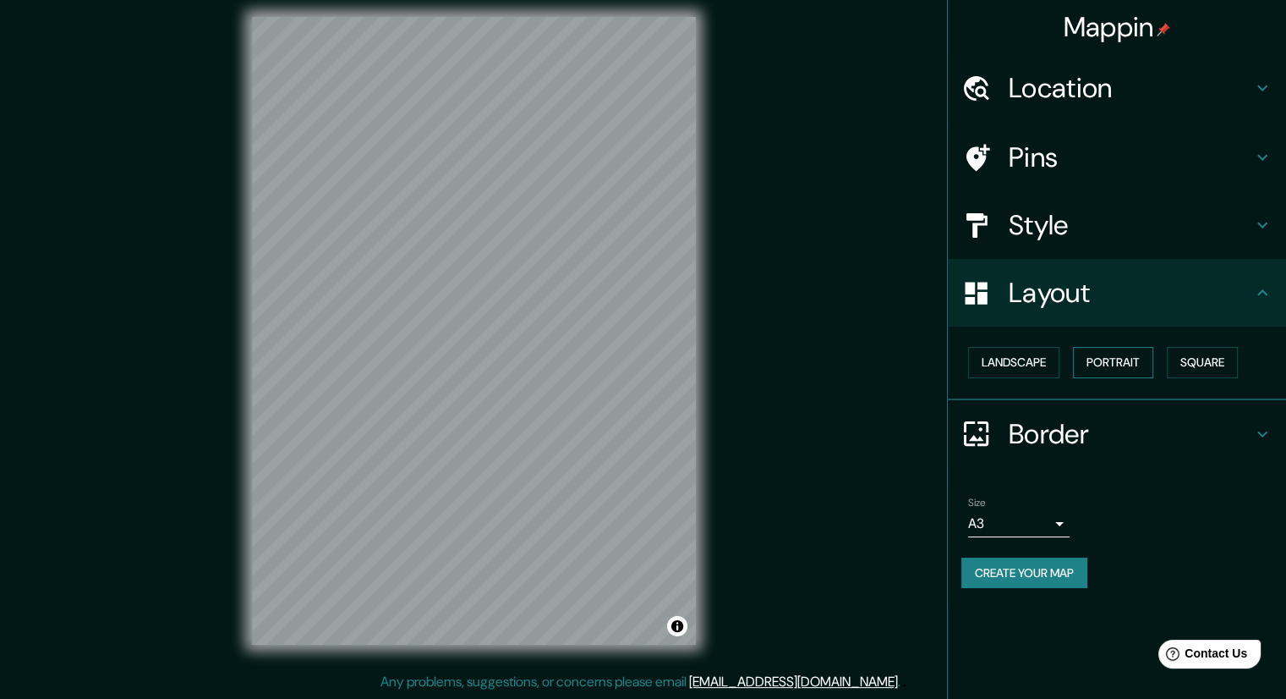
click at [1120, 366] on button "Portrait" at bounding box center [1113, 362] width 80 height 31
click at [1033, 360] on button "Landscape" at bounding box center [1013, 362] width 91 height 31
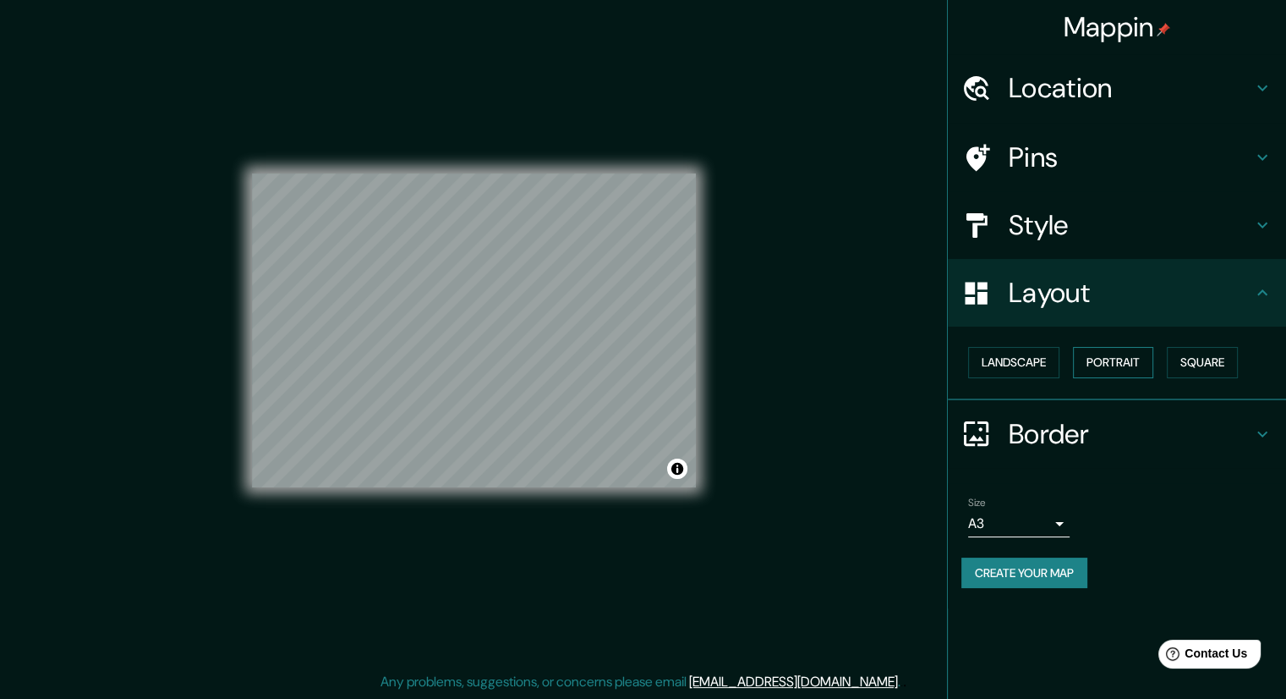
click at [1089, 363] on button "Portrait" at bounding box center [1113, 362] width 80 height 31
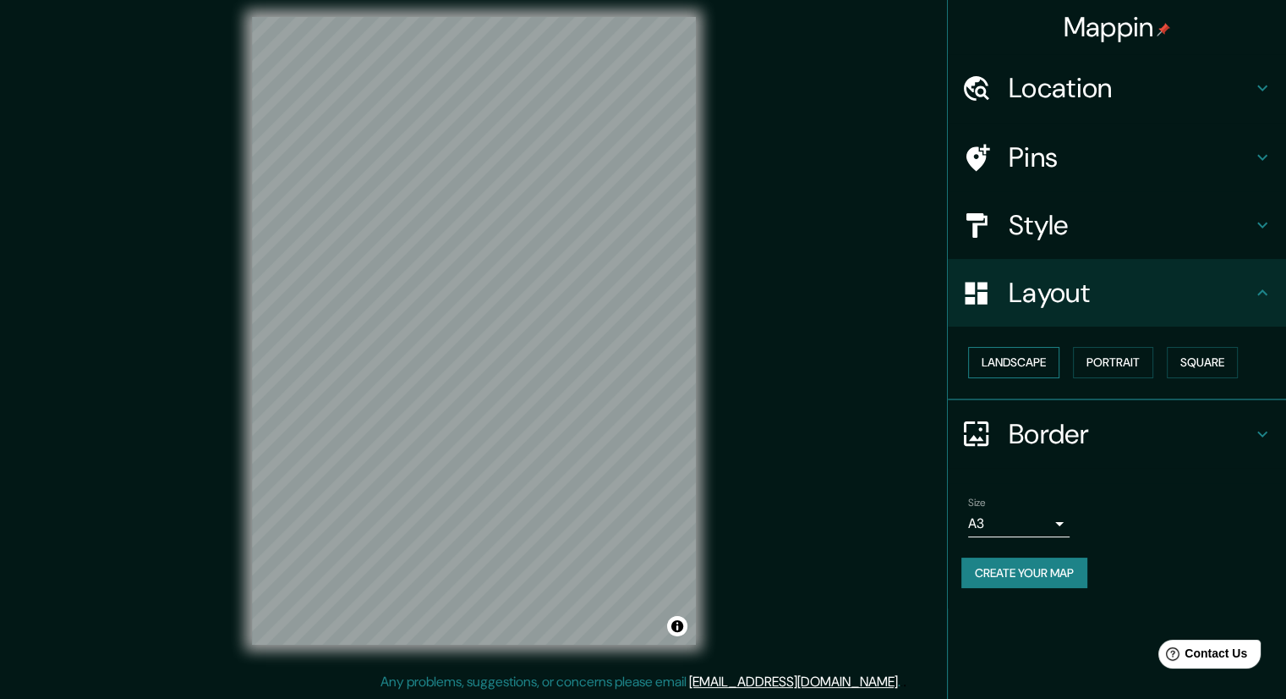
click at [1038, 359] on button "Landscape" at bounding box center [1013, 362] width 91 height 31
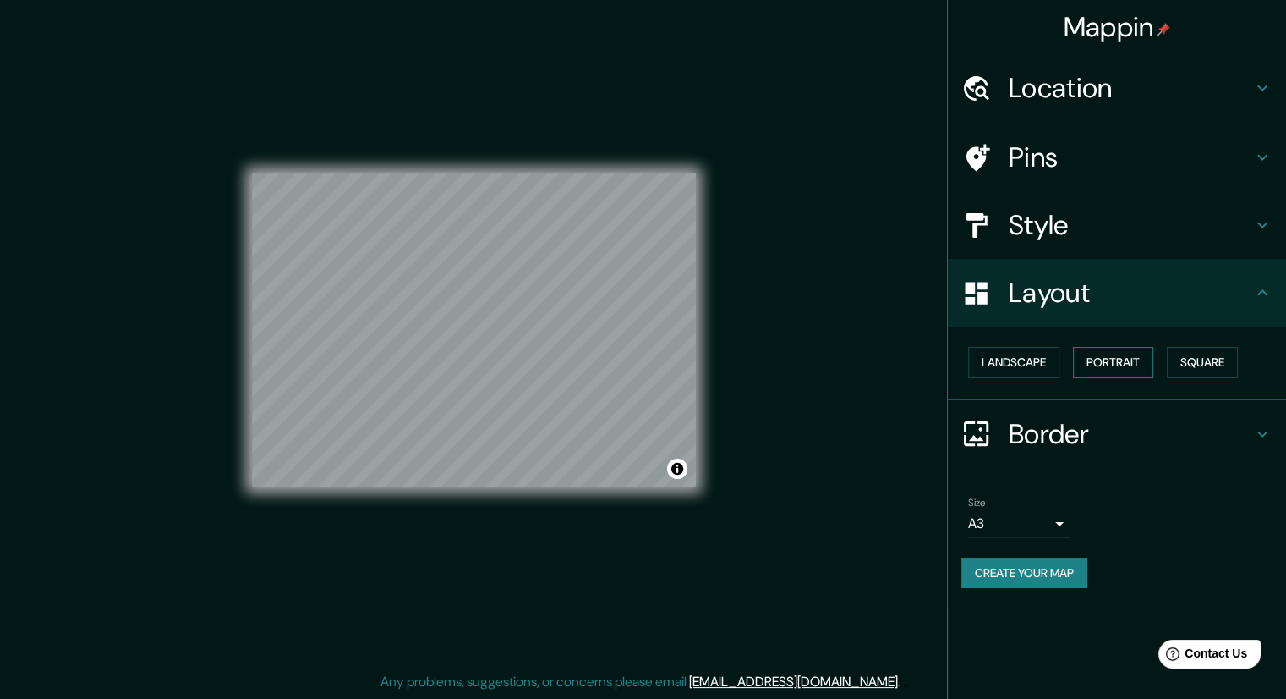
click at [1113, 361] on button "Portrait" at bounding box center [1113, 362] width 80 height 31
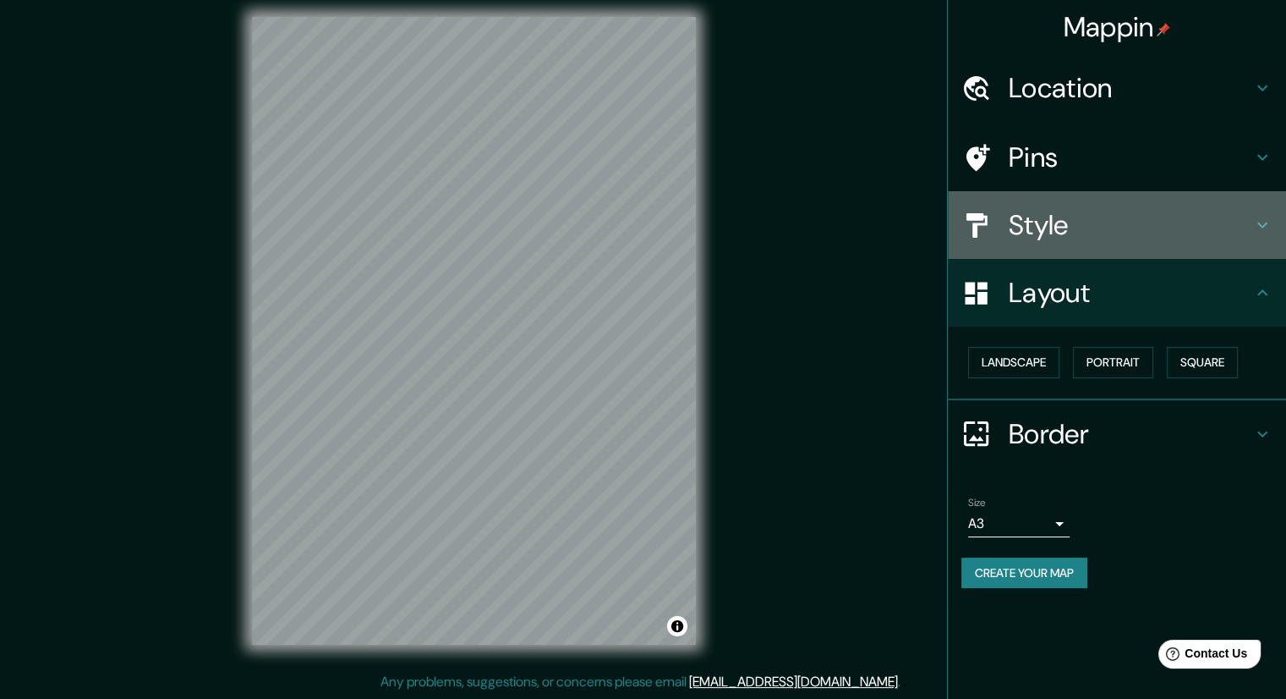
click at [1062, 204] on div "Style" at bounding box center [1117, 225] width 338 height 68
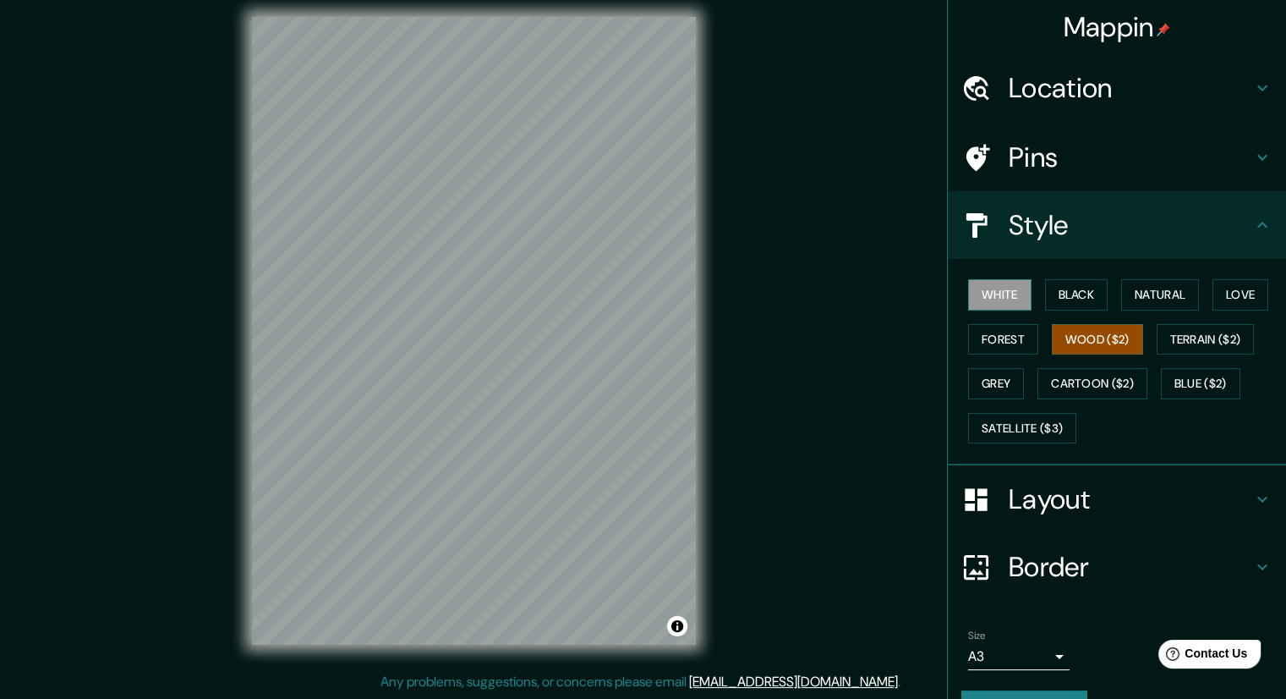
click at [986, 294] on button "White" at bounding box center [999, 294] width 63 height 31
click at [1001, 388] on button "Grey" at bounding box center [996, 383] width 56 height 31
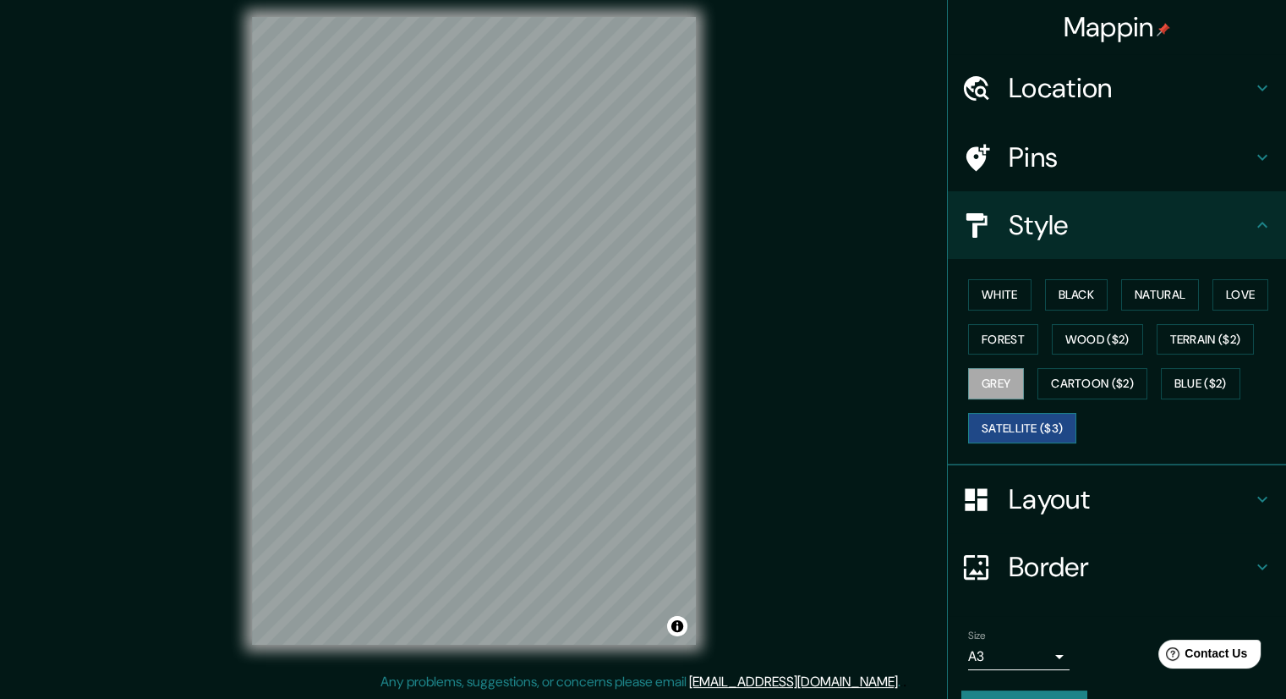
click at [1002, 433] on button "Satellite ($3)" at bounding box center [1022, 428] width 108 height 31
click at [992, 380] on button "Grey" at bounding box center [996, 383] width 56 height 31
click at [1125, 392] on button "Cartoon ($2)" at bounding box center [1093, 383] width 110 height 31
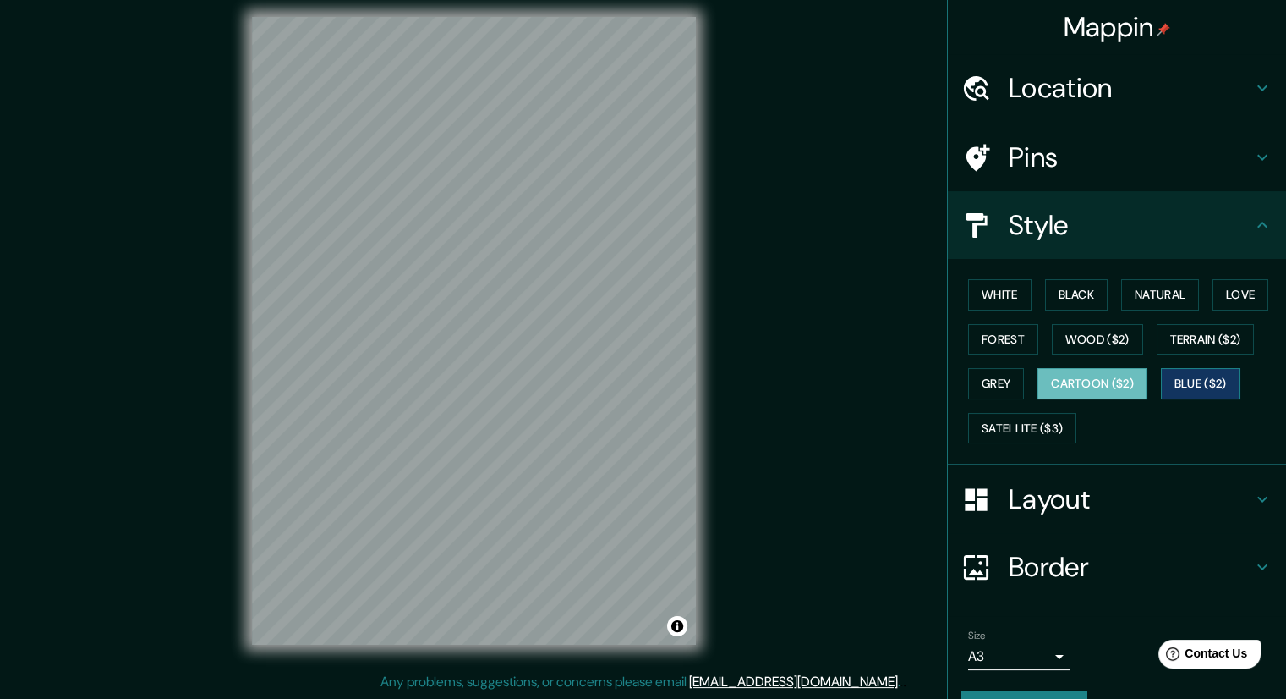
click at [1175, 383] on button "Blue ($2)" at bounding box center [1201, 383] width 80 height 31
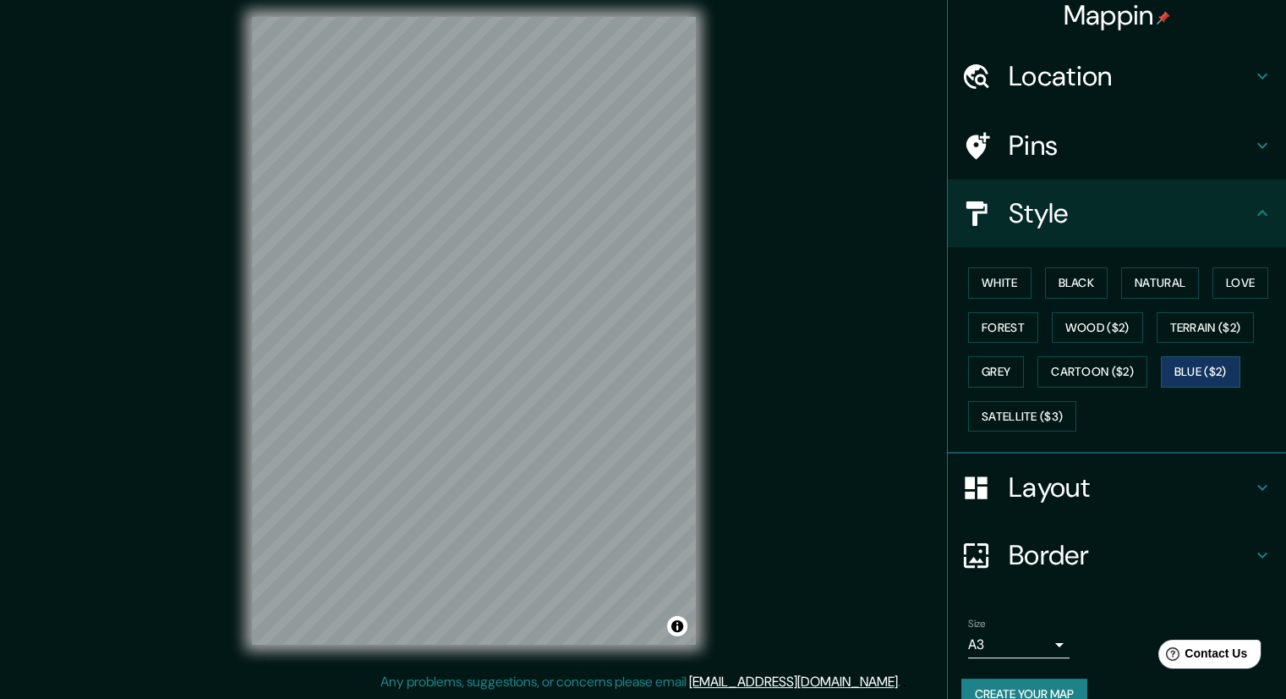
scroll to position [0, 0]
